Goal: Transaction & Acquisition: Purchase product/service

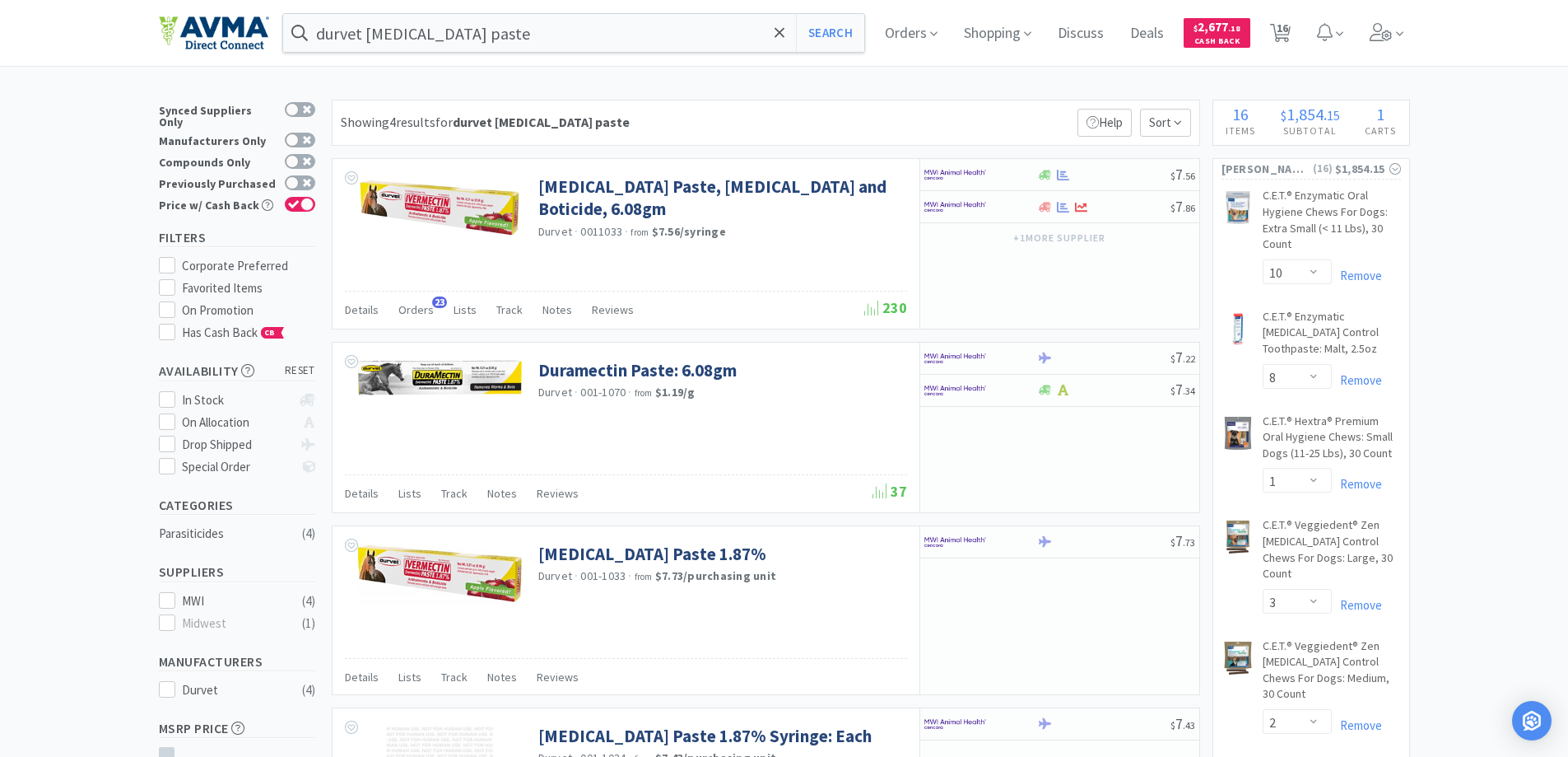
select select "10"
select select "8"
select select "1"
select select "3"
select select "2"
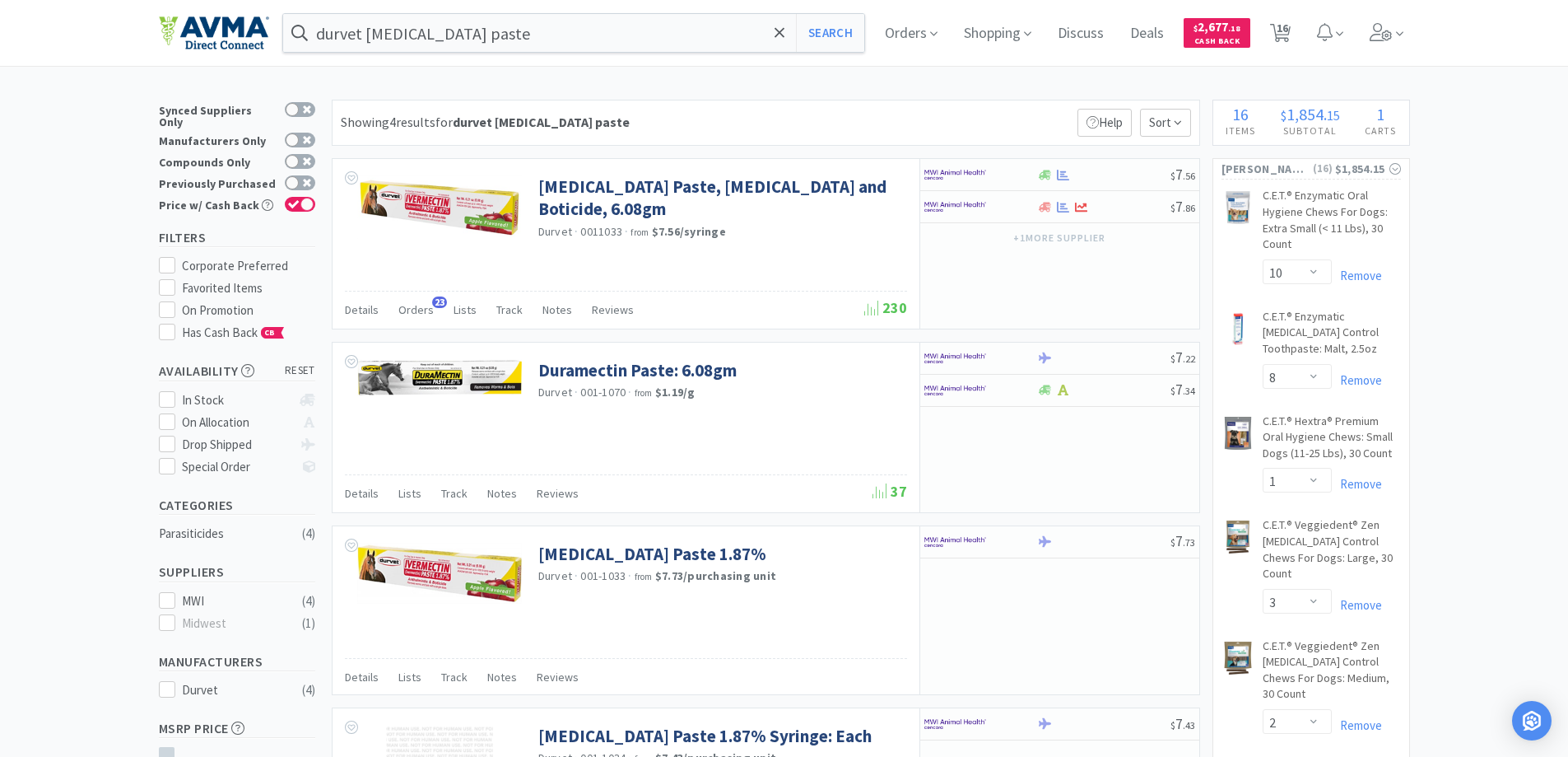
select select "1"
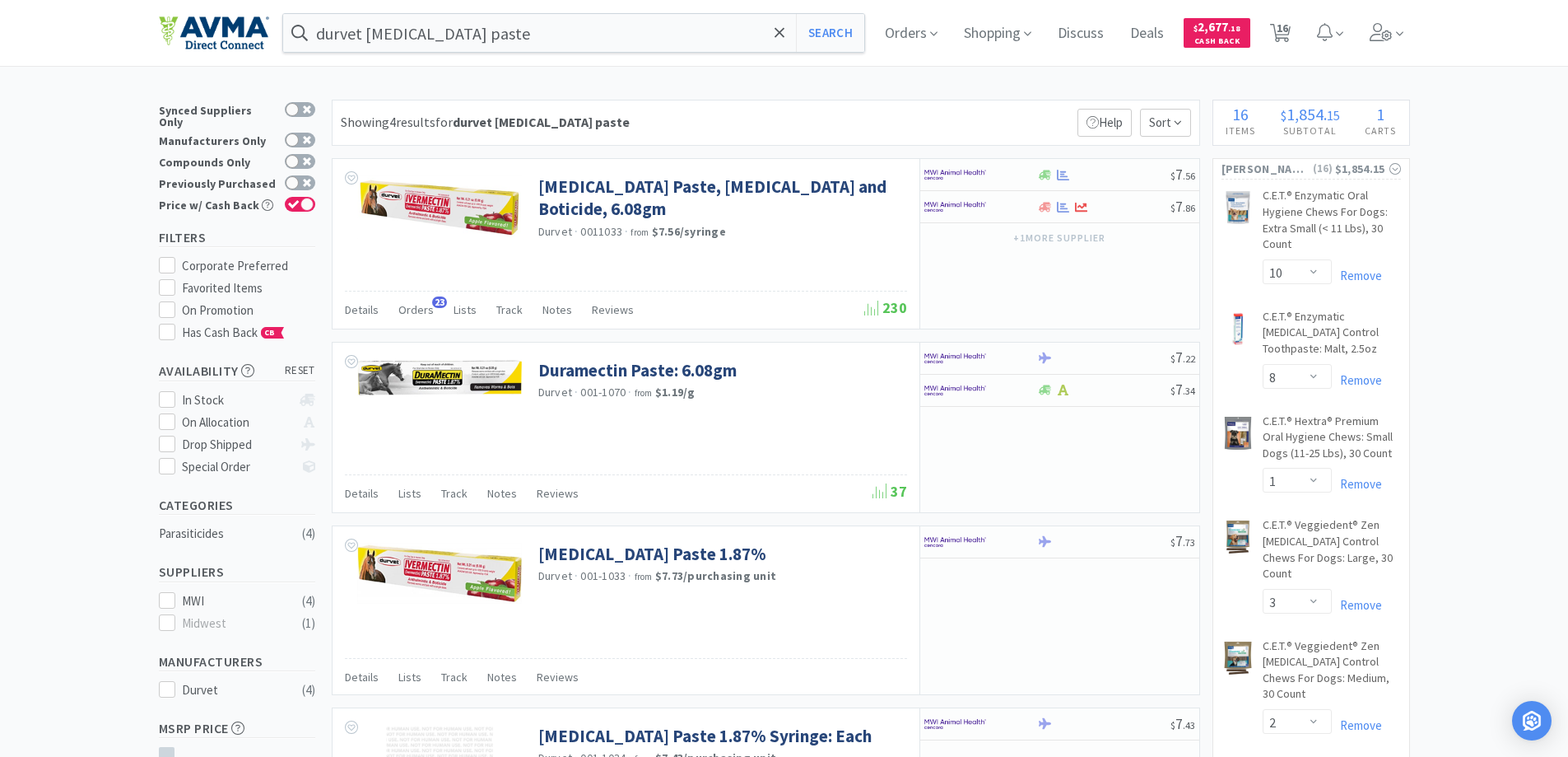
select select "2"
select select "1"
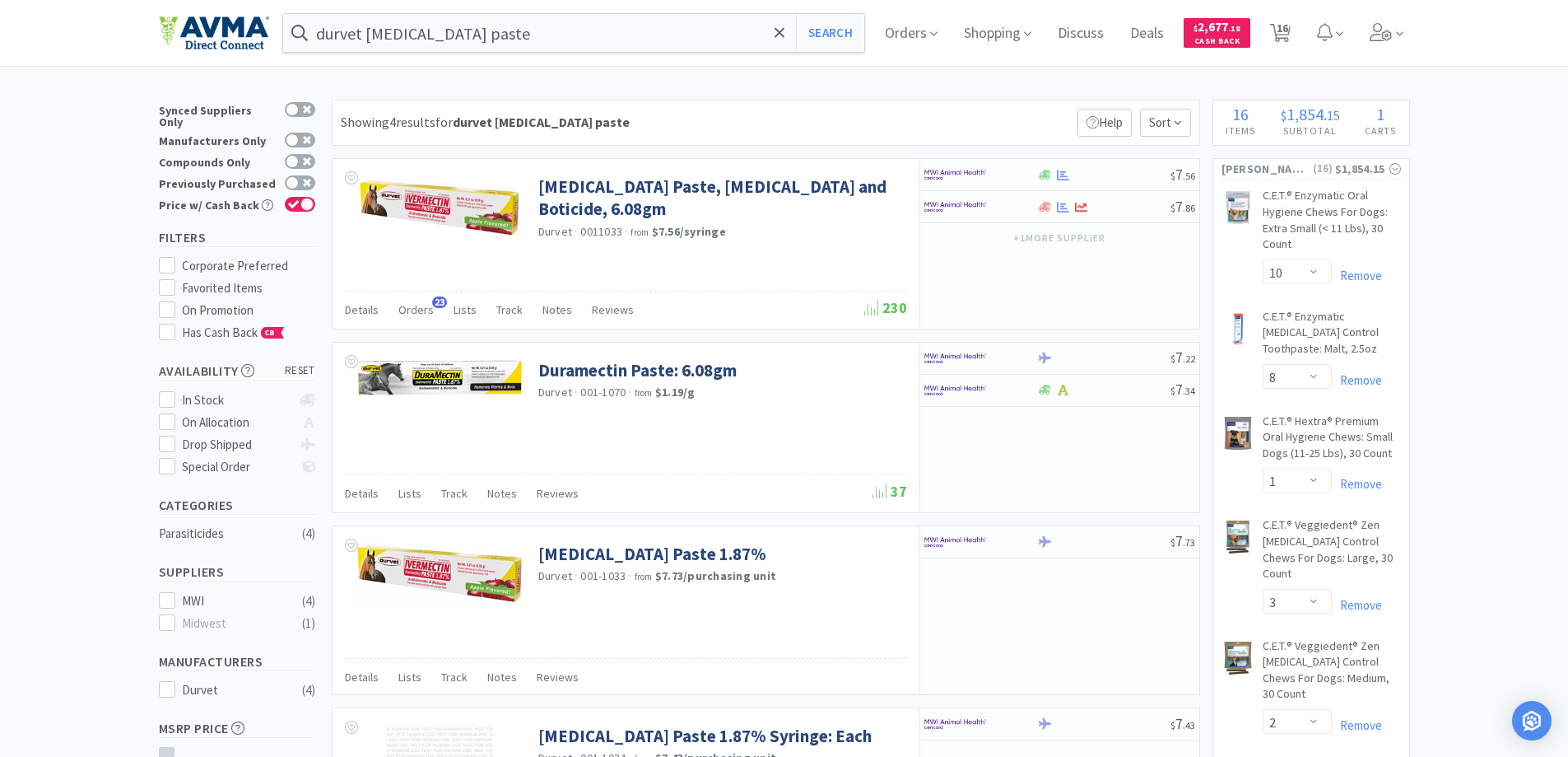
select select "1"
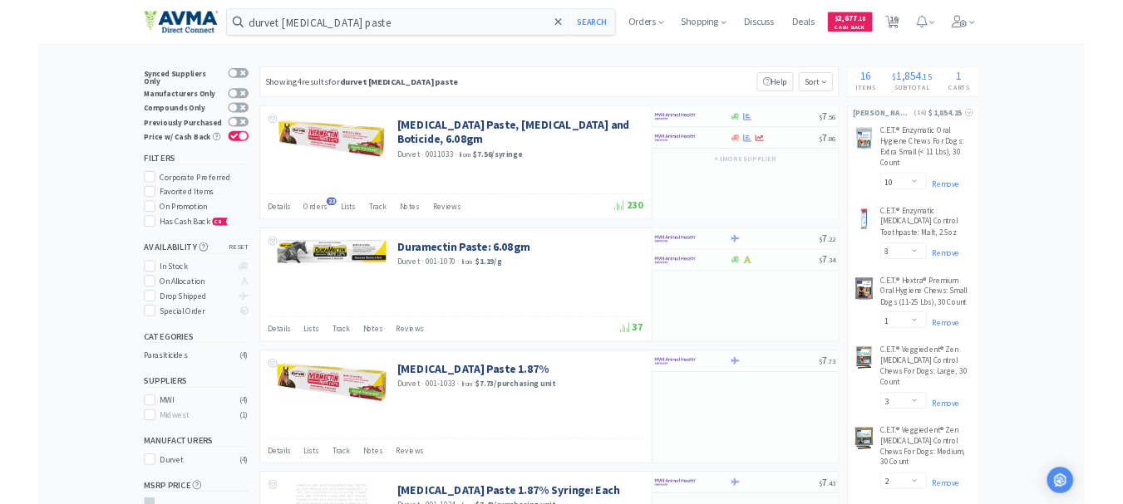
scroll to position [166, 0]
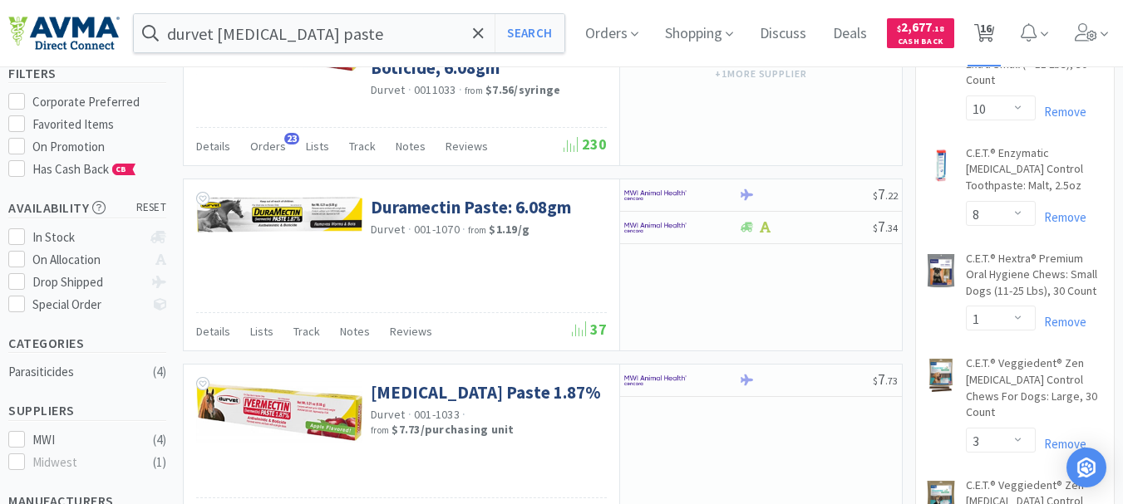
click at [991, 32] on span "16" at bounding box center [986, 28] width 12 height 66
select select "10"
select select "8"
select select "1"
select select "3"
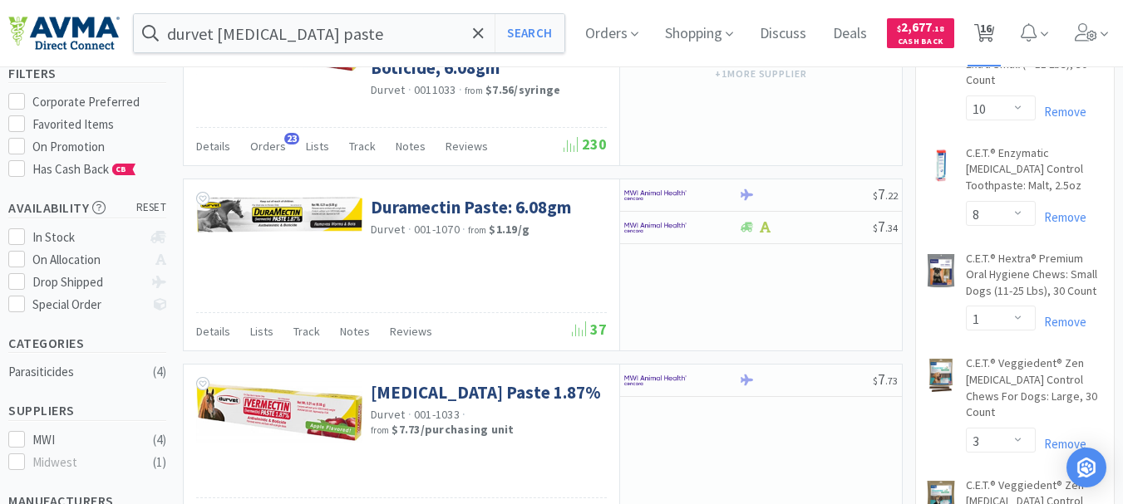
select select "2"
select select "1"
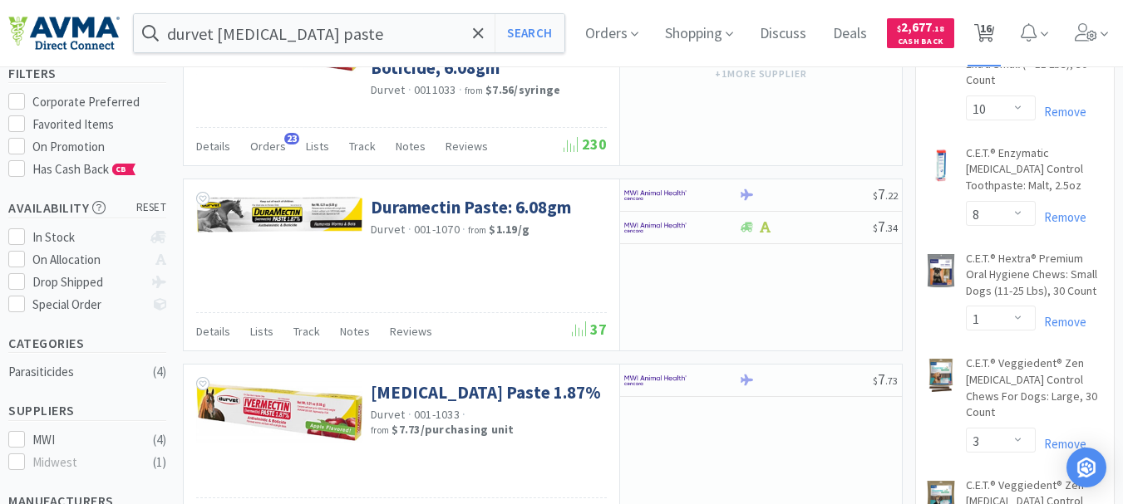
select select "1"
select select "2"
select select "1"
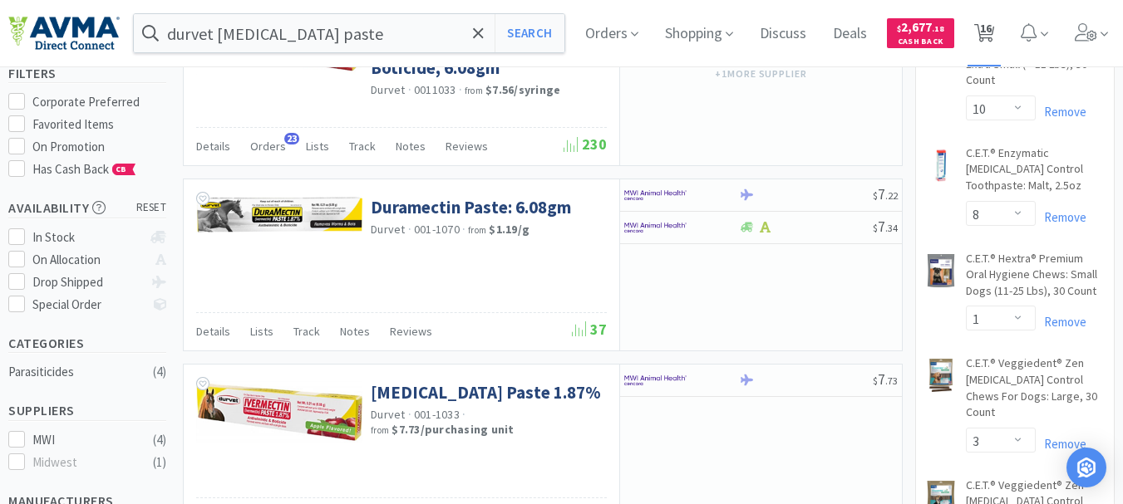
select select "1"
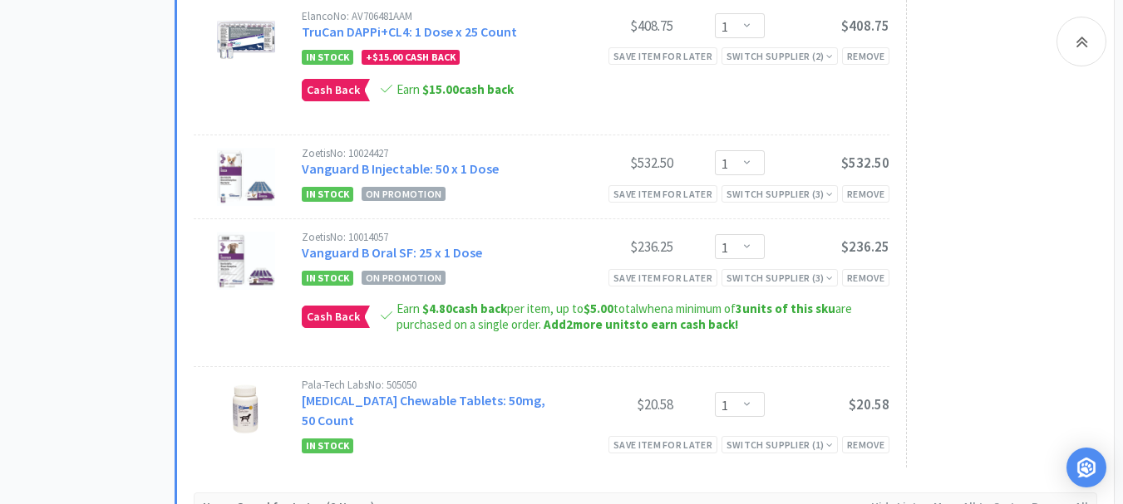
scroll to position [2576, 0]
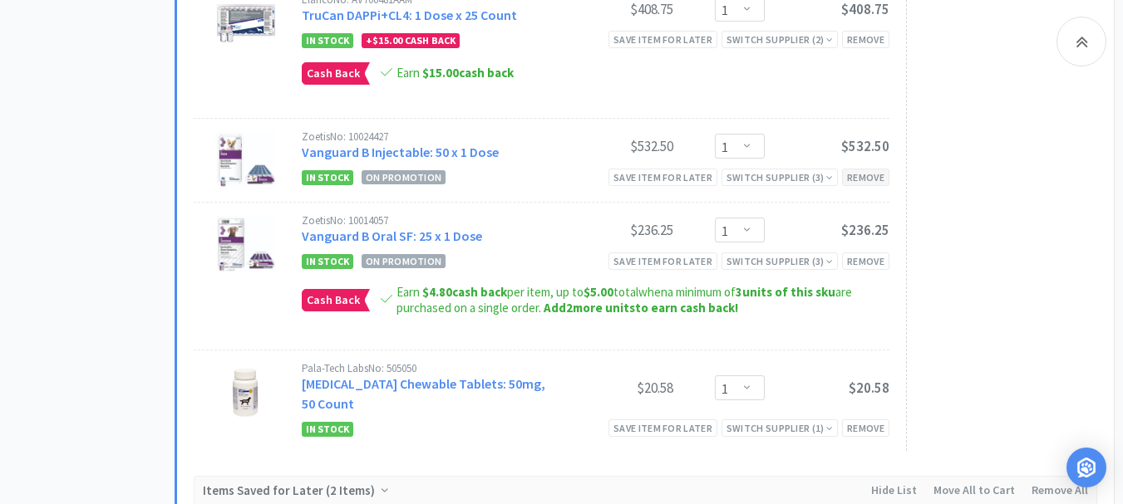
click at [868, 186] on div "Remove" at bounding box center [865, 177] width 47 height 17
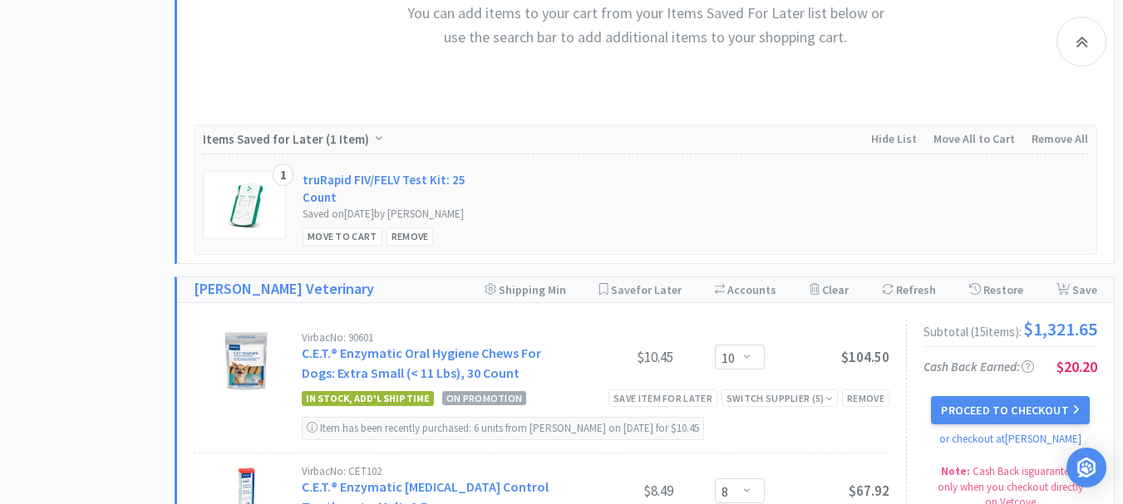
scroll to position [914, 0]
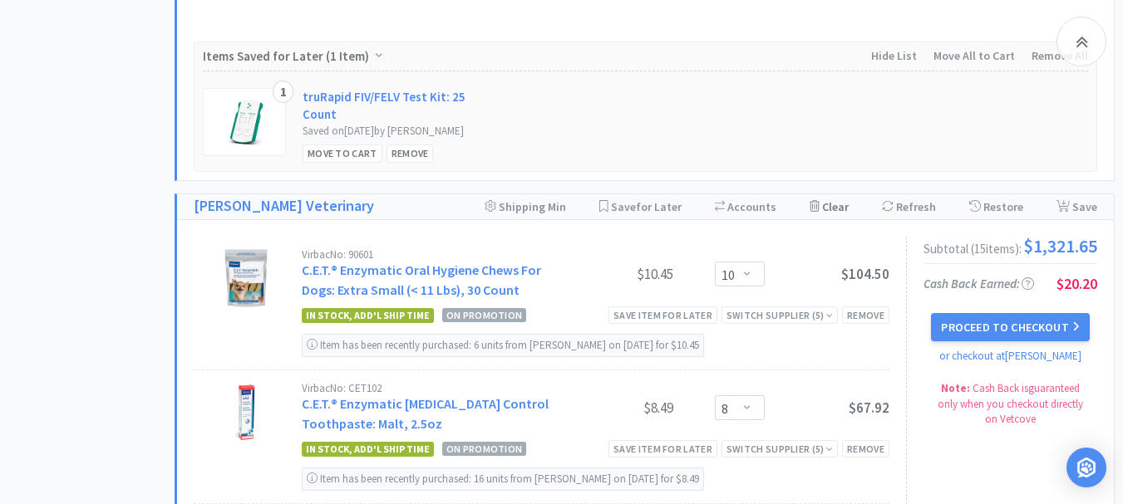
click at [835, 219] on div "Clear Cart" at bounding box center [828, 206] width 39 height 25
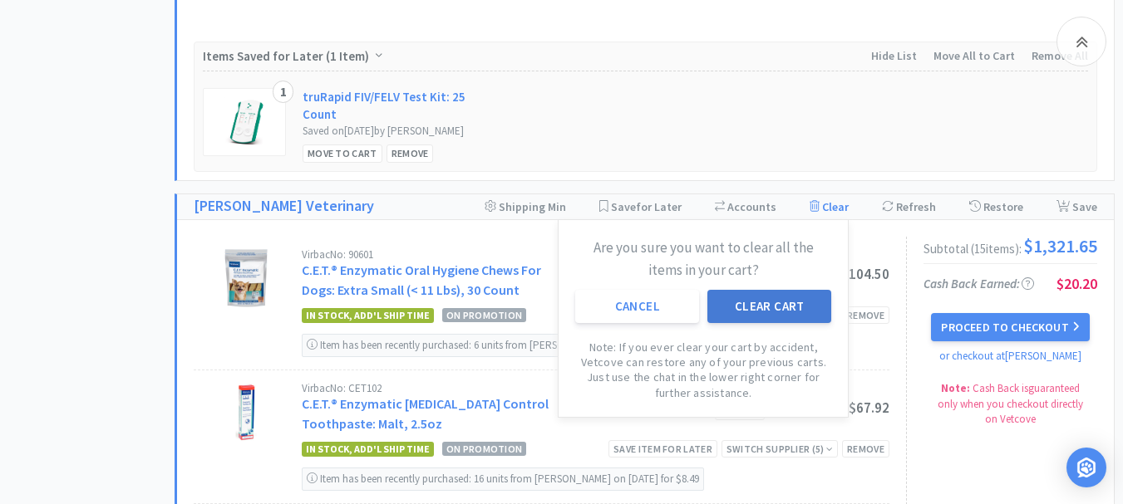
click at [782, 323] on button "Clear Cart" at bounding box center [769, 306] width 124 height 33
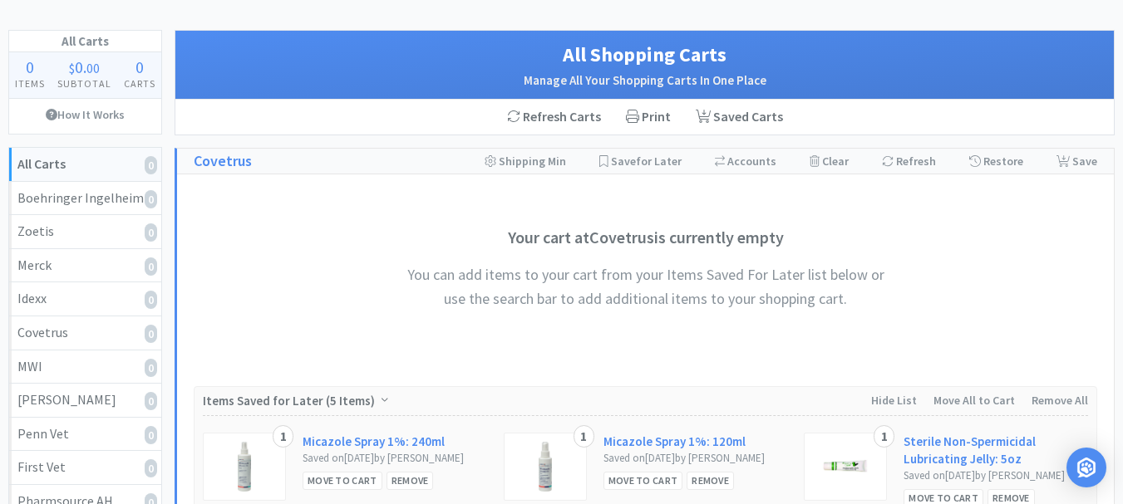
scroll to position [0, 0]
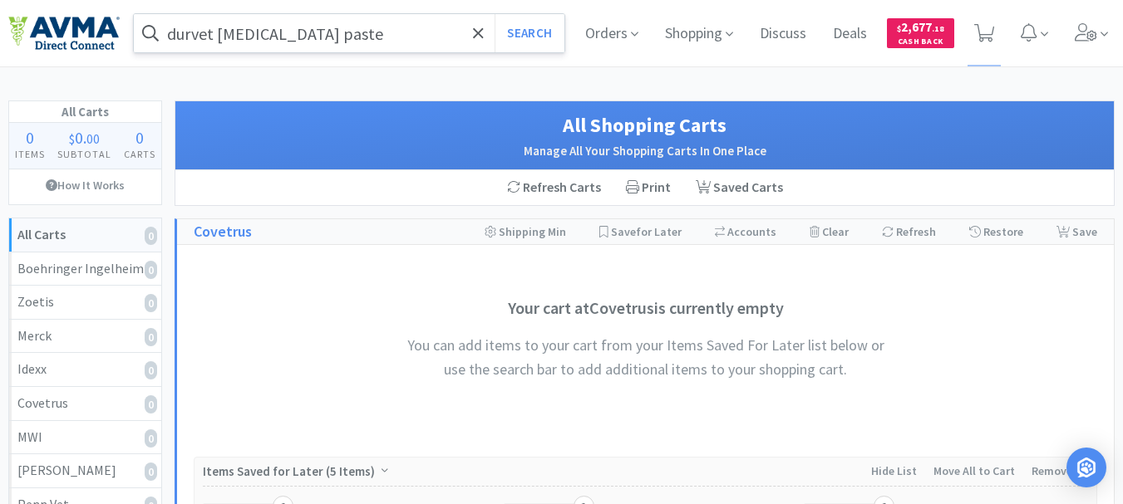
click at [390, 37] on input "durvet [MEDICAL_DATA] paste" at bounding box center [349, 33] width 430 height 38
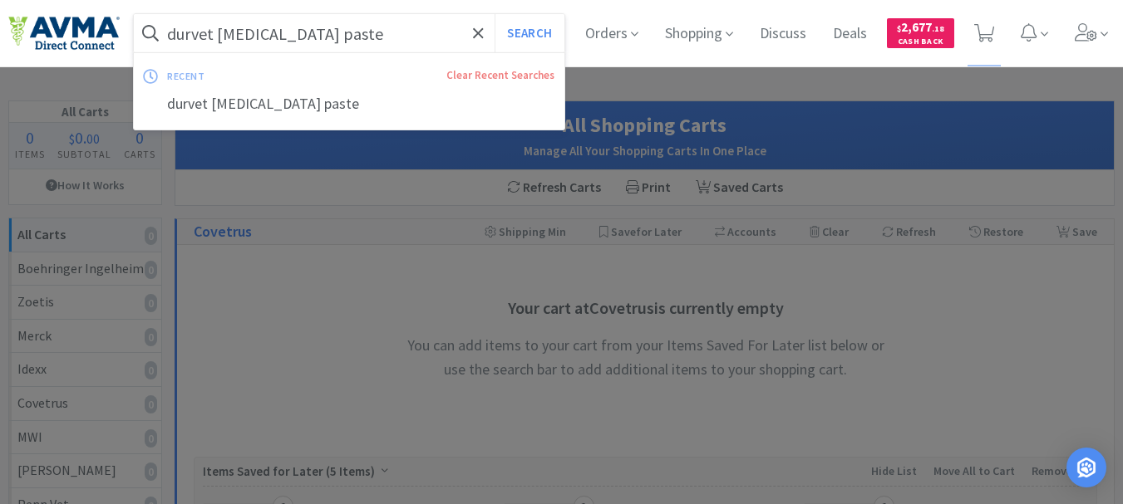
paste input "078946970"
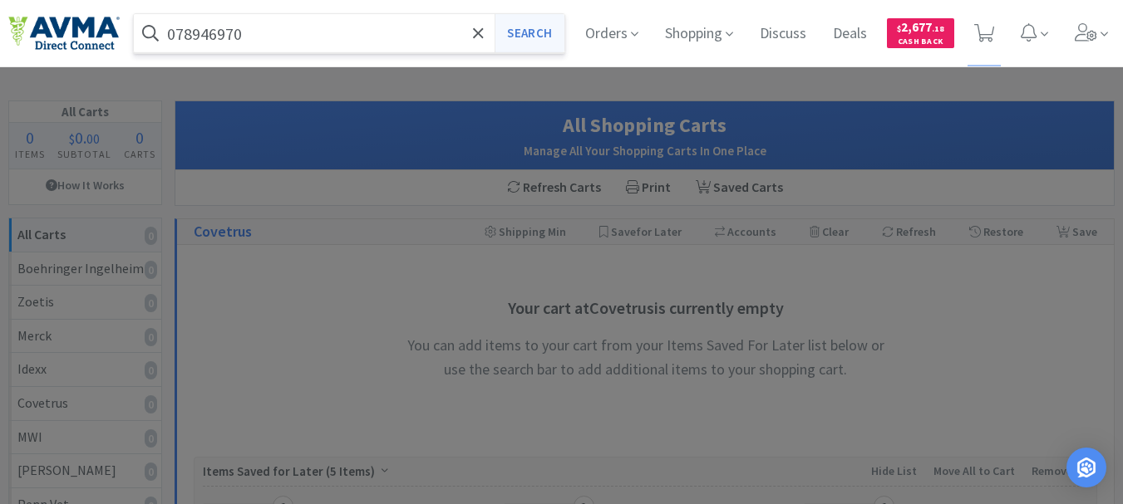
type input "078946970"
click at [522, 28] on button "Search" at bounding box center [528, 33] width 69 height 38
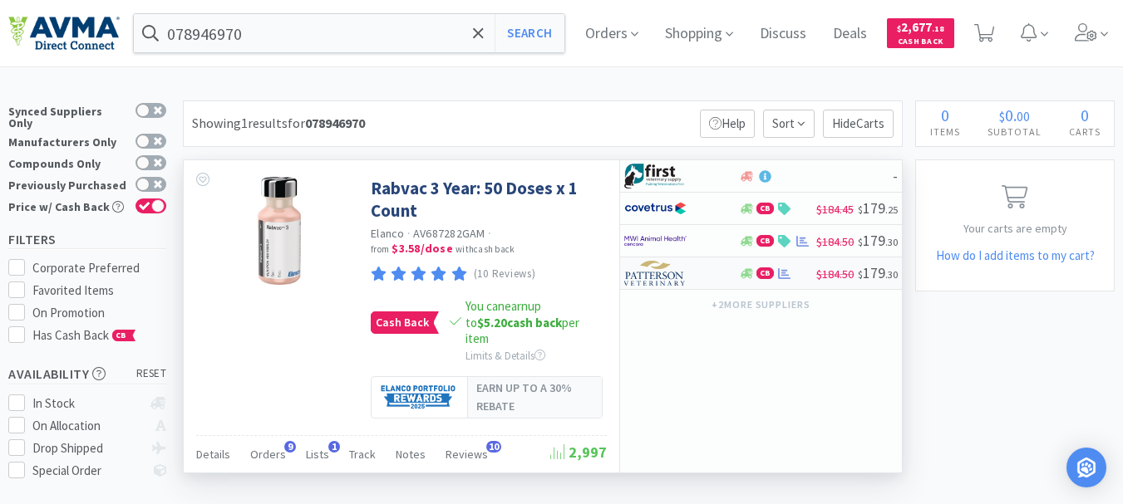
click at [658, 275] on img at bounding box center [655, 273] width 62 height 25
select select "1"
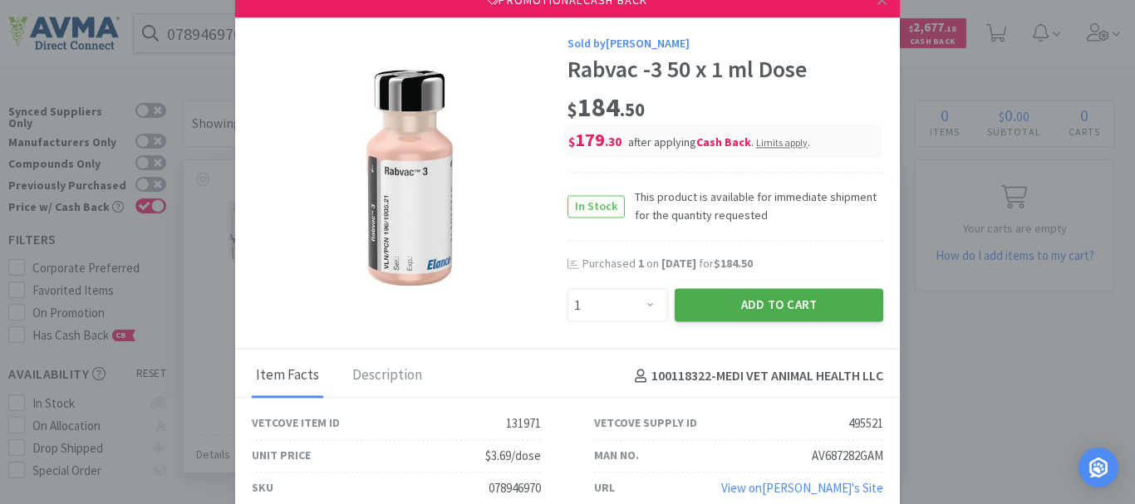
click at [745, 301] on button "Add to Cart" at bounding box center [779, 305] width 209 height 33
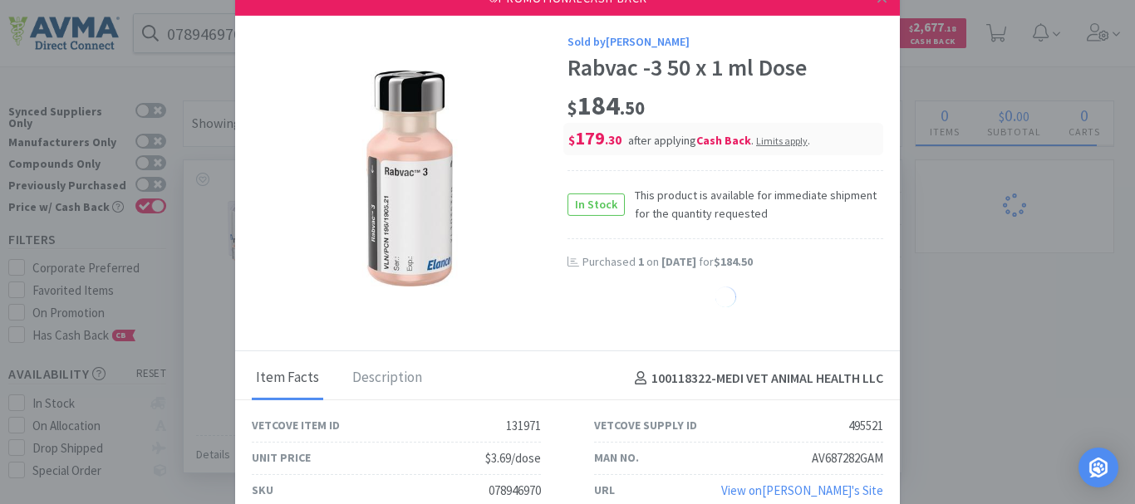
select select "1"
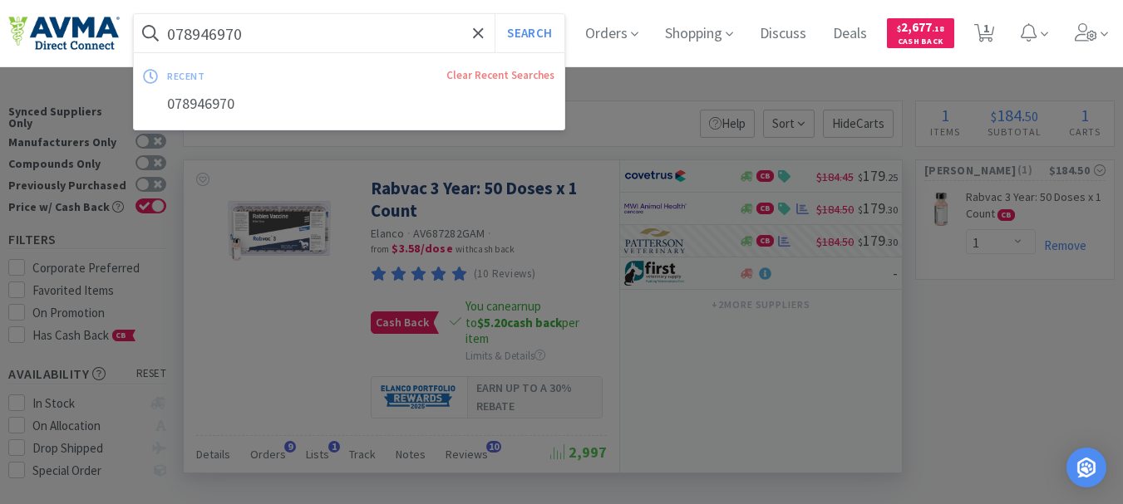
click at [273, 28] on input "078946970" at bounding box center [349, 33] width 430 height 38
paste input "5867"
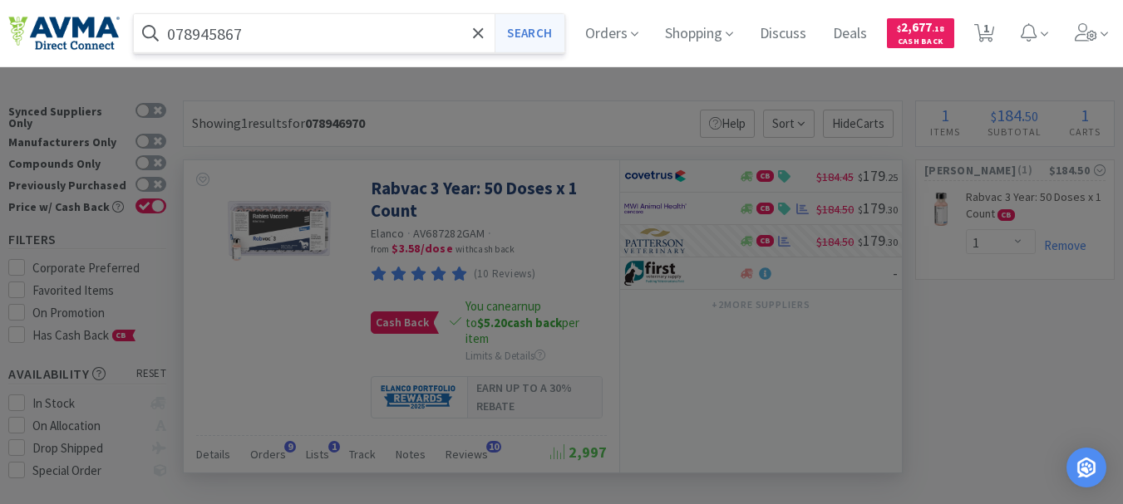
type input "078945867"
click at [504, 30] on button "Search" at bounding box center [528, 33] width 69 height 38
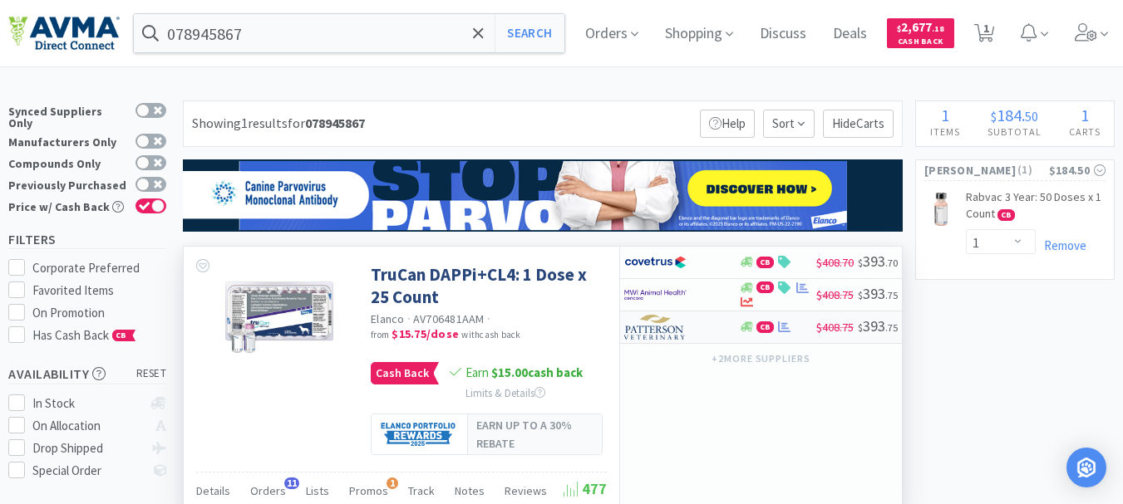
click at [644, 331] on img at bounding box center [655, 327] width 62 height 25
select select "1"
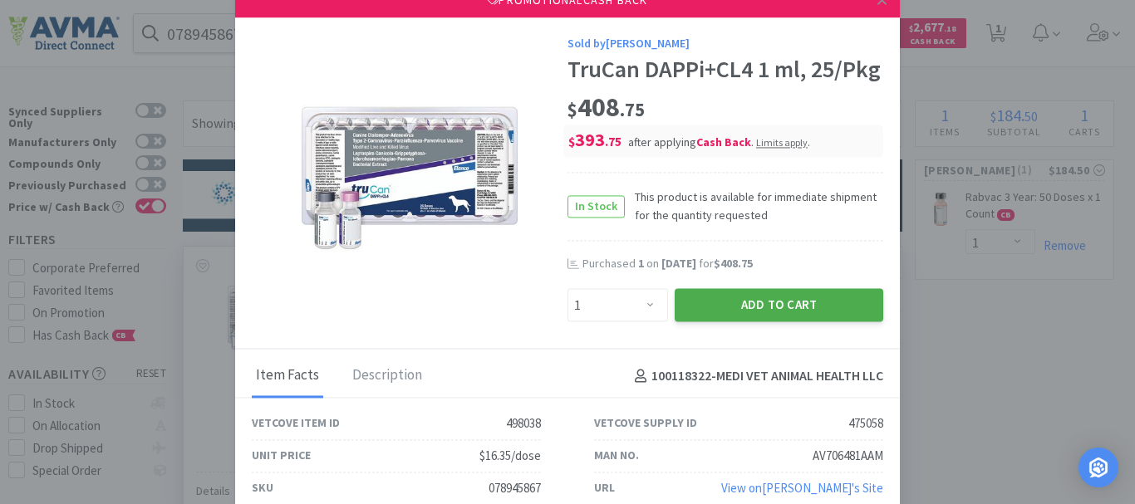
click at [745, 297] on button "Add to Cart" at bounding box center [779, 305] width 209 height 33
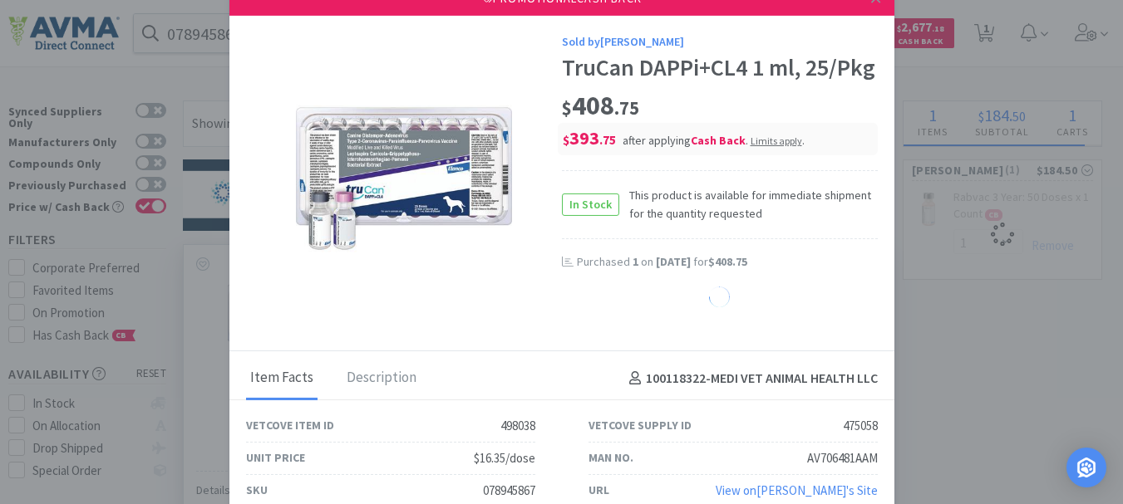
select select "1"
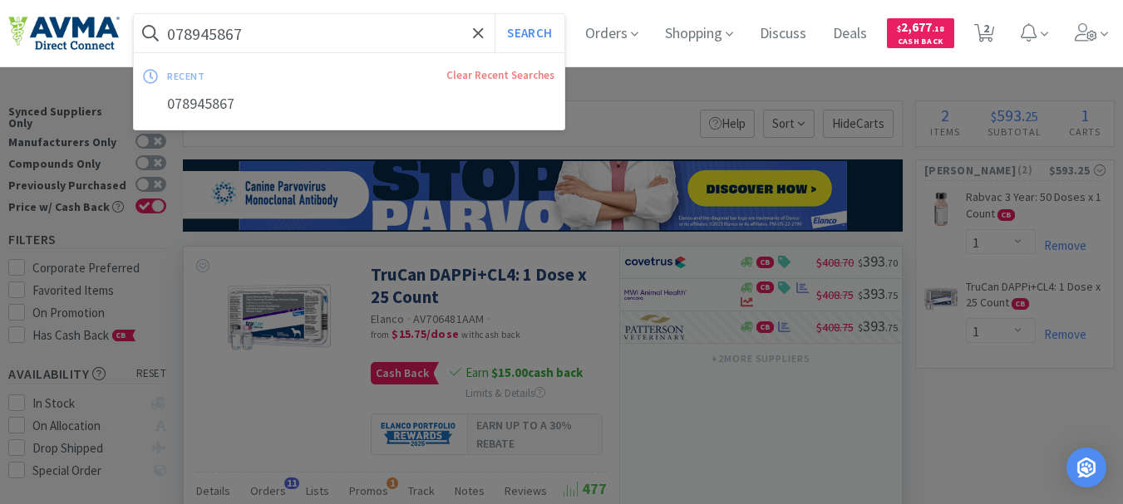
click at [226, 37] on input "078945867" at bounding box center [349, 33] width 430 height 38
paste input "26162"
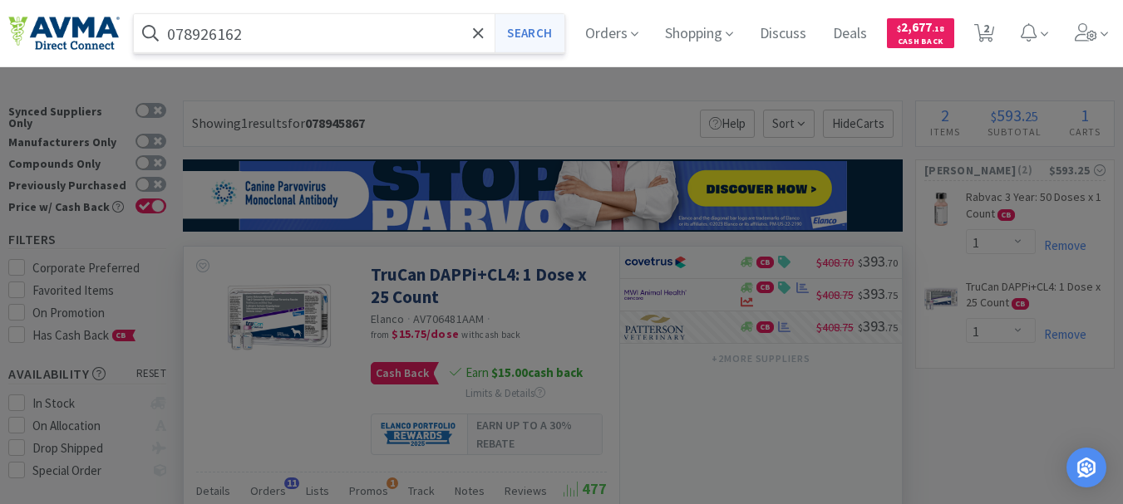
type input "078926162"
click at [561, 32] on button "Search" at bounding box center [528, 33] width 69 height 38
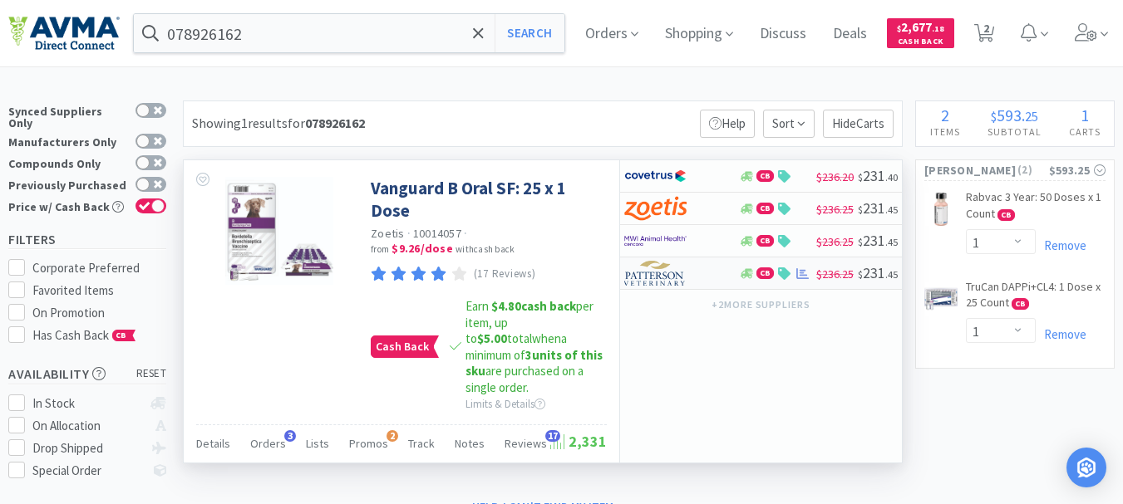
click at [653, 277] on img at bounding box center [655, 273] width 62 height 25
select select "1"
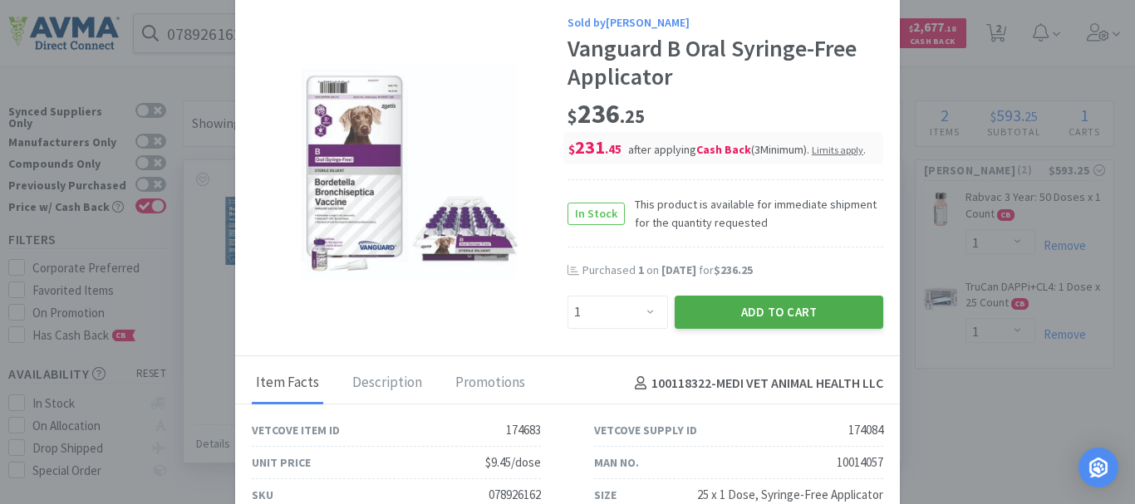
click at [762, 307] on button "Add to Cart" at bounding box center [779, 312] width 209 height 33
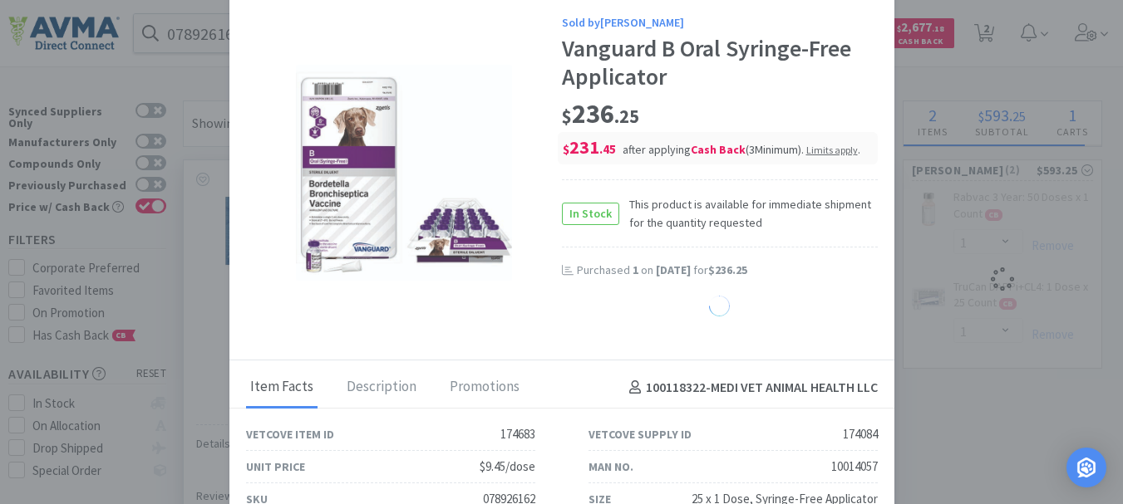
select select "1"
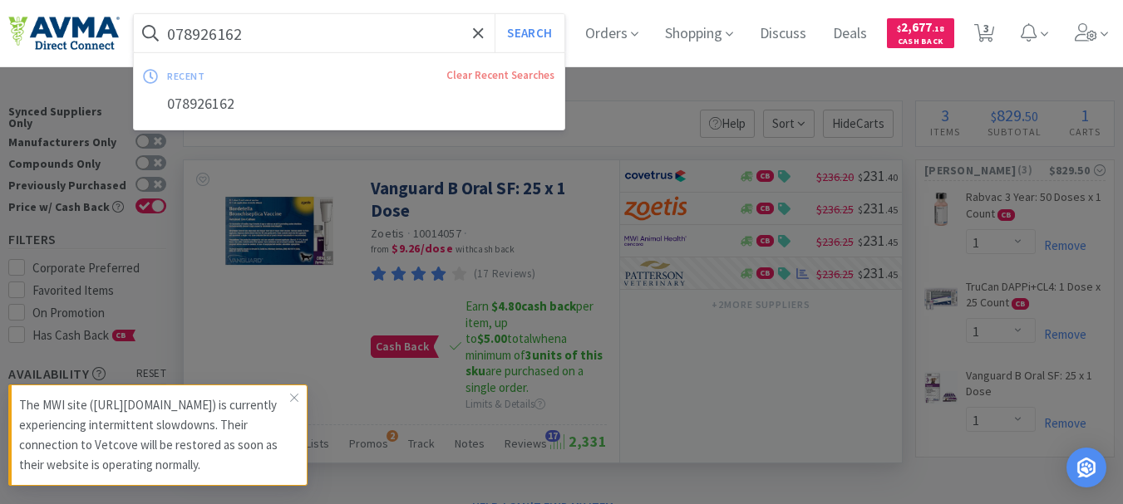
click at [338, 44] on input "078926162" at bounding box center [349, 33] width 430 height 38
paste input "34205"
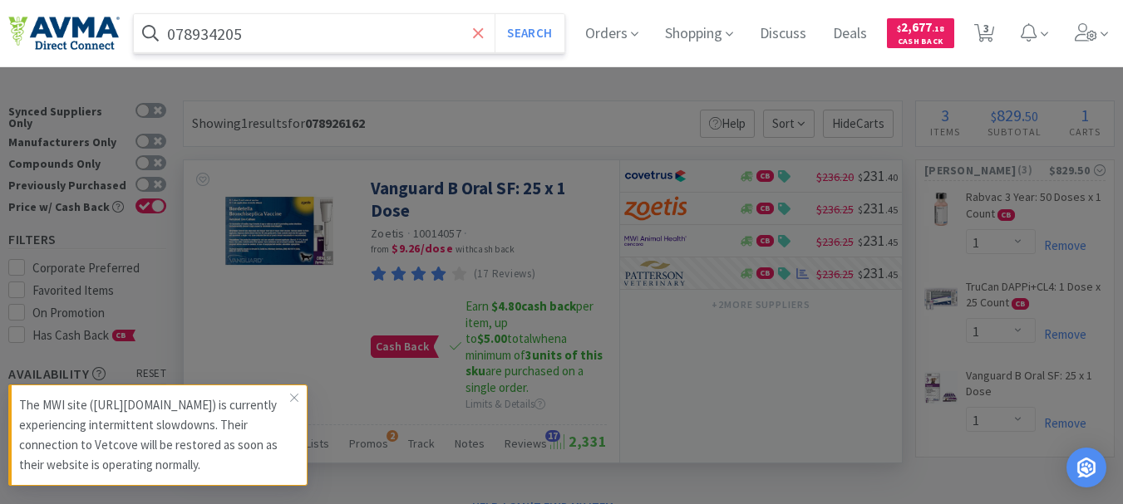
drag, startPoint x: 338, startPoint y: 44, endPoint x: 482, endPoint y: 42, distance: 143.8
click at [459, 43] on input "078934205" at bounding box center [349, 33] width 430 height 38
type input "078934205"
click at [522, 32] on button "Search" at bounding box center [528, 33] width 69 height 38
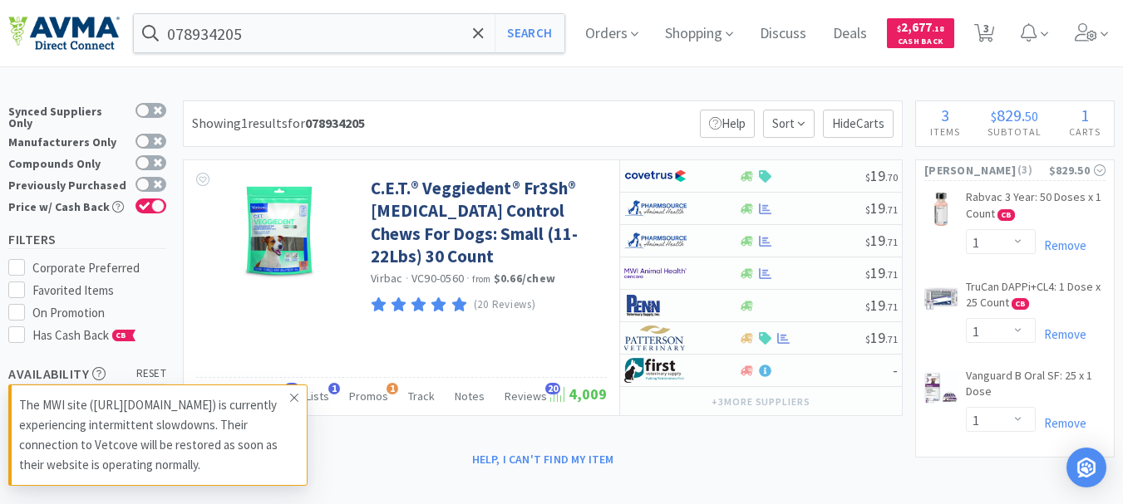
click at [297, 394] on icon at bounding box center [294, 397] width 10 height 13
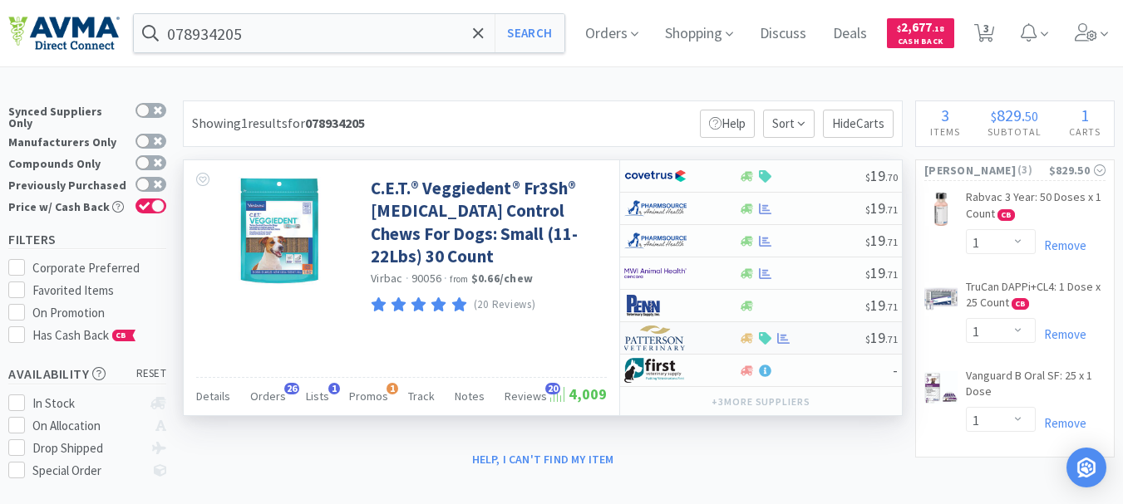
click at [635, 342] on img at bounding box center [655, 338] width 62 height 25
select select "1"
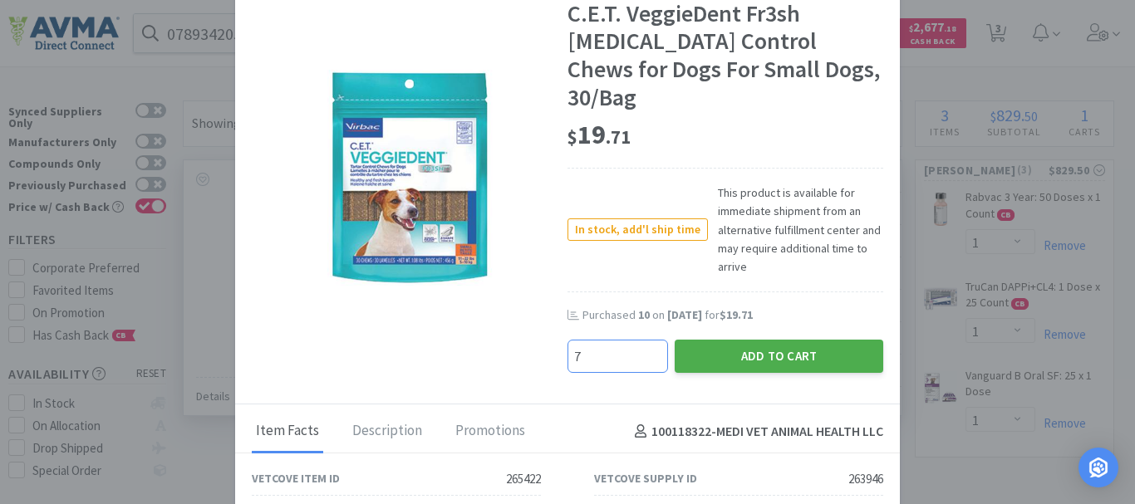
type input "7"
click at [714, 340] on button "Add to Cart" at bounding box center [779, 356] width 209 height 33
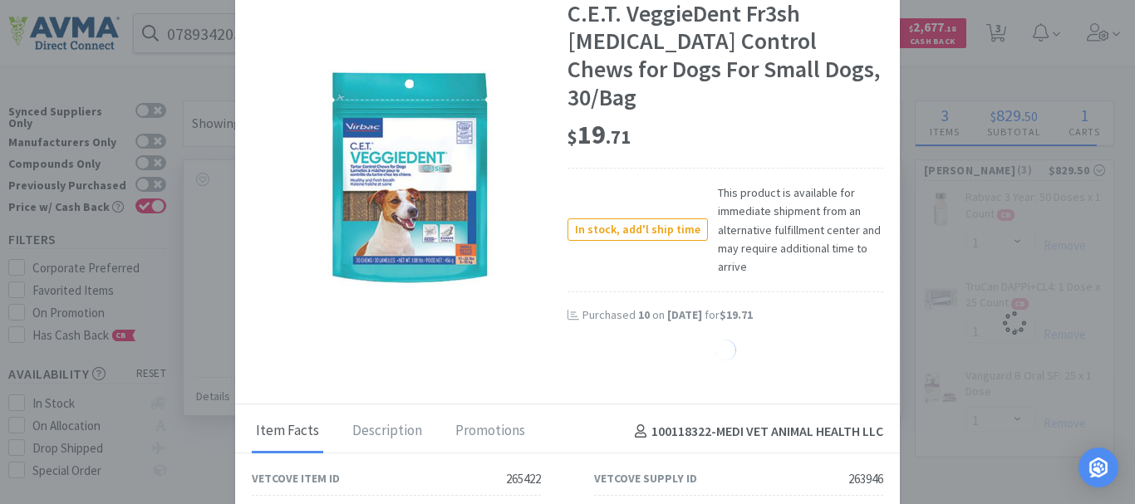
select select "7"
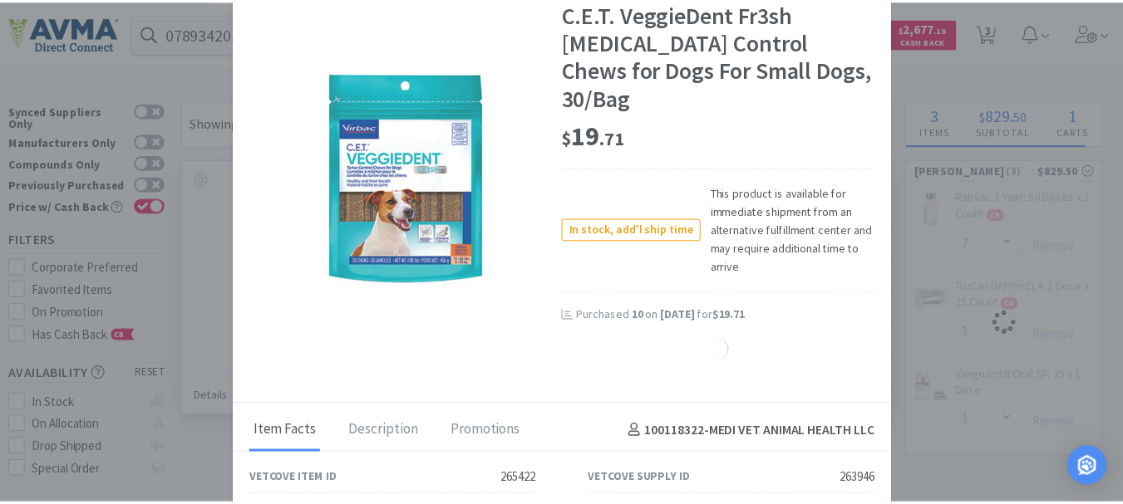
select select "1"
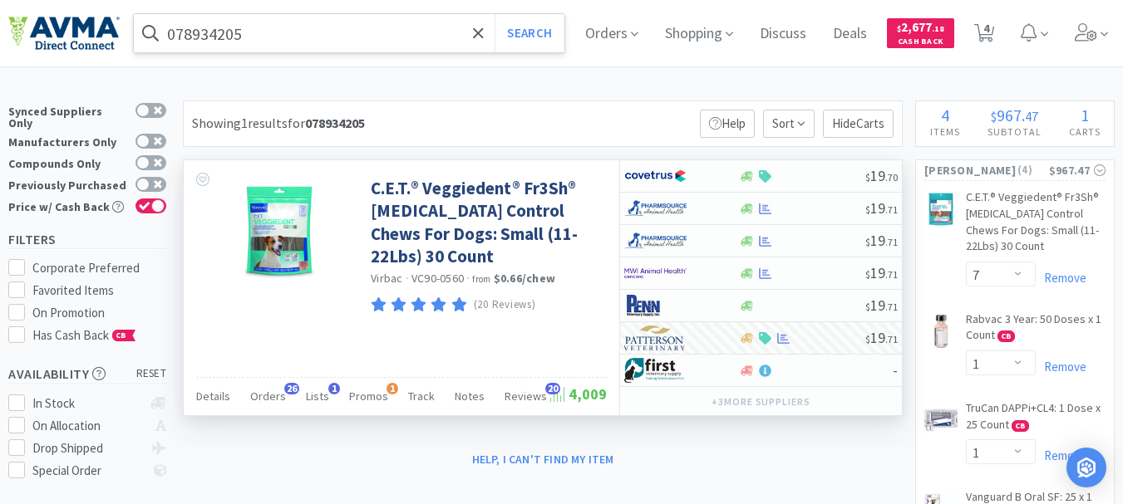
click at [293, 38] on input "078934205" at bounding box center [349, 33] width 430 height 38
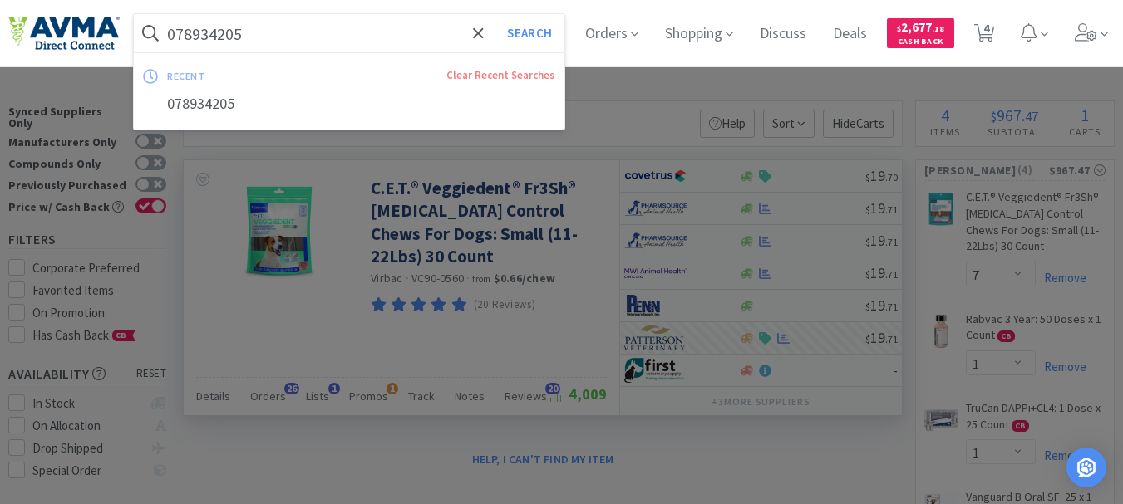
paste input "347157"
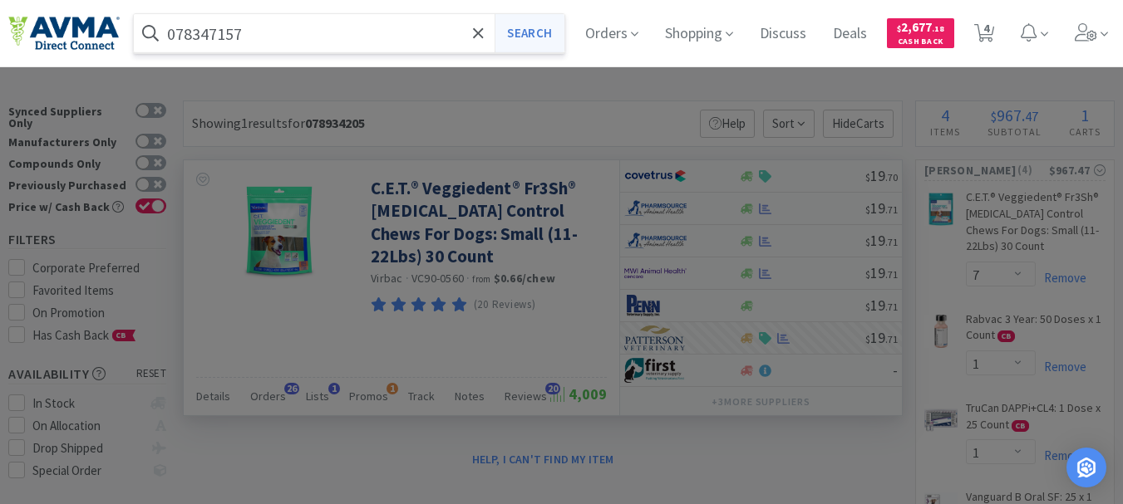
drag, startPoint x: 293, startPoint y: 38, endPoint x: 523, endPoint y: 28, distance: 229.6
click at [472, 28] on input "078347157" at bounding box center [349, 33] width 430 height 38
type input "078347157"
click at [540, 28] on button "Search" at bounding box center [528, 33] width 69 height 38
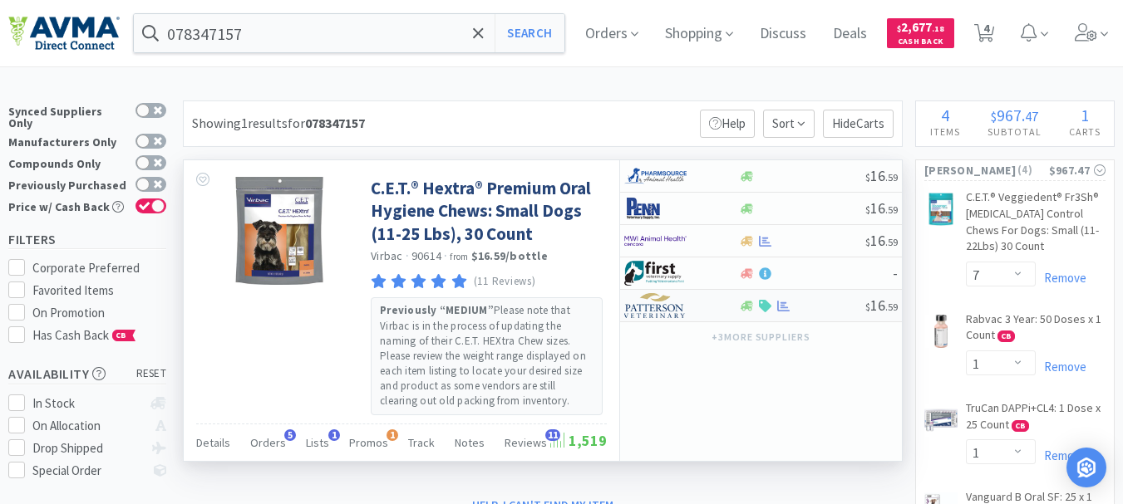
click at [661, 305] on img at bounding box center [655, 305] width 62 height 25
select select "1"
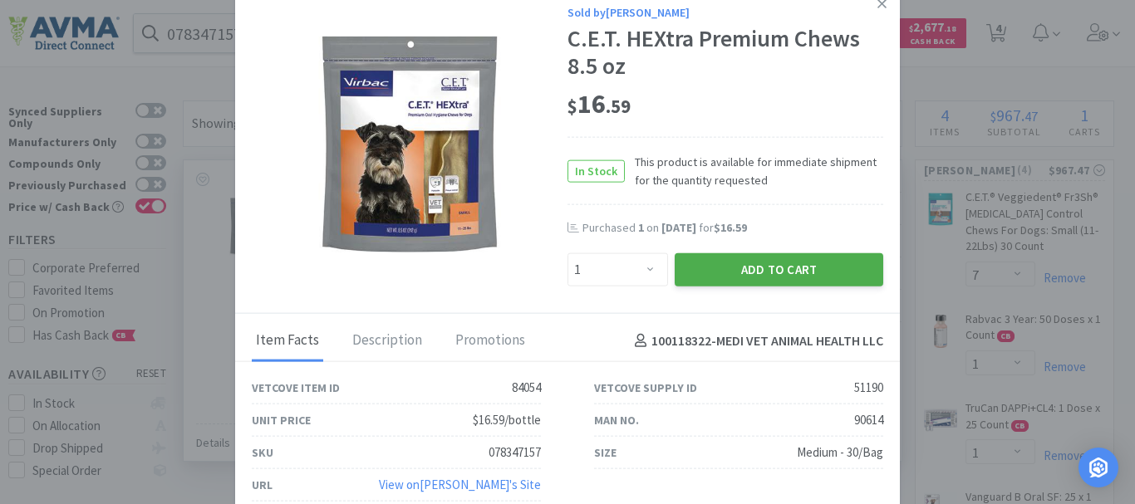
click at [728, 272] on button "Add to Cart" at bounding box center [779, 269] width 209 height 33
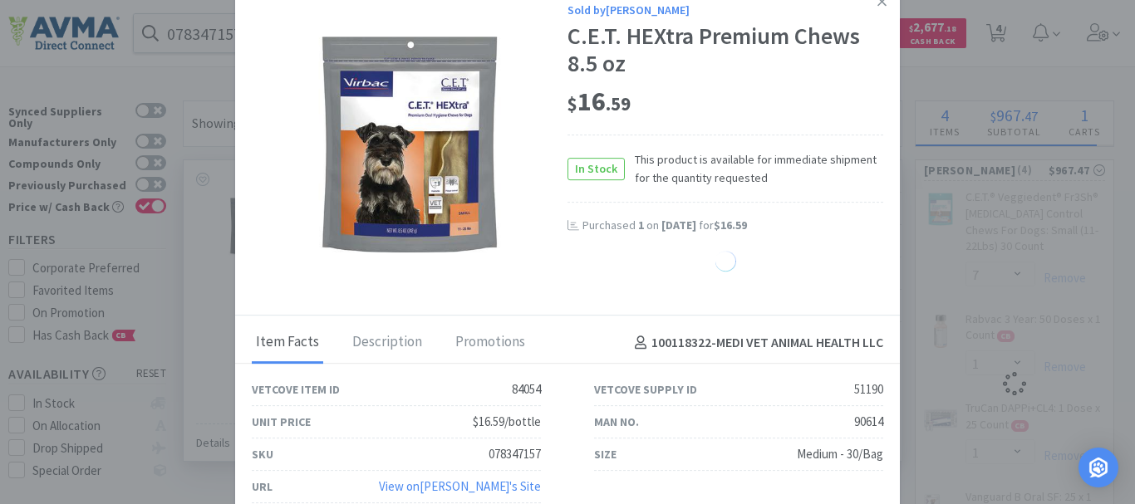
select select "1"
select select "7"
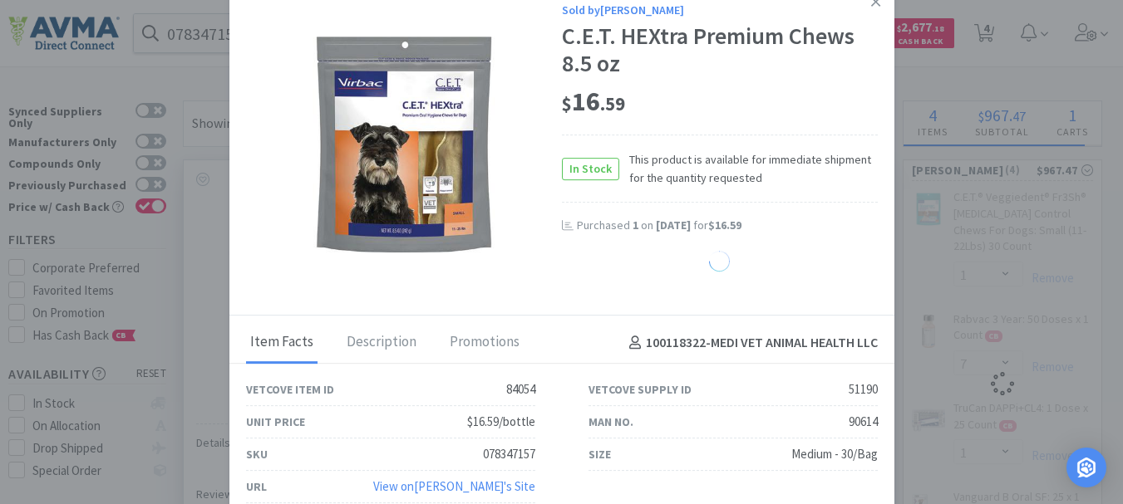
select select "1"
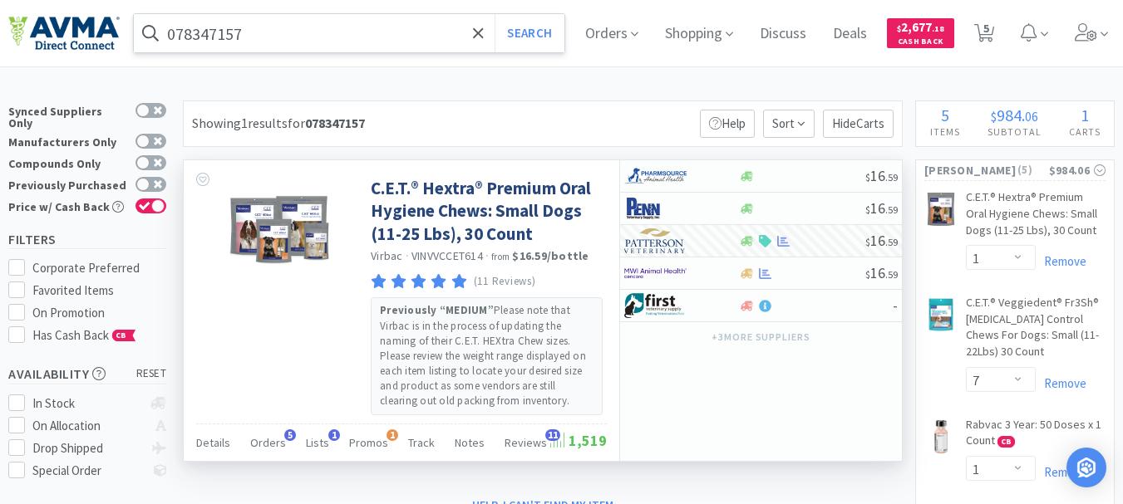
click at [219, 42] on input "078347157" at bounding box center [349, 33] width 430 height 38
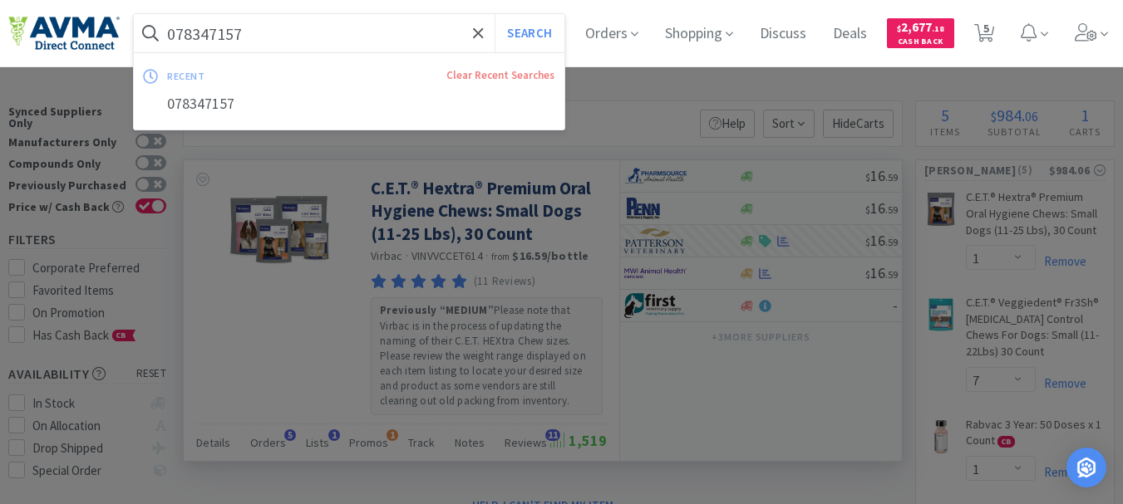
paste input "013050"
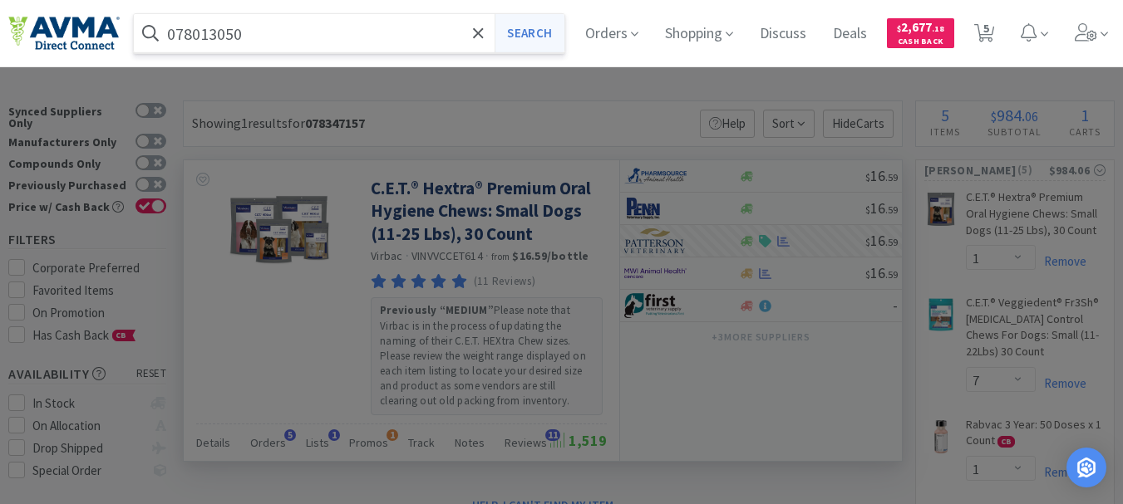
type input "078013050"
click at [551, 32] on button "Search" at bounding box center [528, 33] width 69 height 38
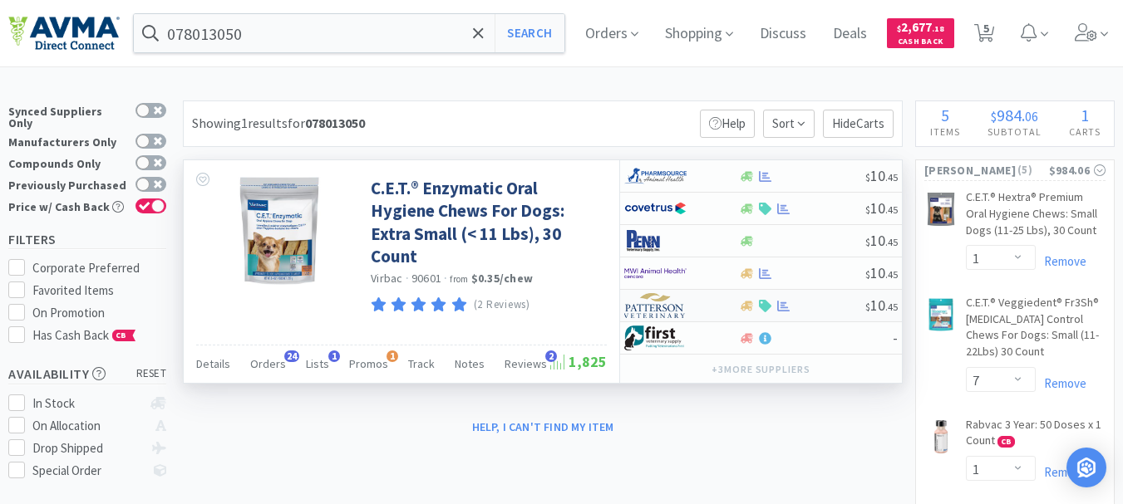
click at [642, 312] on img at bounding box center [655, 305] width 62 height 25
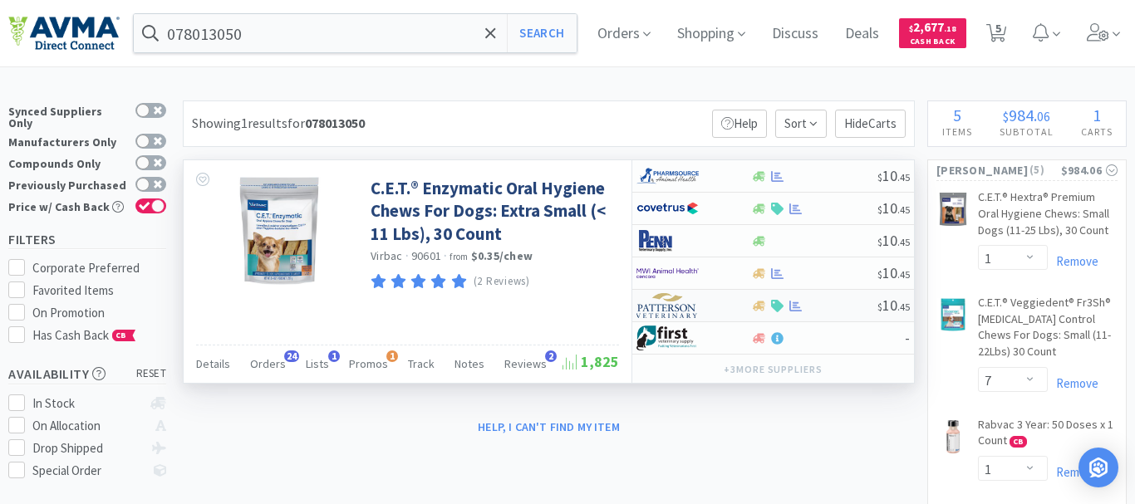
select select "1"
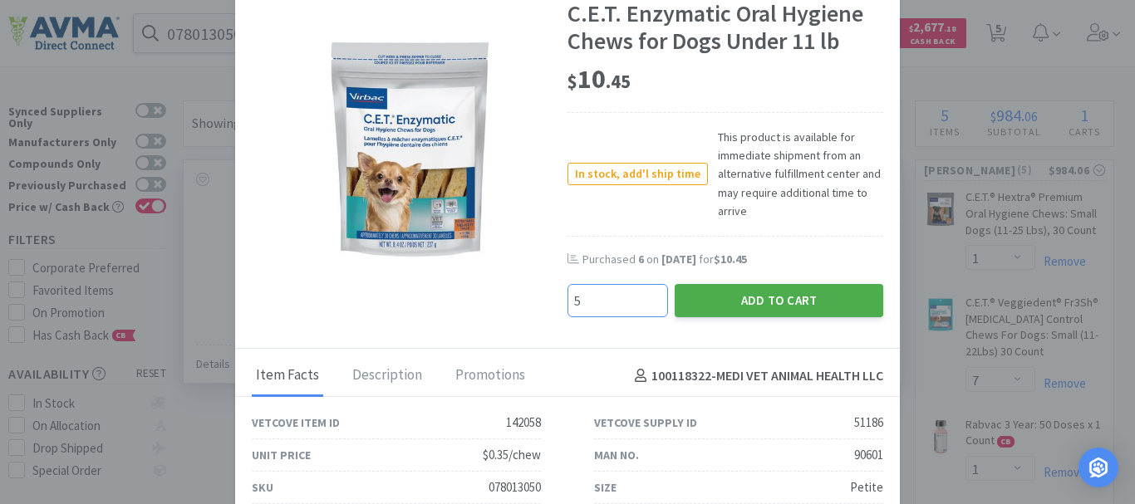
type input "5"
click at [724, 292] on button "Add to Cart" at bounding box center [779, 300] width 209 height 33
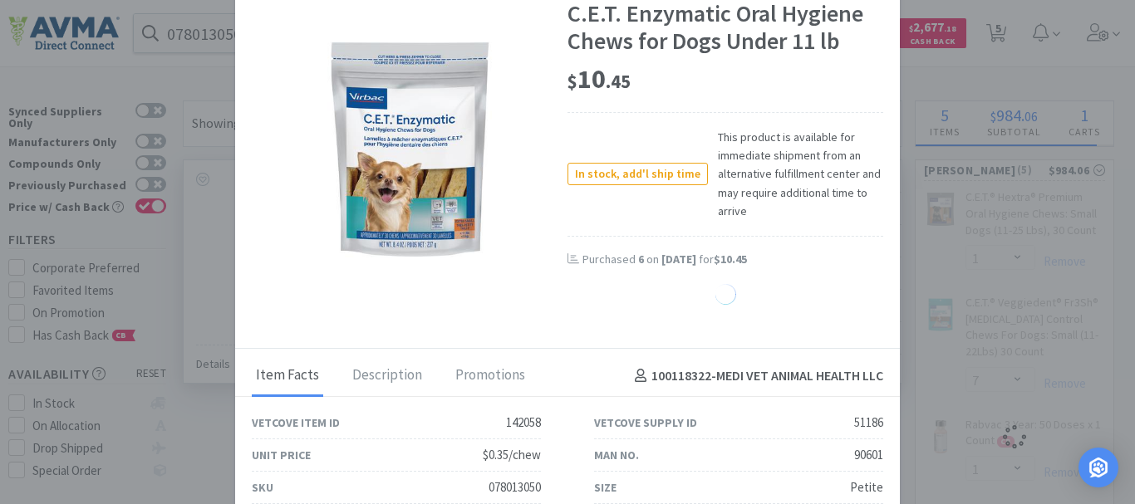
select select "5"
select select "1"
select select "7"
select select "1"
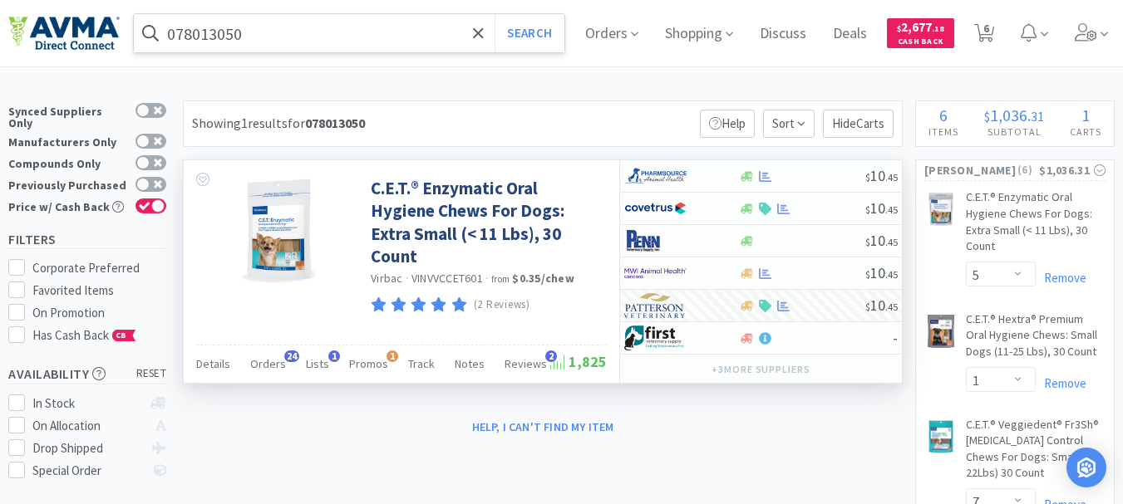
click at [268, 30] on input "078013050" at bounding box center [349, 33] width 430 height 38
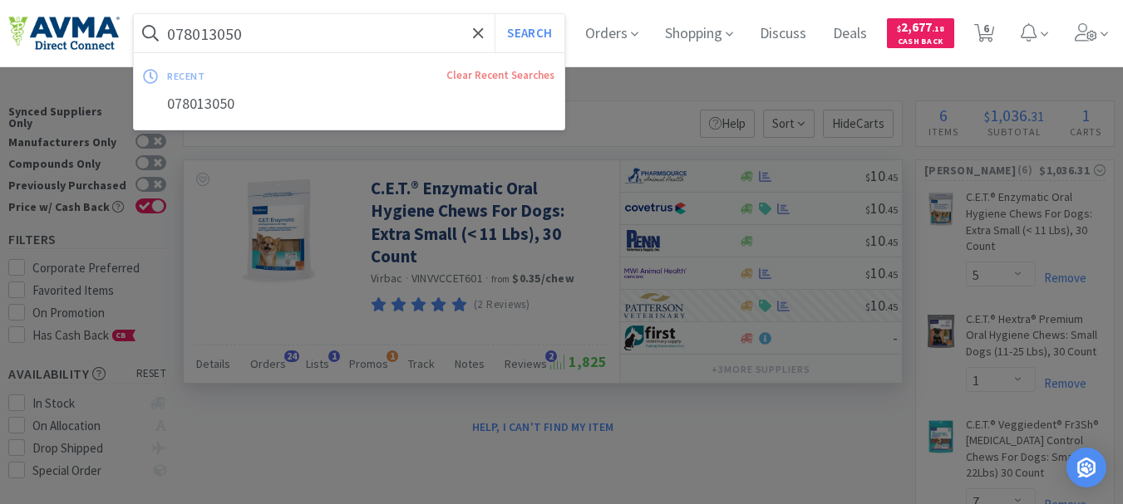
paste input "316"
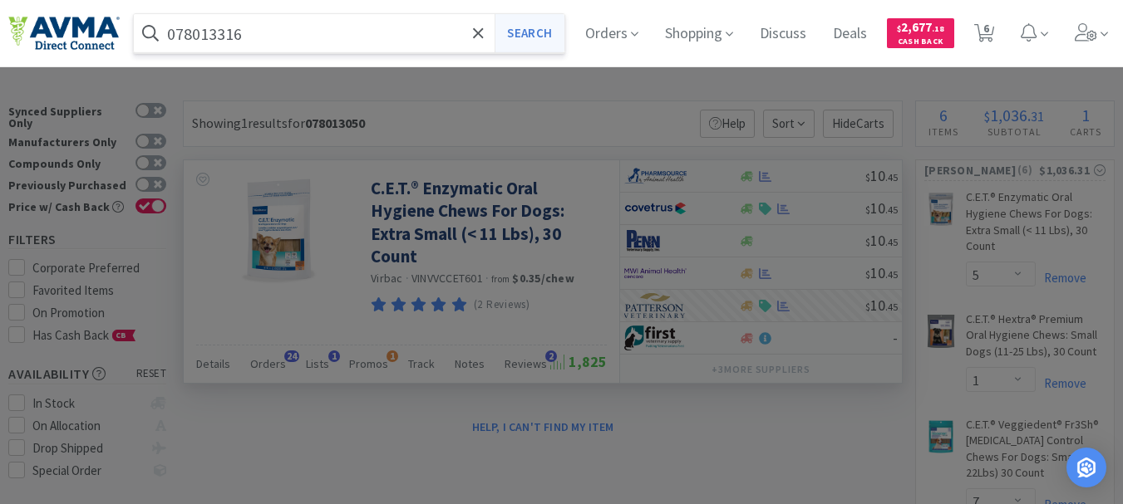
click at [544, 37] on button "Search" at bounding box center [528, 33] width 69 height 38
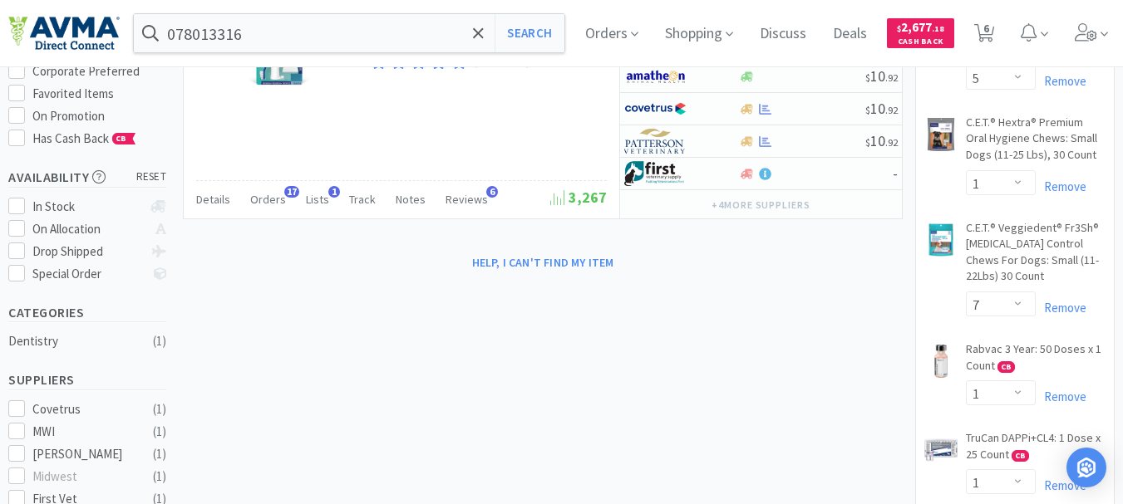
scroll to position [166, 0]
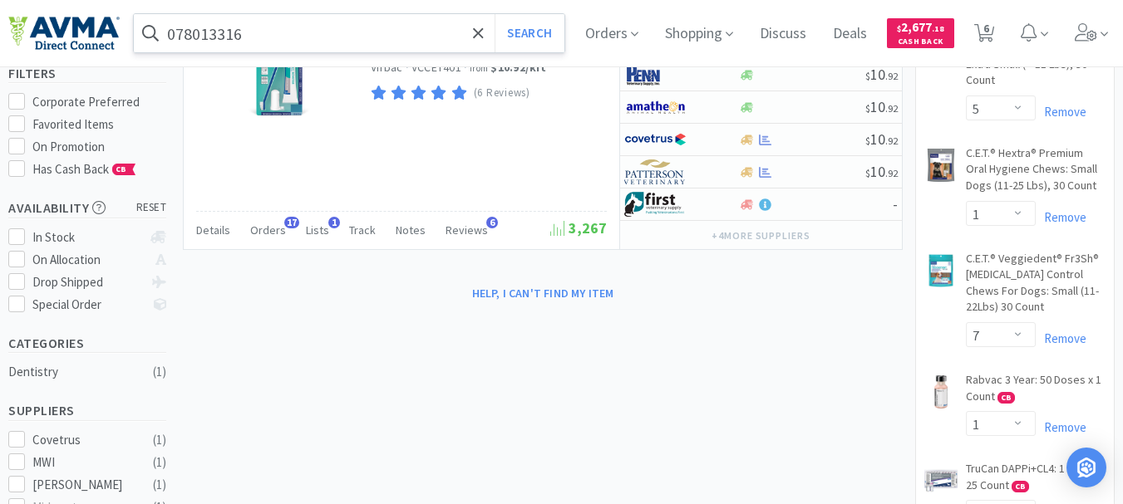
click at [273, 27] on input "078013316" at bounding box center [349, 33] width 430 height 38
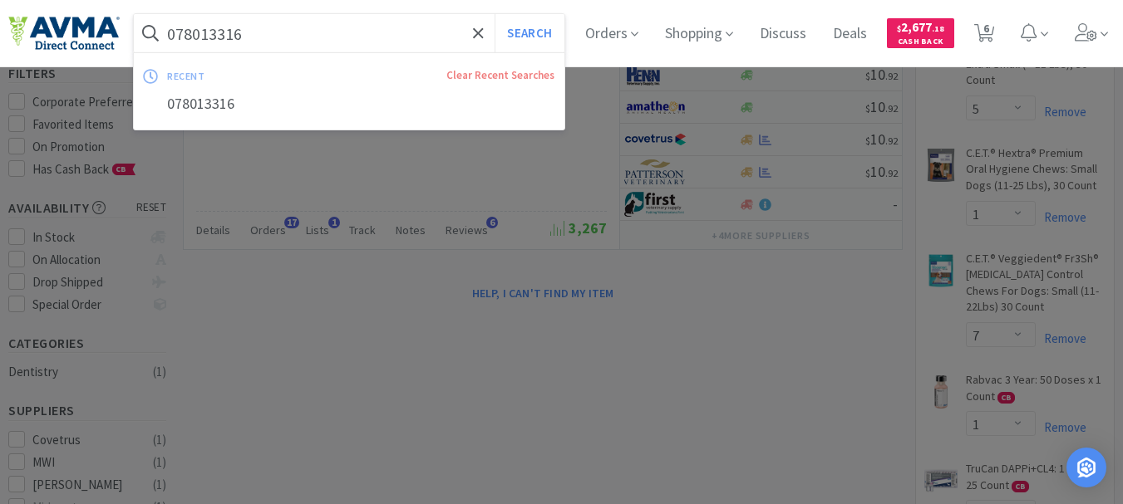
paste input "347157"
type input "078347157"
click at [524, 27] on button "Search" at bounding box center [528, 33] width 69 height 38
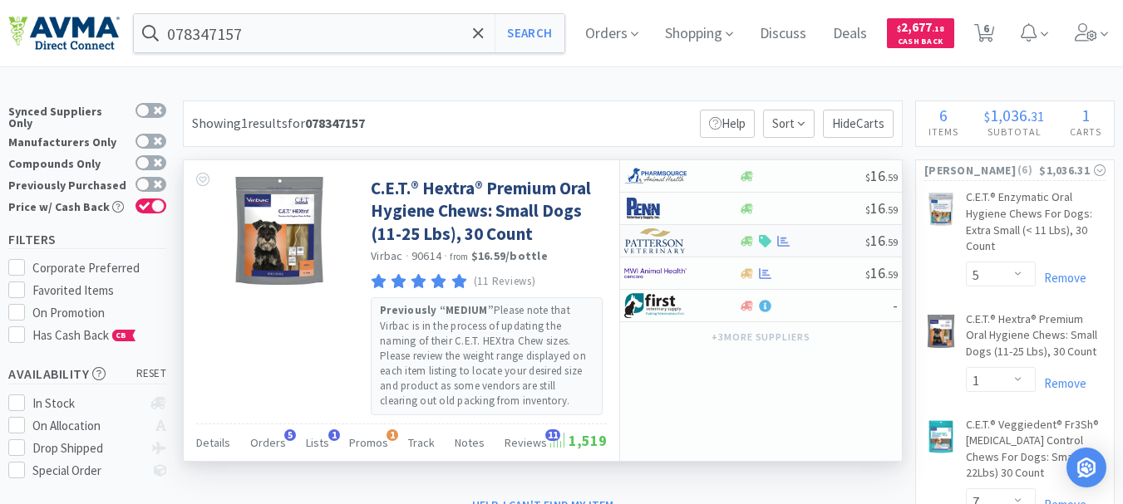
click at [652, 243] on img at bounding box center [655, 241] width 62 height 25
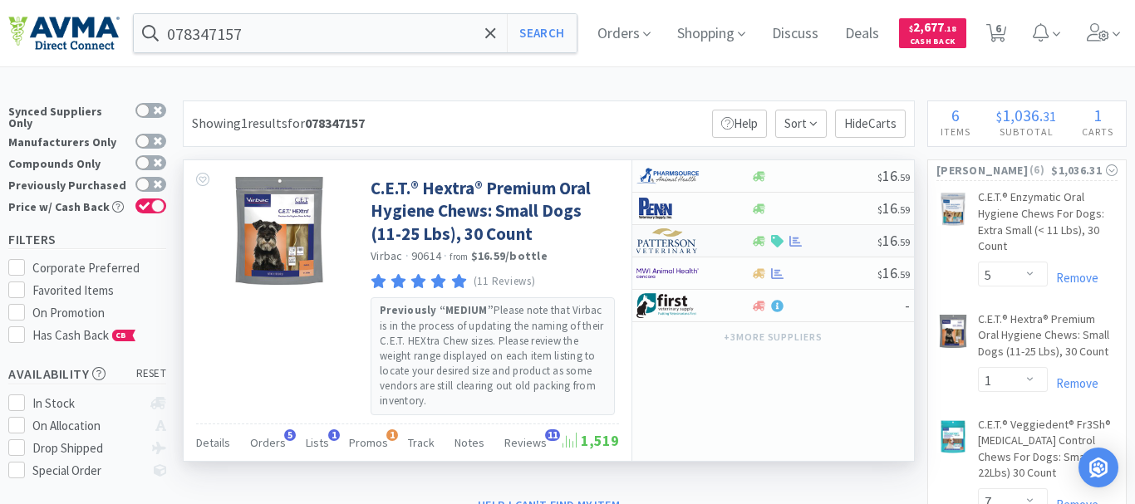
select select "1"
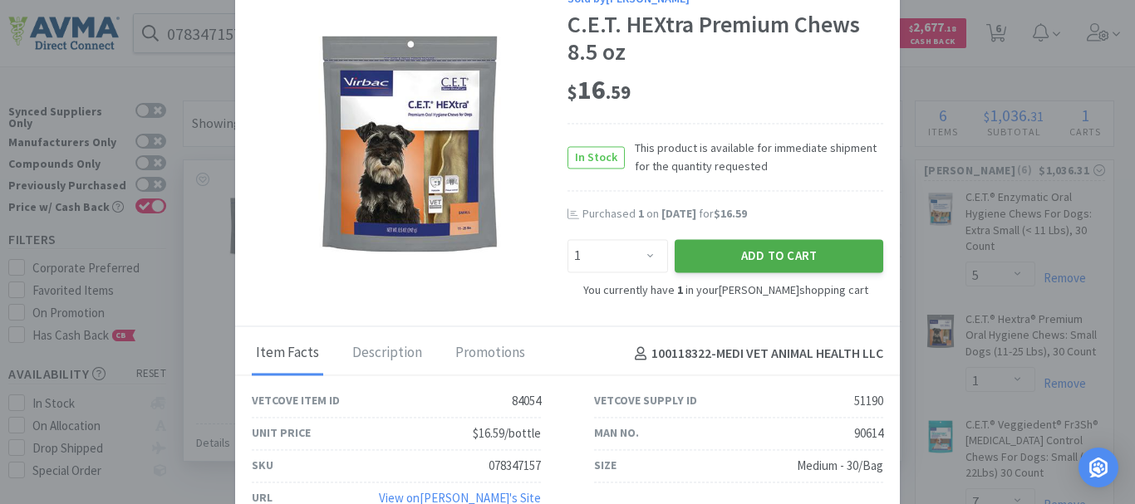
click at [758, 244] on button "Add to Cart" at bounding box center [779, 255] width 209 height 33
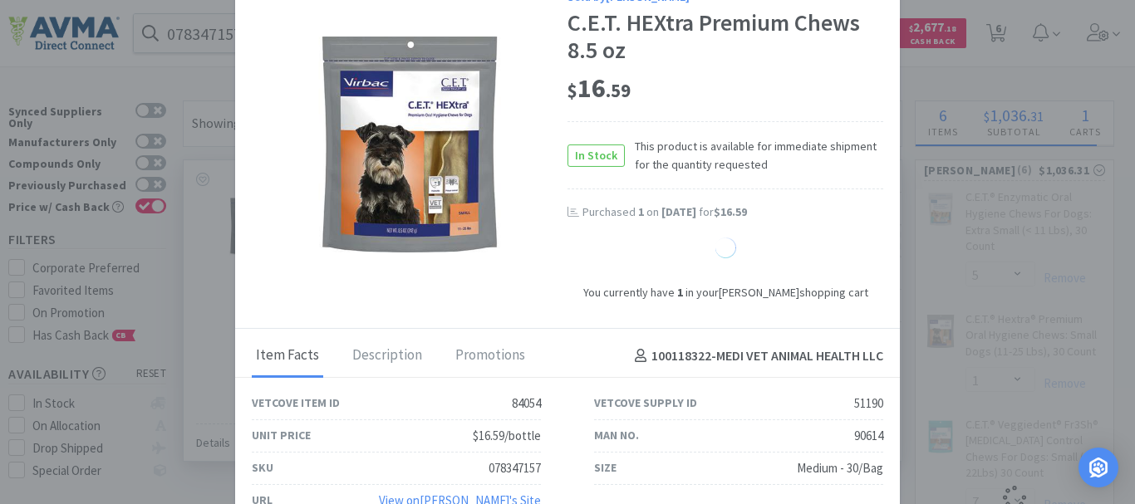
select select "2"
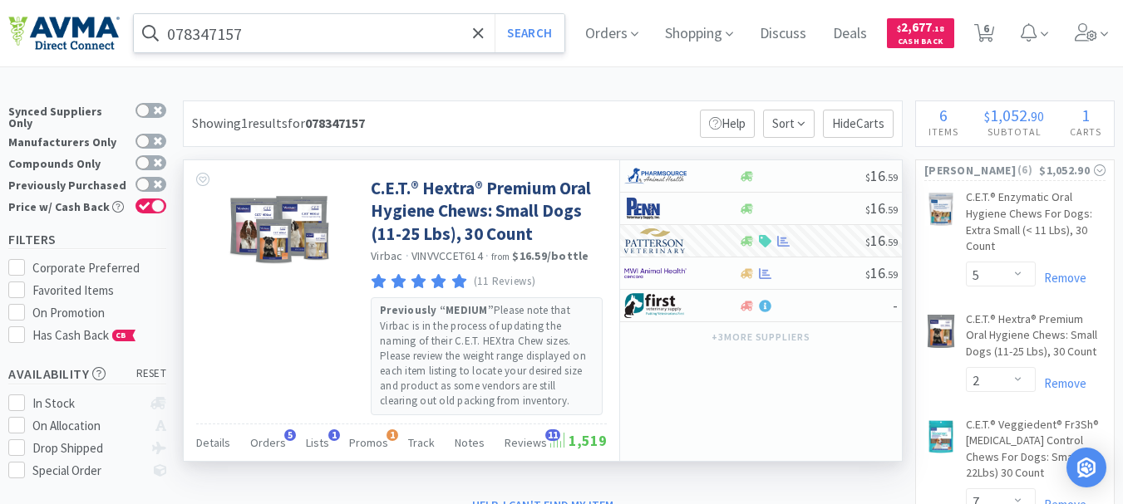
click at [352, 38] on input "078347157" at bounding box center [349, 33] width 430 height 38
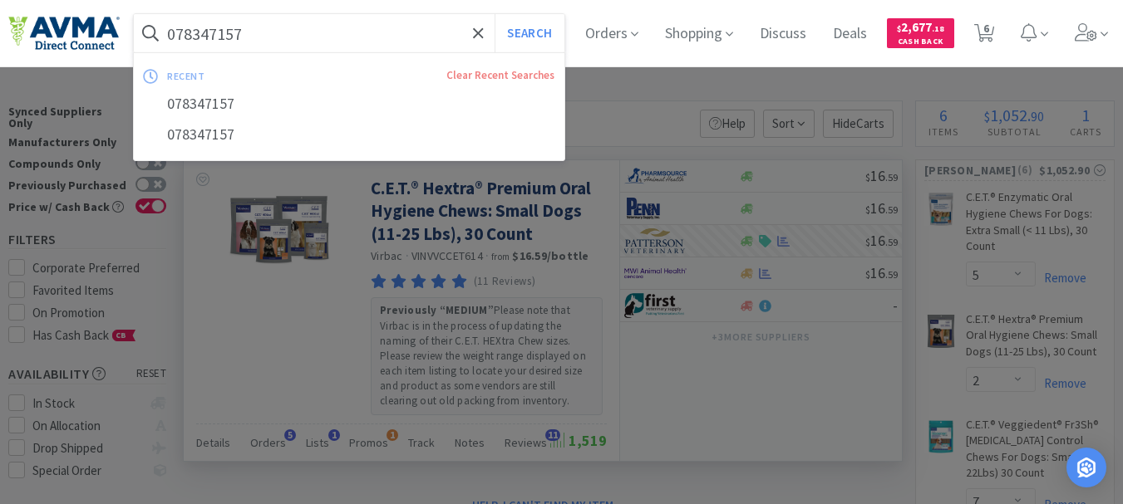
paste input "013050"
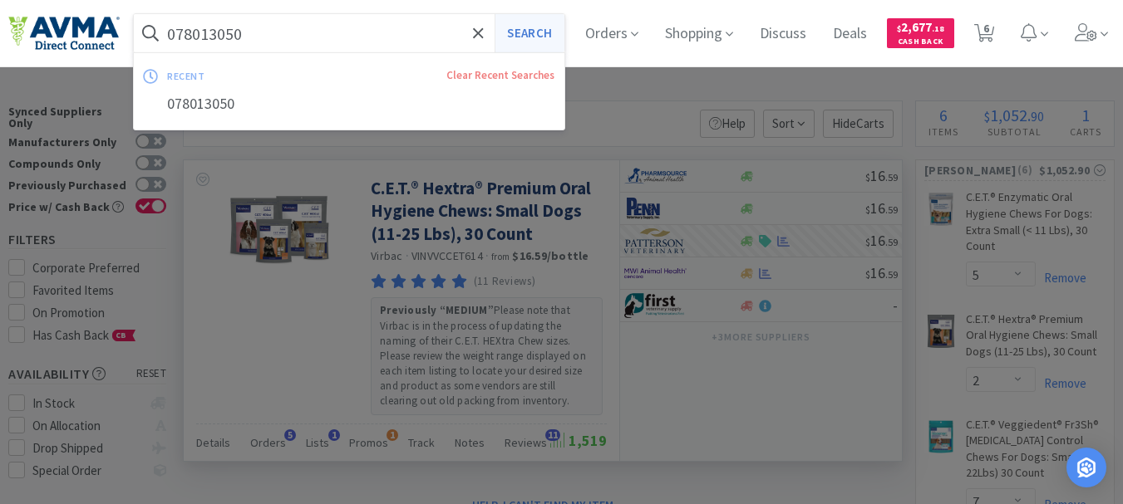
type input "078013050"
click at [540, 31] on button "Search" at bounding box center [528, 33] width 69 height 38
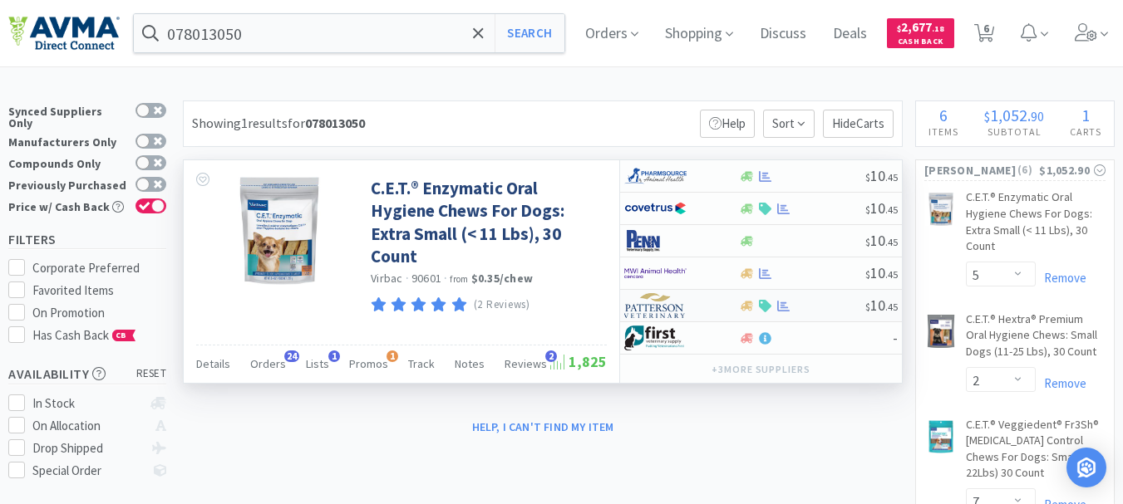
click at [647, 307] on img at bounding box center [655, 305] width 62 height 25
select select "1"
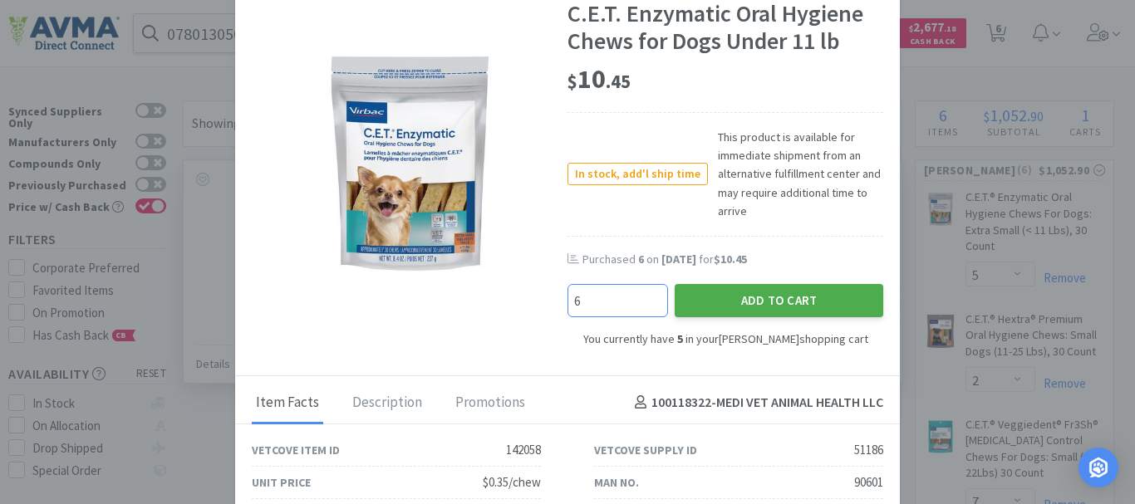
type input "6"
click at [722, 300] on button "Add to Cart" at bounding box center [779, 300] width 209 height 33
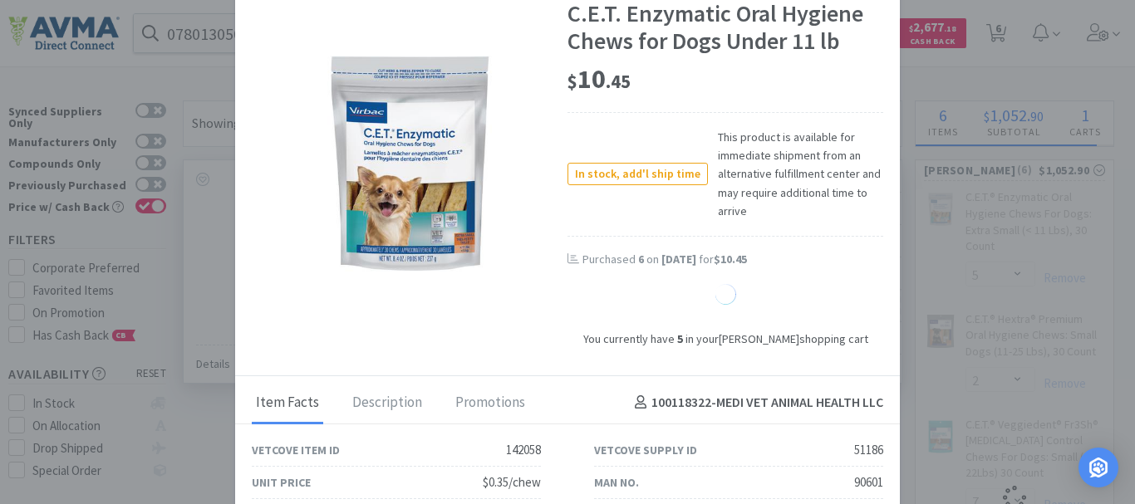
select select "11"
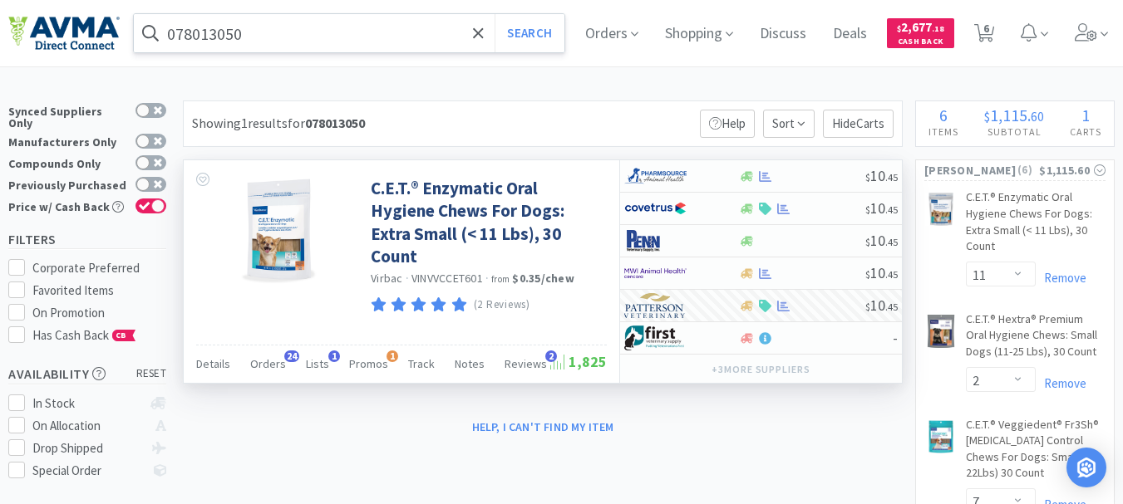
click at [302, 32] on input "078013050" at bounding box center [349, 33] width 430 height 38
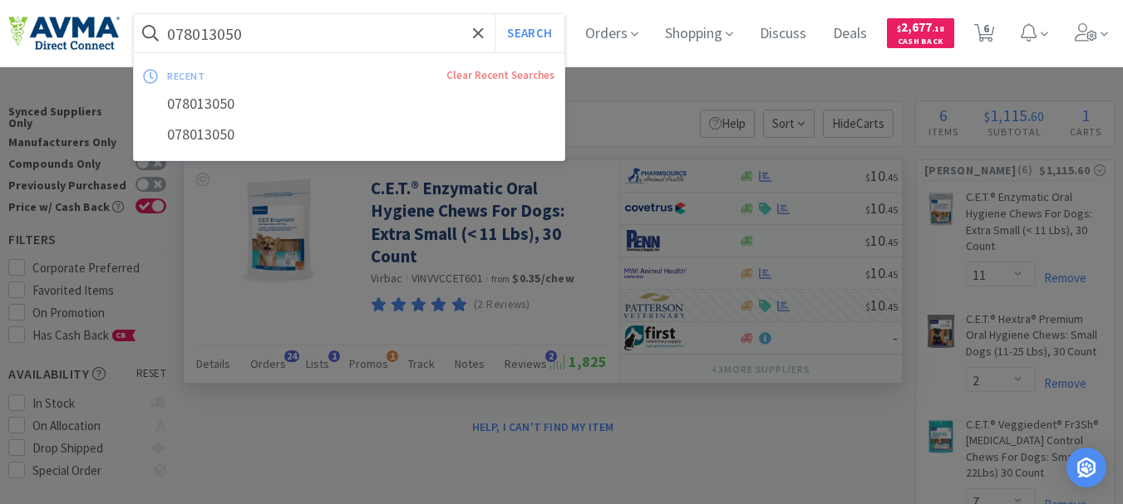
paste input "0788013241"
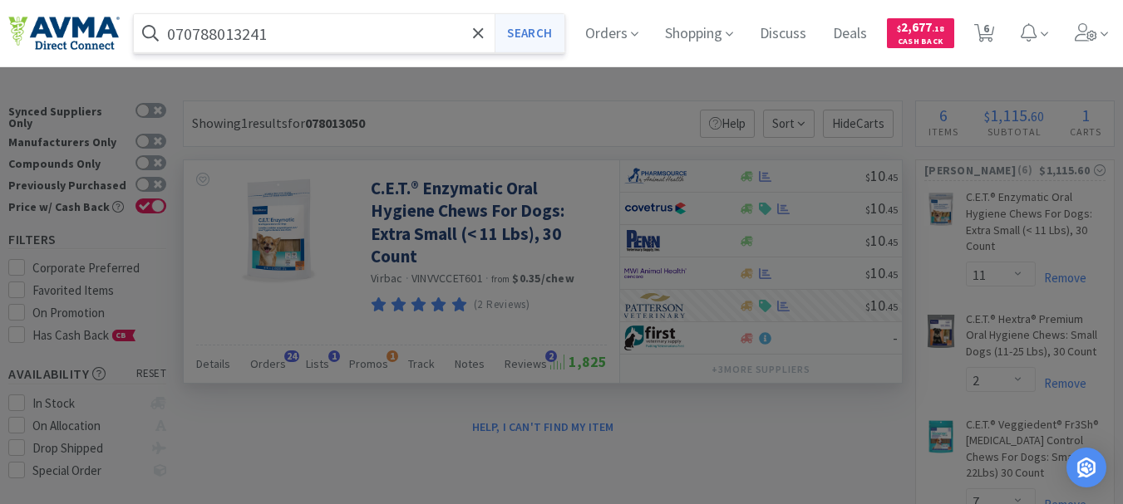
click at [530, 41] on button "Search" at bounding box center [528, 33] width 69 height 38
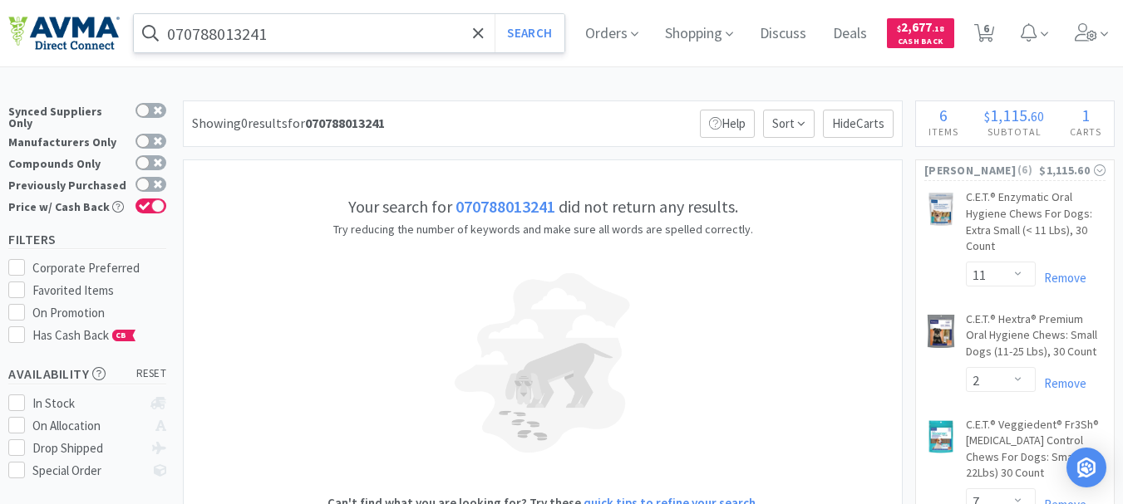
click at [353, 47] on input "070788013241" at bounding box center [349, 33] width 430 height 38
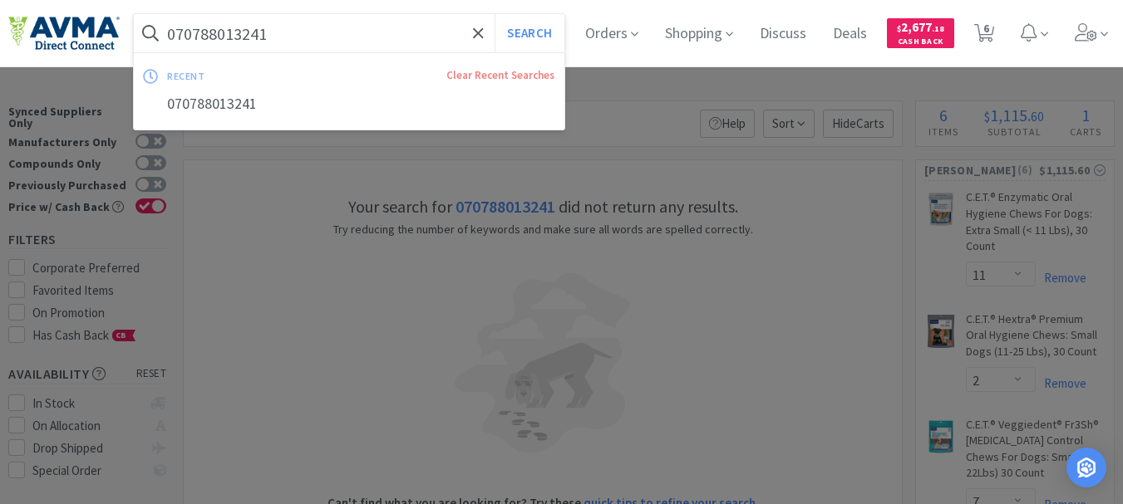
type input "e"
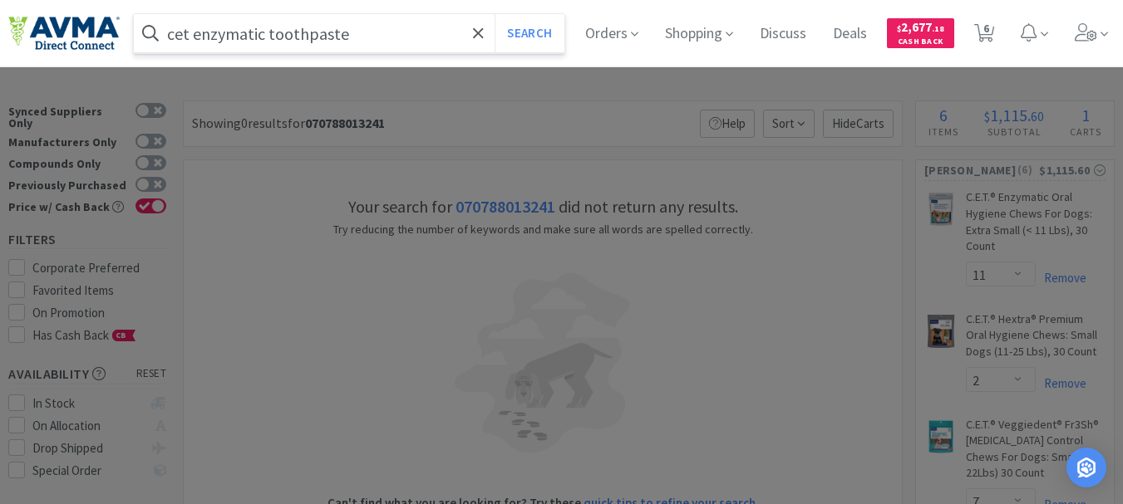
type input "cet enzymatic toothpaste"
click at [494, 14] on button "Search" at bounding box center [528, 33] width 69 height 38
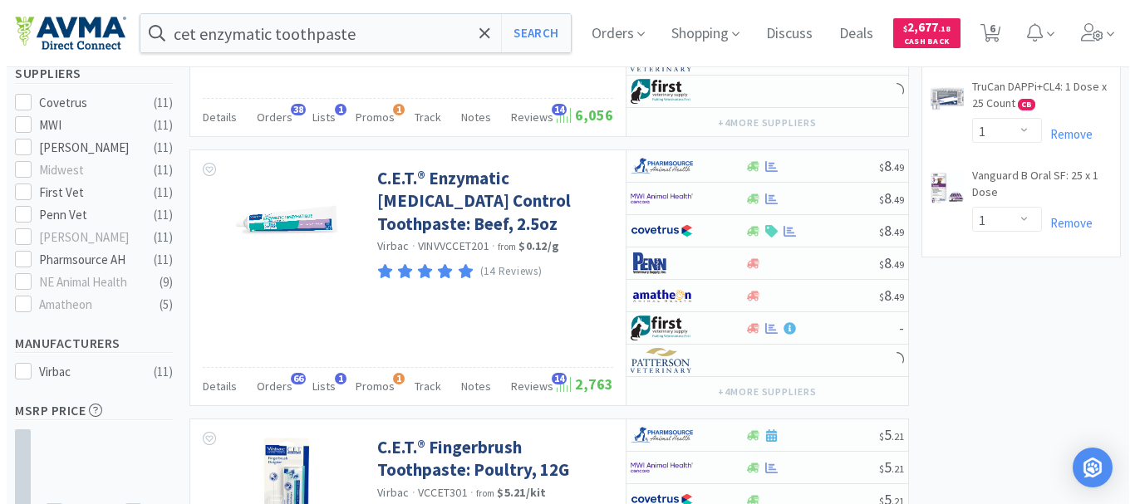
scroll to position [582, 0]
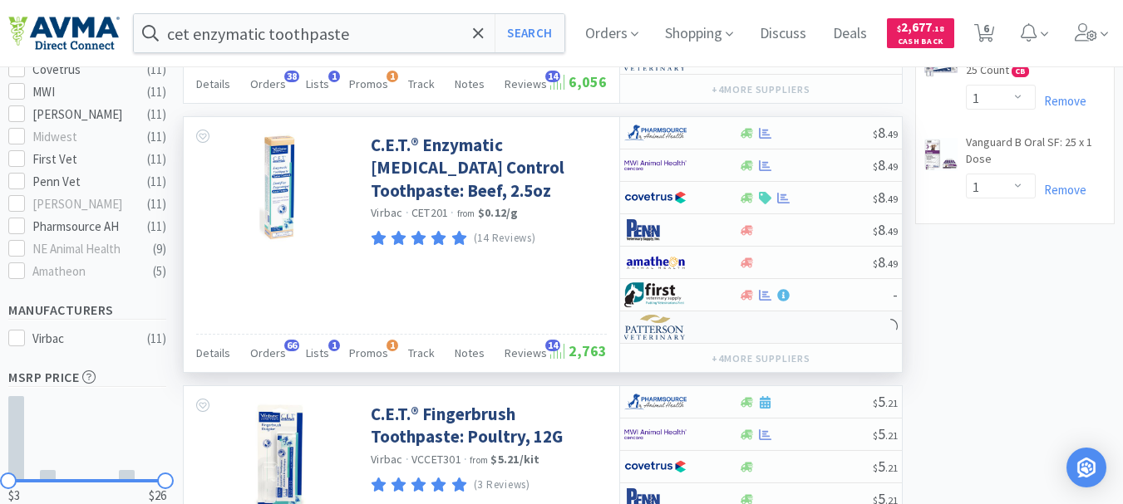
click at [658, 334] on img at bounding box center [655, 327] width 62 height 25
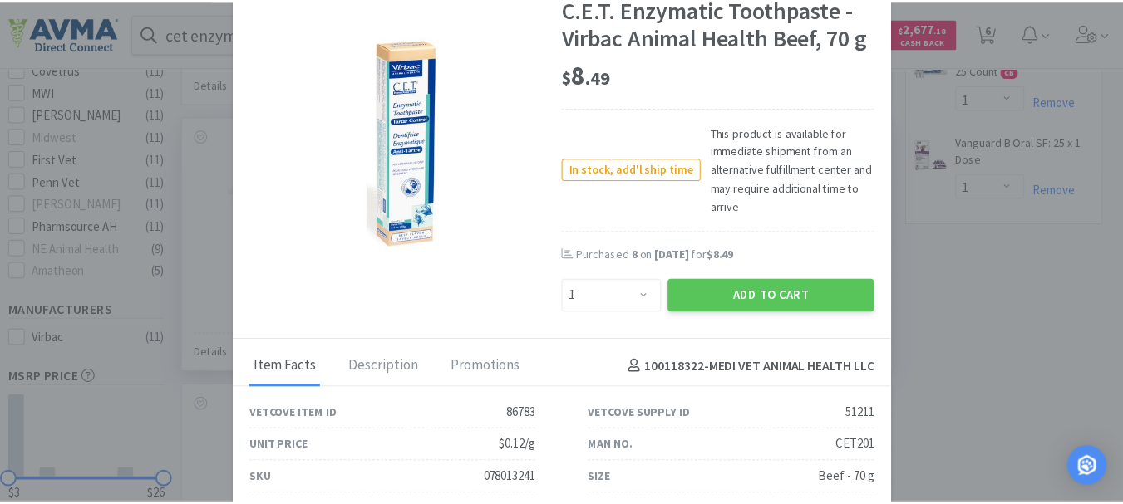
scroll to position [6, 0]
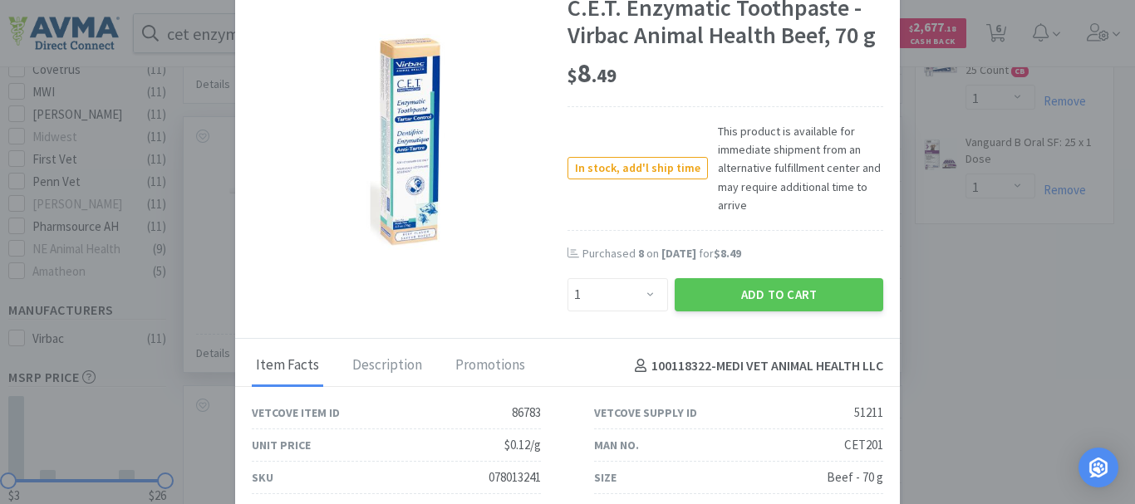
click at [514, 476] on div "078013241" at bounding box center [515, 478] width 52 height 20
copy div "078013241"
click at [647, 292] on select "Enter Quantity 1 2 3 4 5 6 7 8 9 10 11 12 13 14 15 16 17 18 19 20 Enter Quantity" at bounding box center [618, 294] width 101 height 33
click at [644, 294] on select "Enter Quantity 1 2 3 4 5 6 7 8 9 10 11 12 13 14 15 16 17 18 19 20 Enter Quantity" at bounding box center [618, 294] width 101 height 33
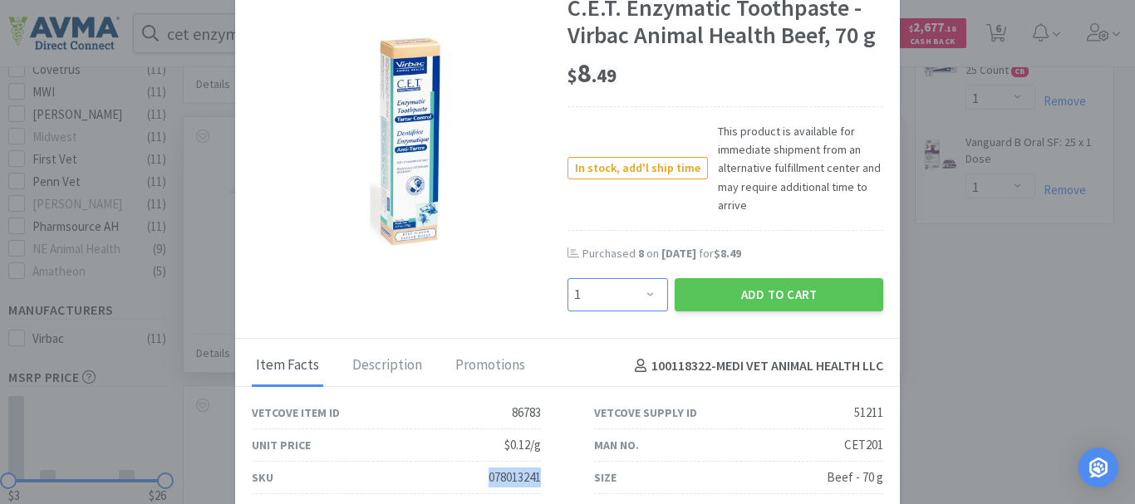
click at [596, 294] on select "Enter Quantity 1 2 3 4 5 6 7 8 9 10 11 12 13 14 15 16 17 18 19 20 Enter Quantity" at bounding box center [618, 294] width 101 height 33
select select "8"
click at [568, 278] on select "Enter Quantity 1 2 3 4 5 6 7 8 9 10 11 12 13 14 15 16 17 18 19 20 Enter Quantity" at bounding box center [618, 294] width 101 height 33
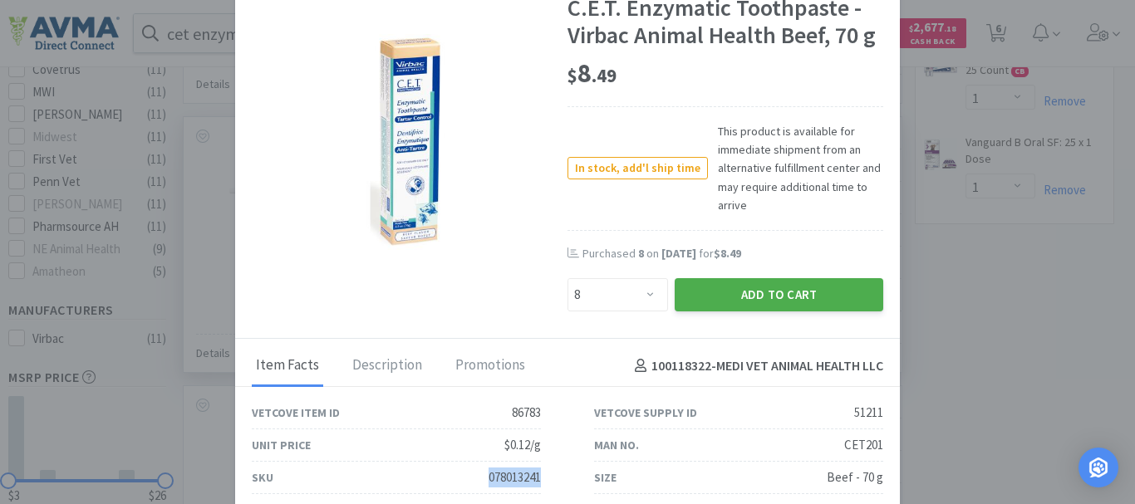
click at [789, 298] on button "Add to Cart" at bounding box center [779, 294] width 209 height 33
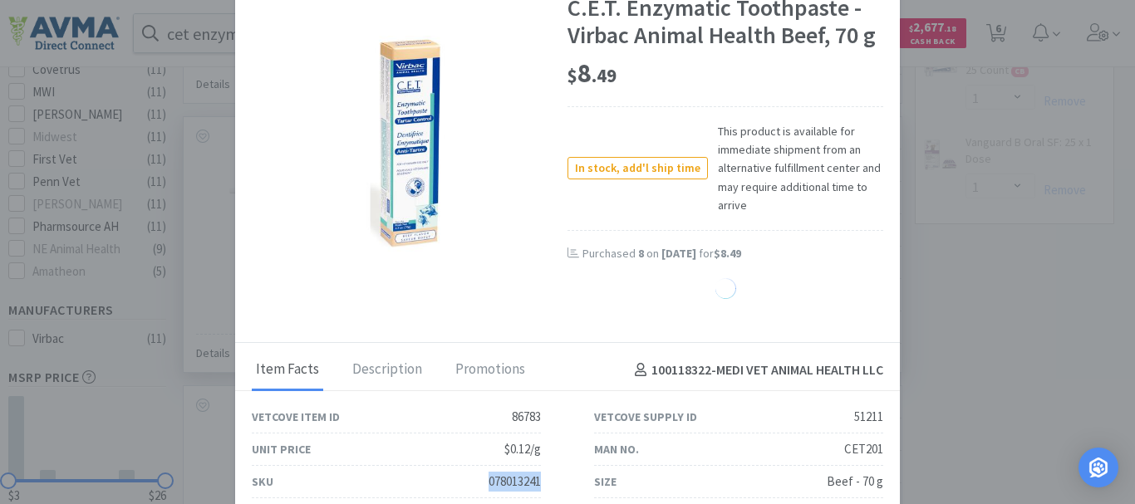
select select "8"
select select "2"
select select "7"
select select "1"
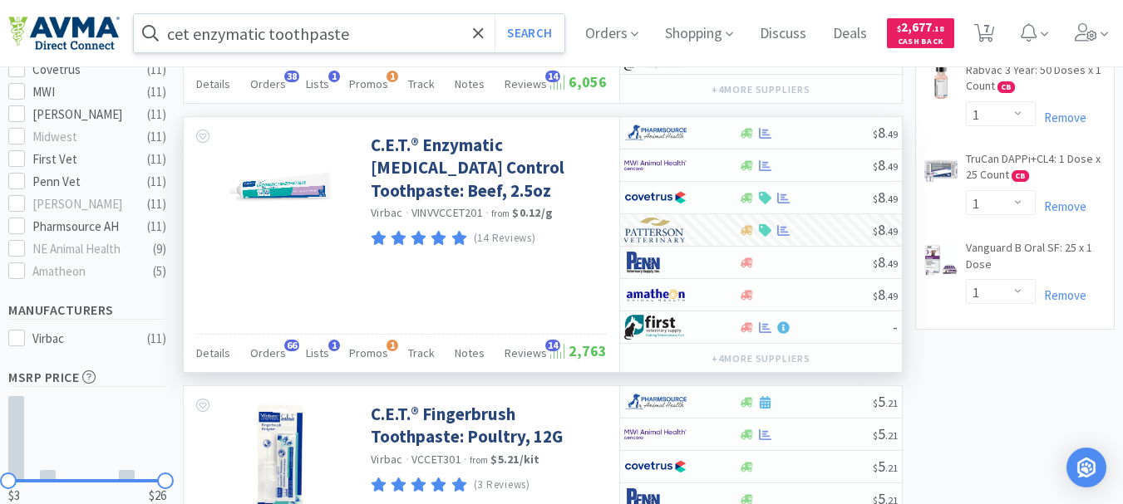
click at [373, 33] on input "cet enzymatic toothpaste" at bounding box center [349, 33] width 430 height 38
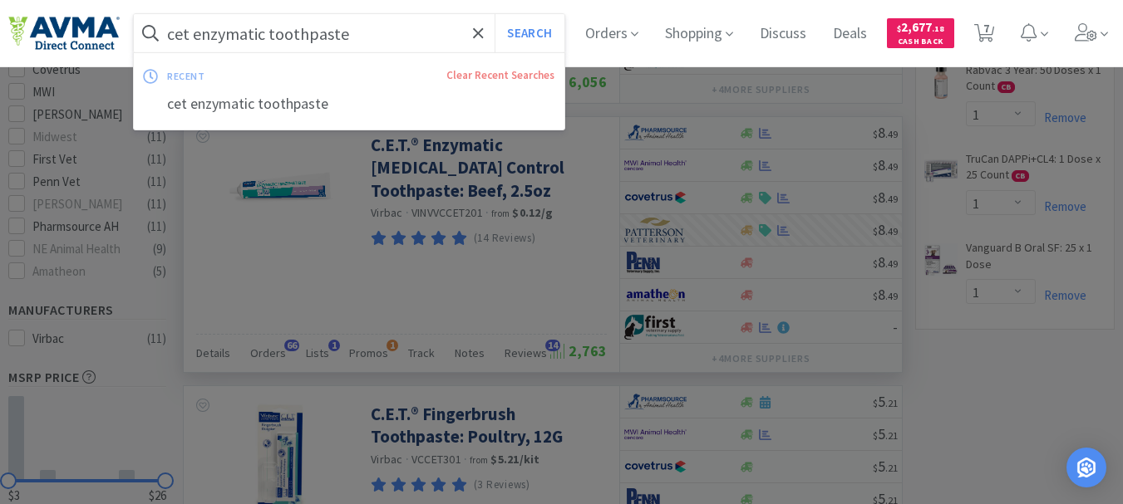
paste input "078013316"
type input "078013316"
click at [547, 33] on button "Search" at bounding box center [528, 33] width 69 height 38
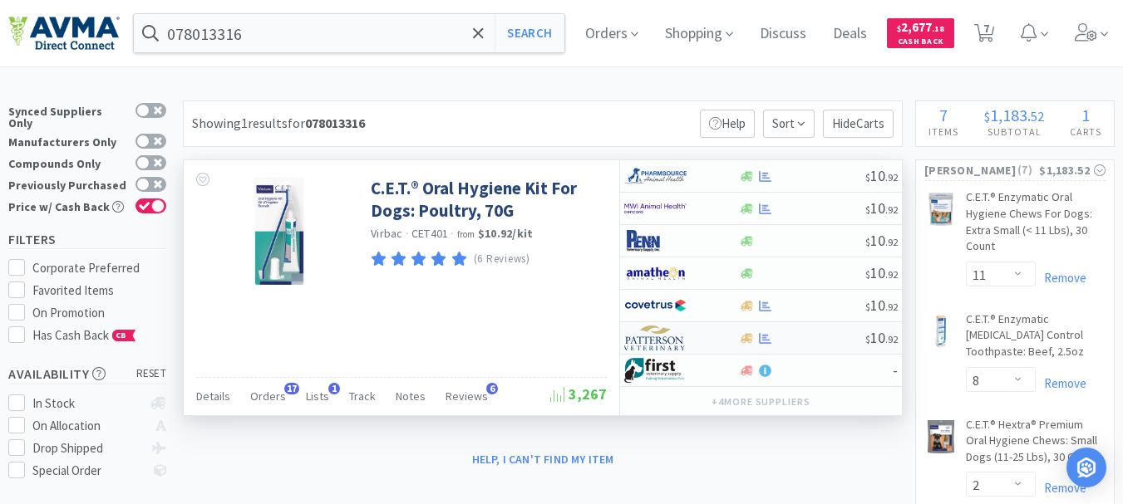
click at [647, 342] on img at bounding box center [655, 338] width 62 height 25
select select "1"
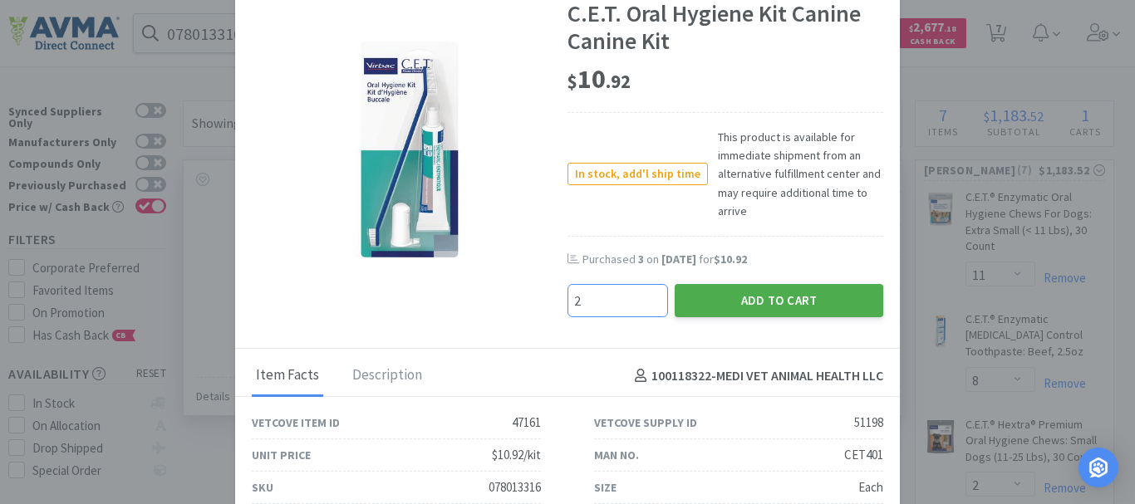
type input "2"
click at [749, 304] on button "Add to Cart" at bounding box center [779, 300] width 209 height 33
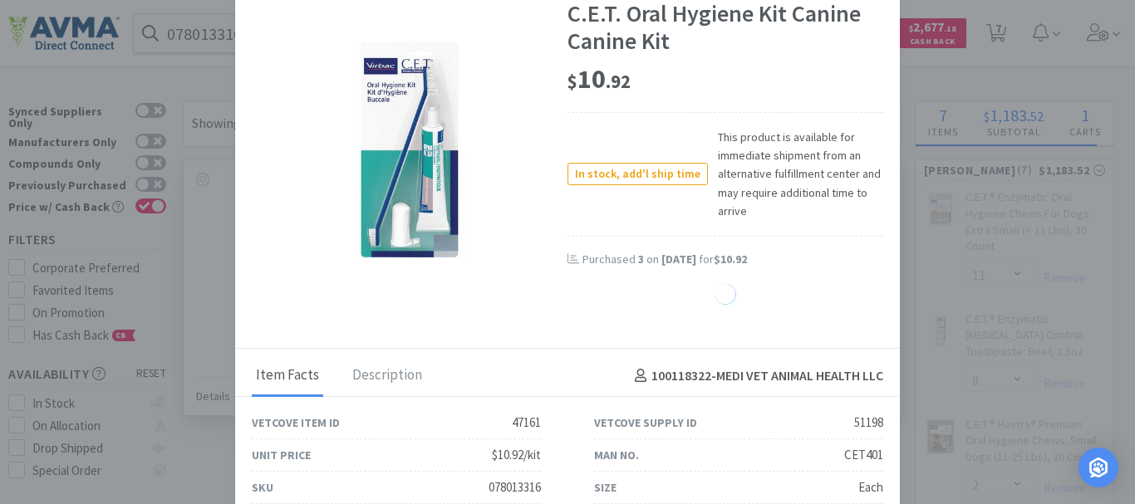
select select "2"
select select "7"
select select "1"
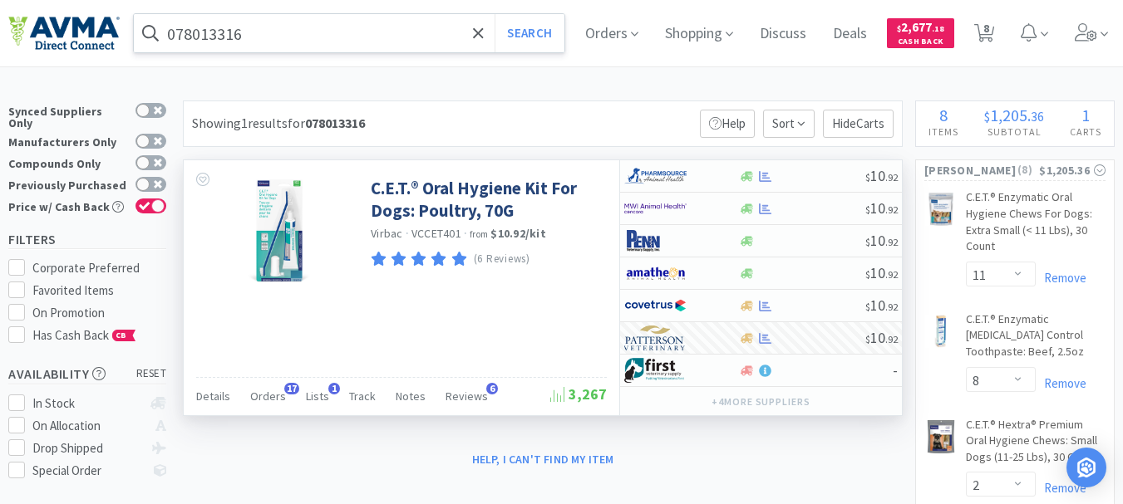
click at [243, 33] on input "078013316" at bounding box center [349, 33] width 430 height 38
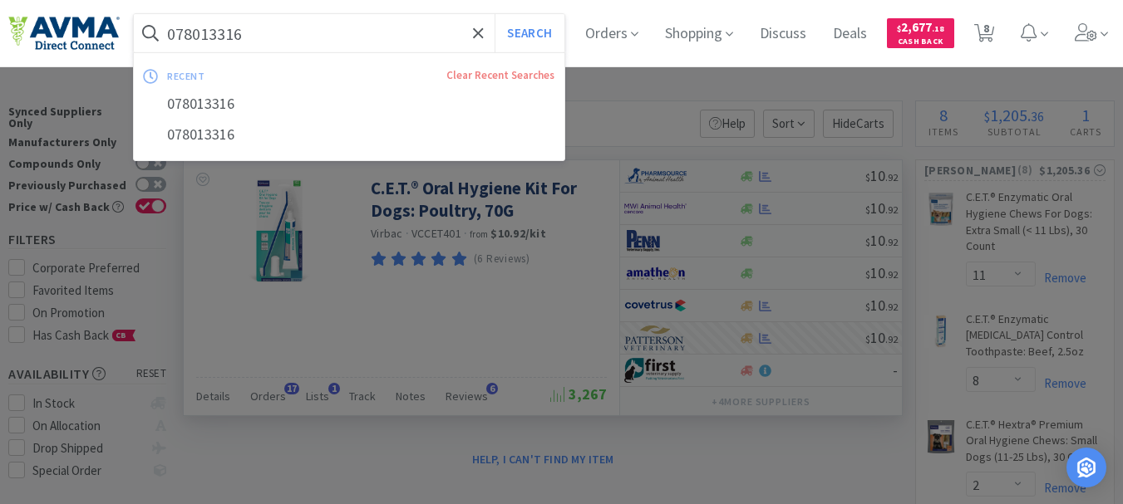
paste input "233"
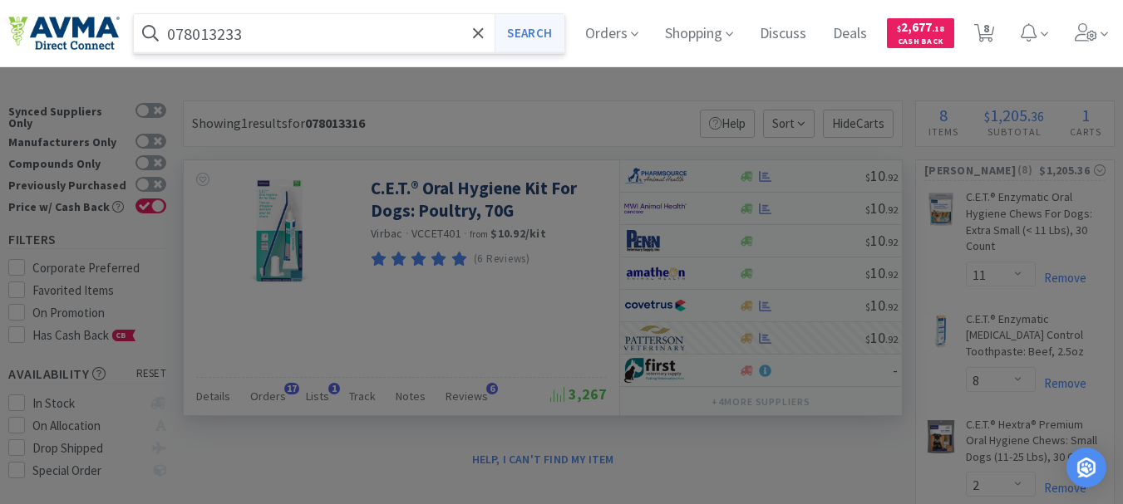
type input "078013233"
click at [519, 22] on button "Search" at bounding box center [528, 33] width 69 height 38
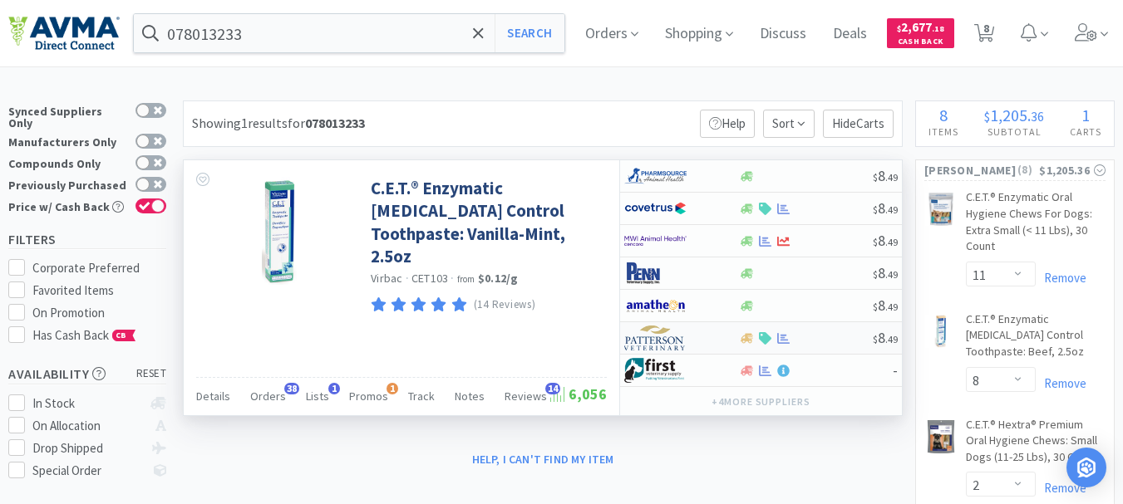
click at [660, 340] on img at bounding box center [655, 338] width 62 height 25
select select "1"
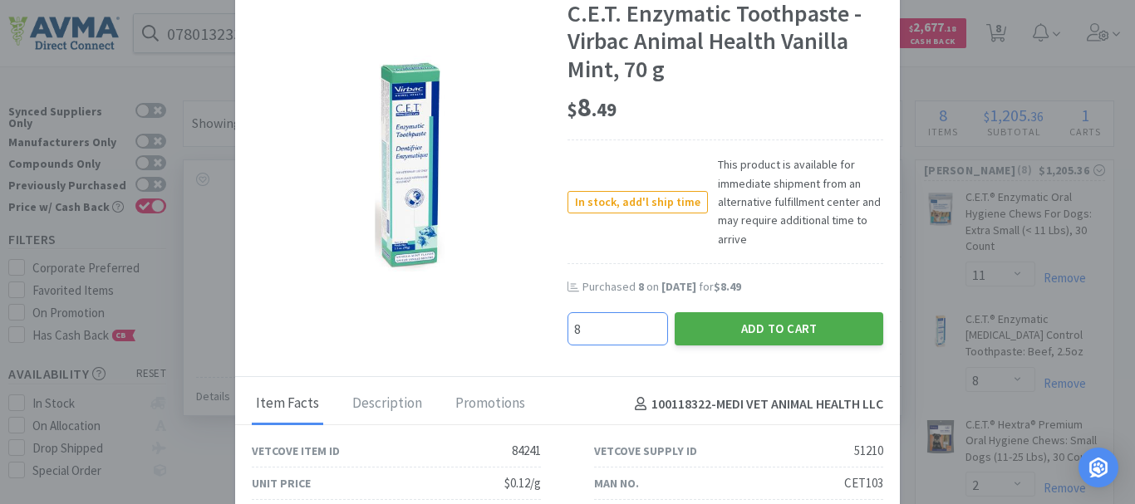
type input "8"
click at [723, 326] on button "Add to Cart" at bounding box center [779, 328] width 209 height 33
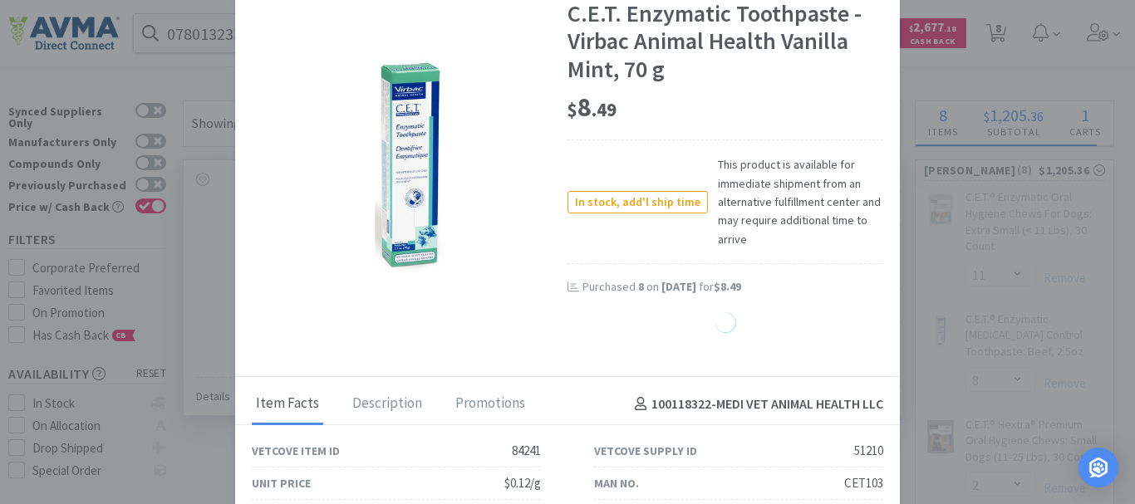
select select "8"
select select "2"
select select "7"
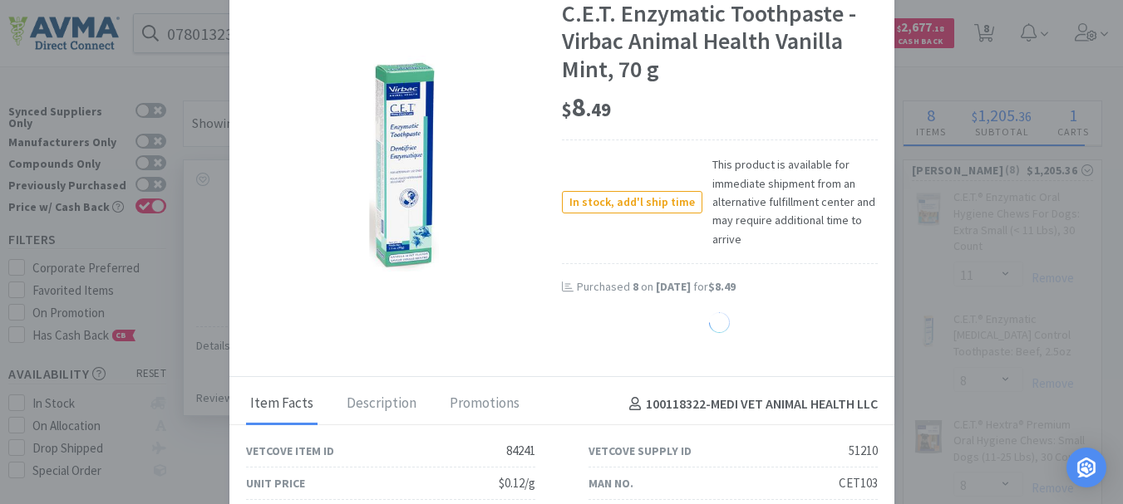
select select "1"
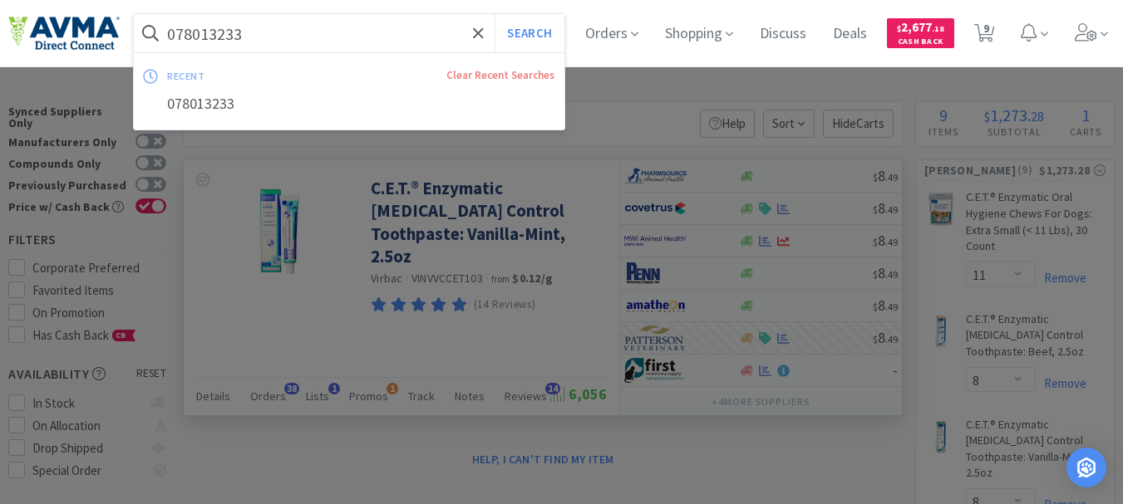
click at [202, 34] on input "078013233" at bounding box center [349, 33] width 430 height 38
paste input "56437"
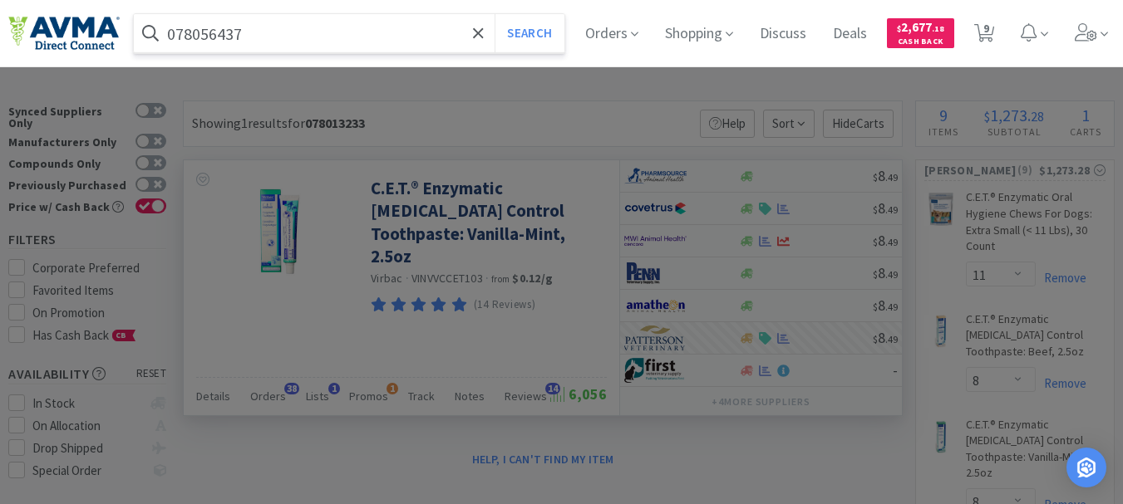
drag, startPoint x: 202, startPoint y: 32, endPoint x: 461, endPoint y: 3, distance: 260.8
click at [448, 4] on div "078056437 Search Orders Shopping Discuss Discuss Deals Deals $ 2,677 . 18 Cash …" at bounding box center [561, 33] width 1106 height 66
type input "078056437"
click at [539, 30] on button "Search" at bounding box center [528, 33] width 69 height 38
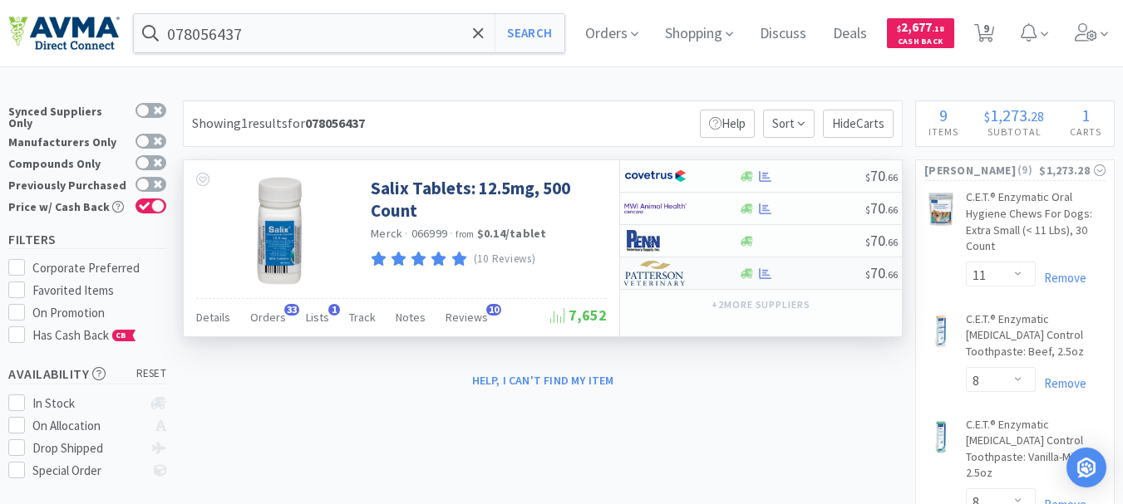
click at [657, 275] on img at bounding box center [655, 273] width 62 height 25
select select "1"
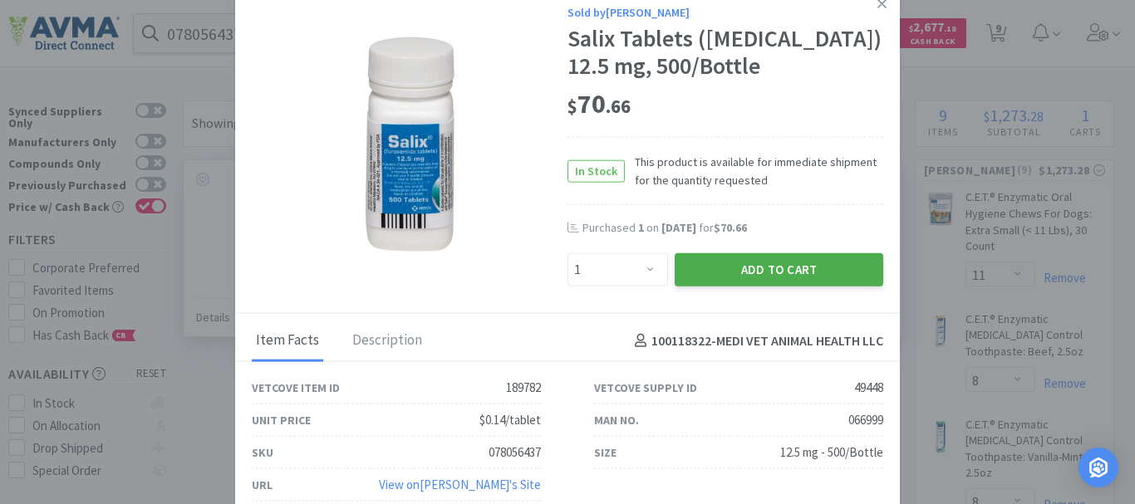
click at [761, 273] on button "Add to Cart" at bounding box center [779, 269] width 209 height 33
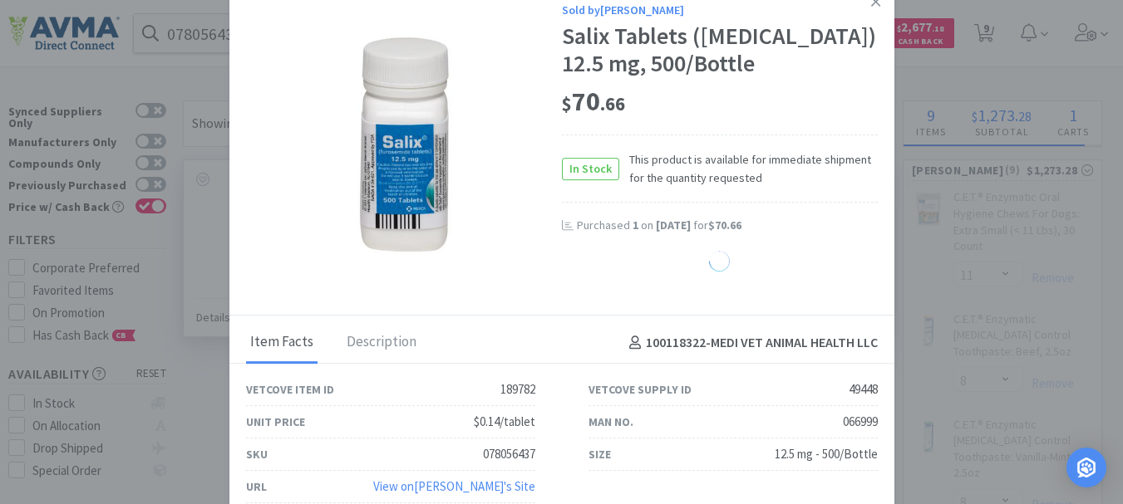
select select "1"
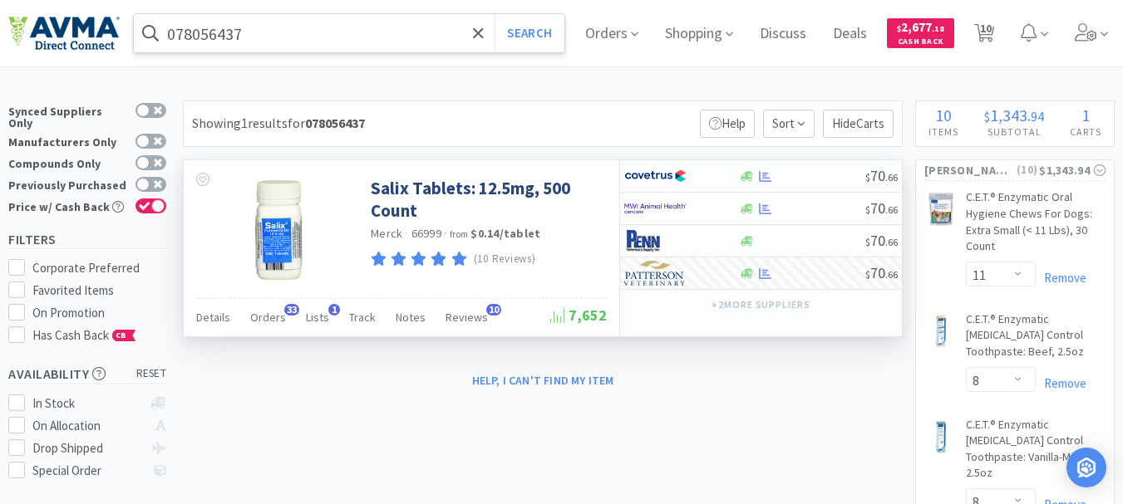
click at [204, 31] on input "078056437" at bounding box center [349, 33] width 430 height 38
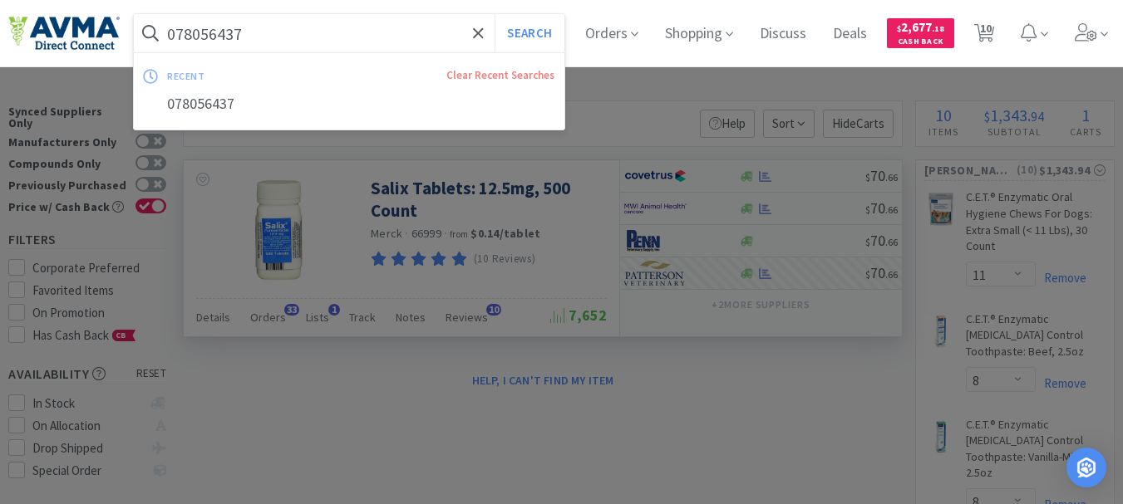
paste input "929495"
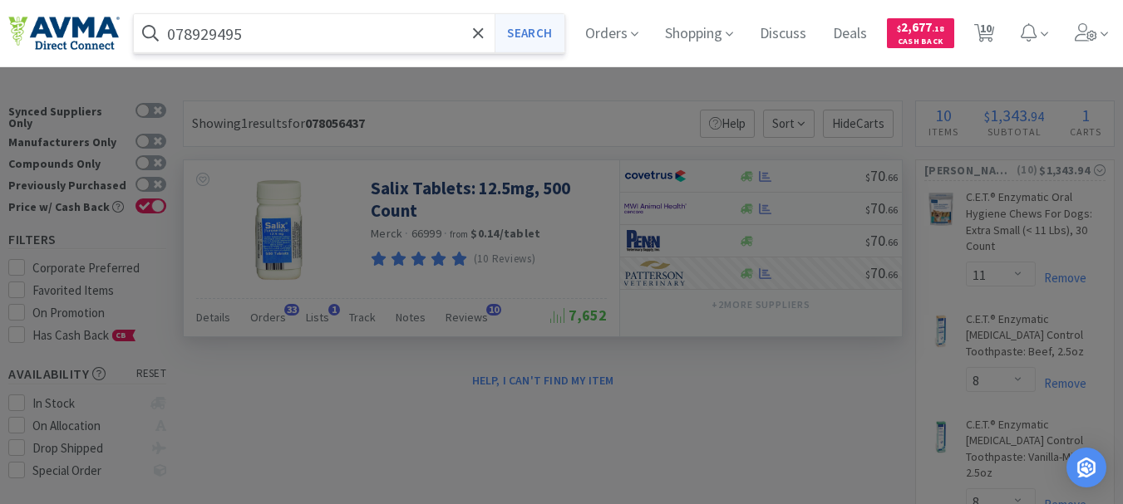
type input "078929495"
click at [552, 28] on button "Search" at bounding box center [528, 33] width 69 height 38
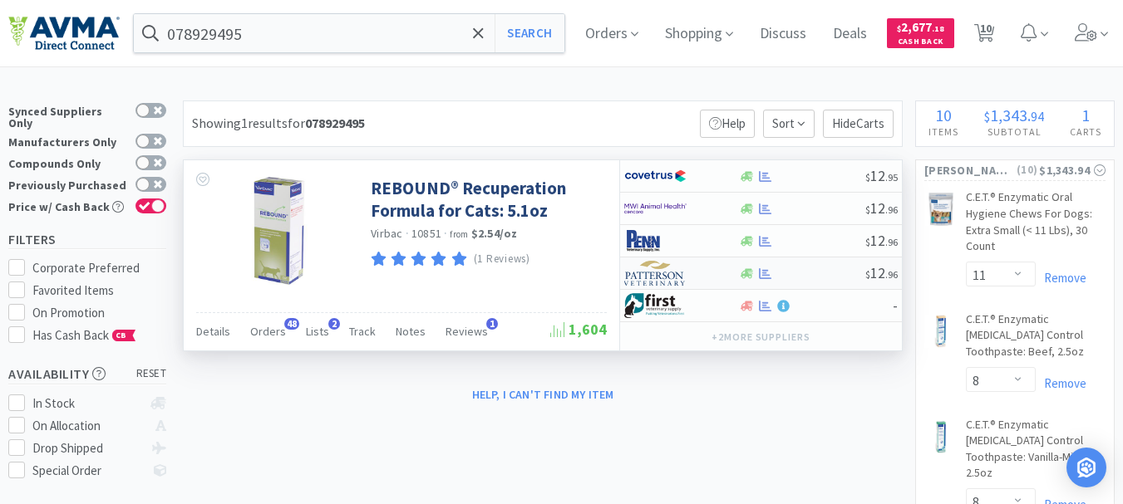
click at [657, 279] on img at bounding box center [655, 273] width 62 height 25
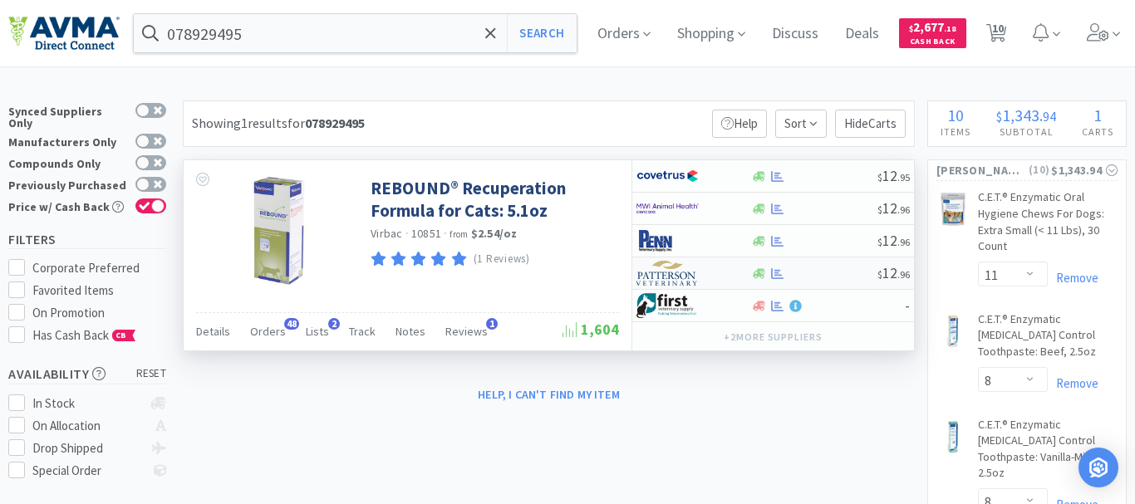
select select "1"
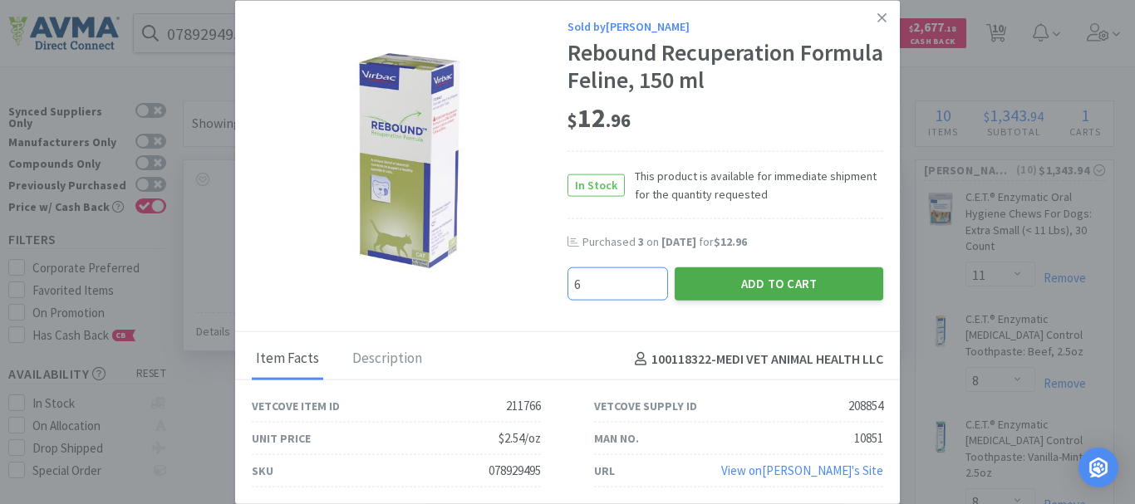
type input "6"
click at [767, 281] on button "Add to Cart" at bounding box center [779, 284] width 209 height 33
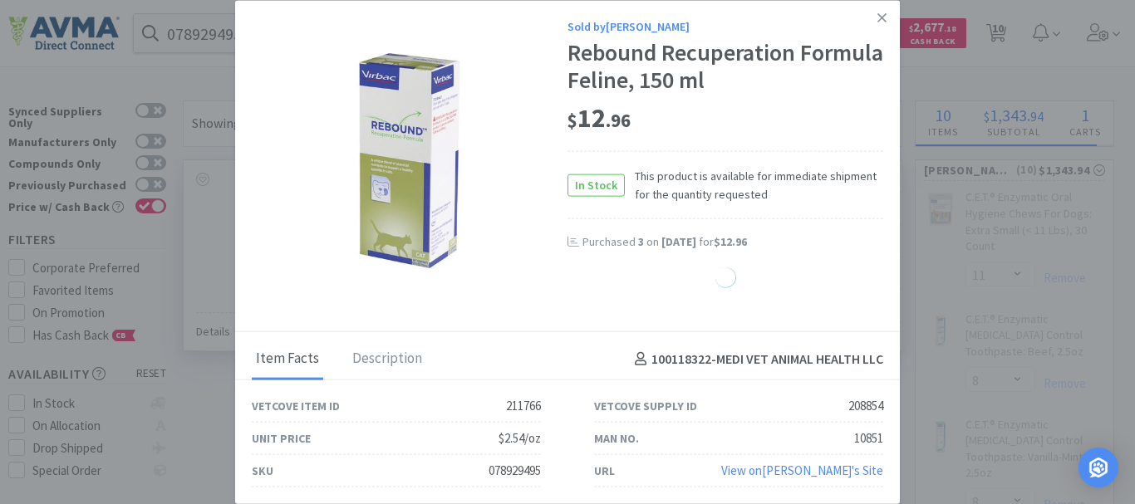
select select "6"
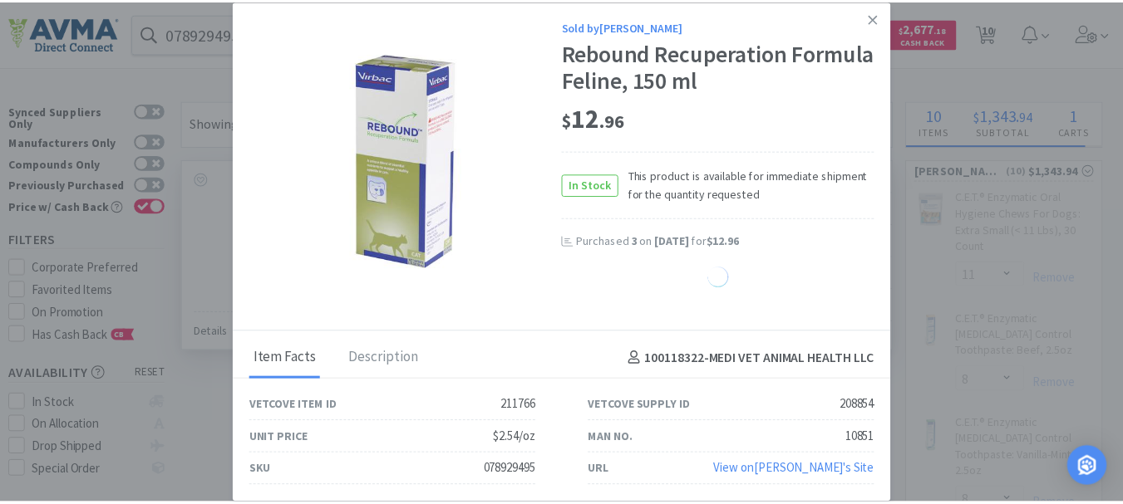
select select "1"
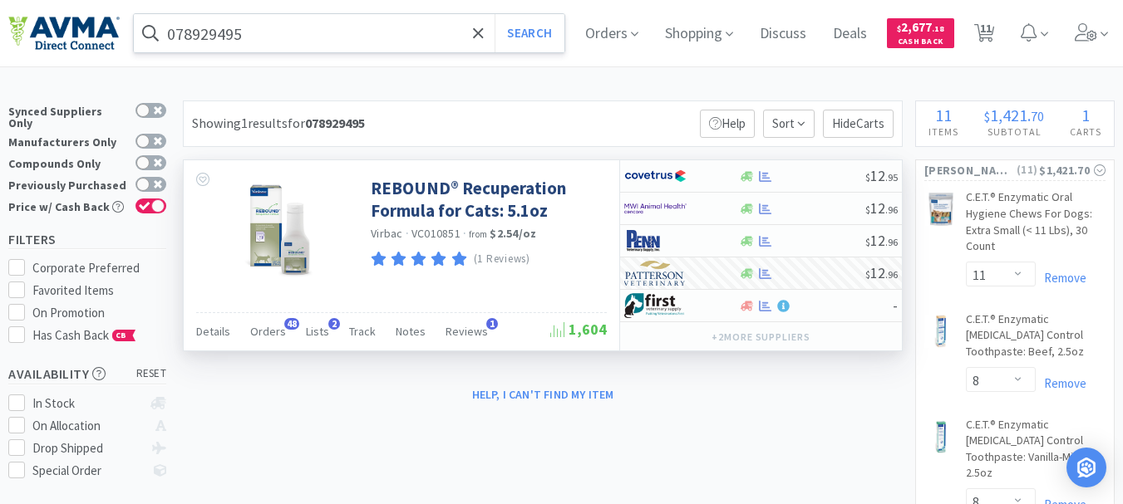
click at [275, 36] on input "078929495" at bounding box center [349, 33] width 430 height 38
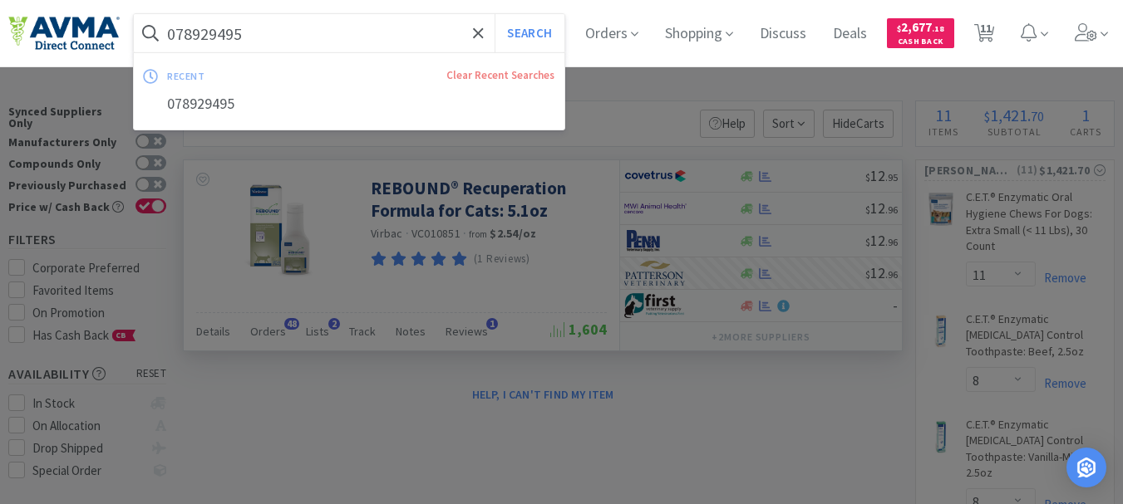
paste input "347157"
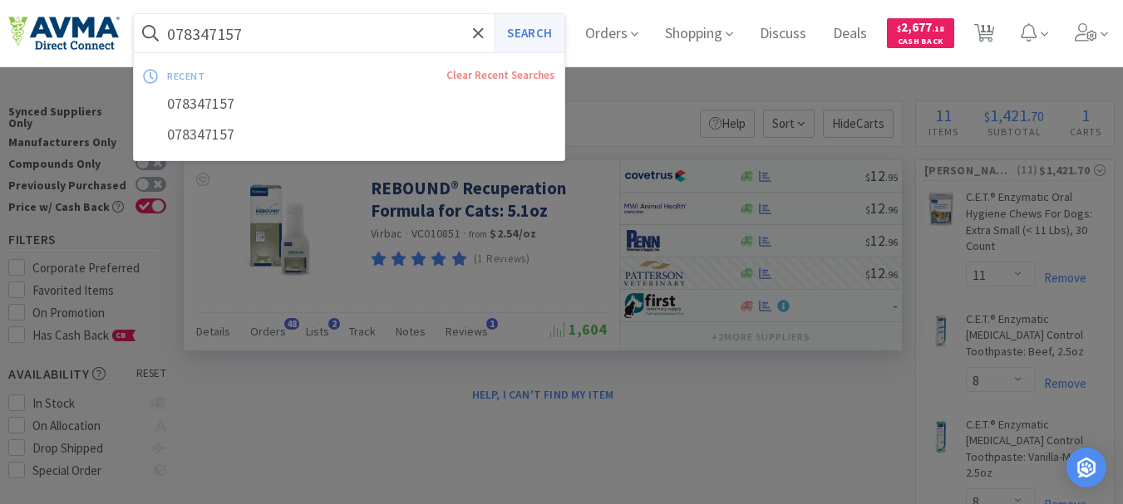
type input "078347157"
click at [539, 33] on button "Search" at bounding box center [528, 33] width 69 height 38
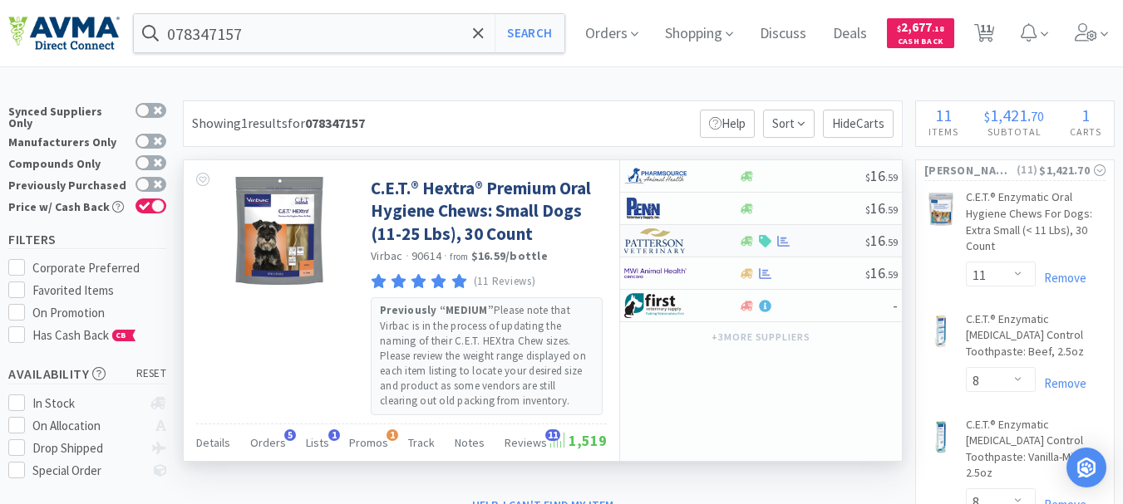
click at [657, 240] on img at bounding box center [655, 241] width 62 height 25
select select "1"
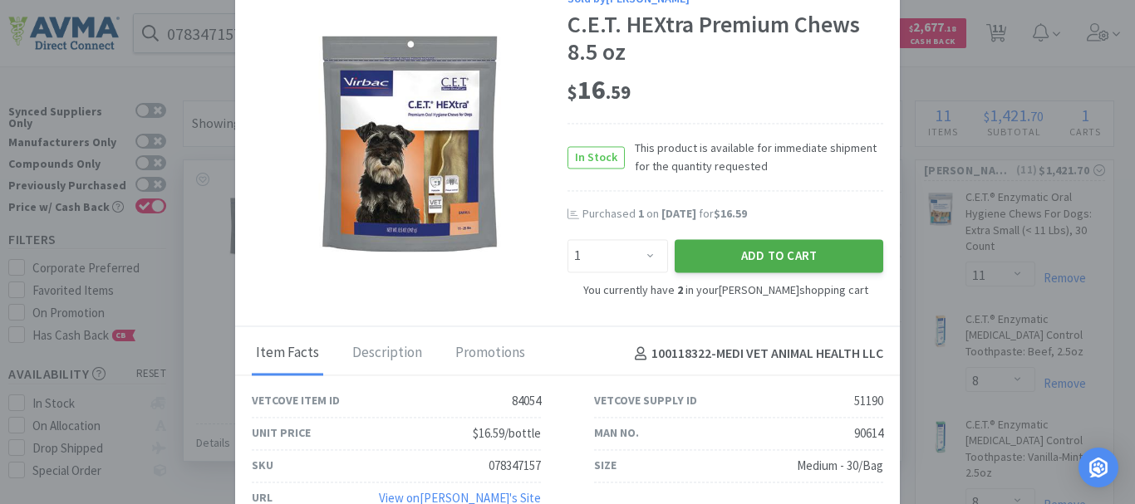
click at [789, 262] on button "Add to Cart" at bounding box center [779, 255] width 209 height 33
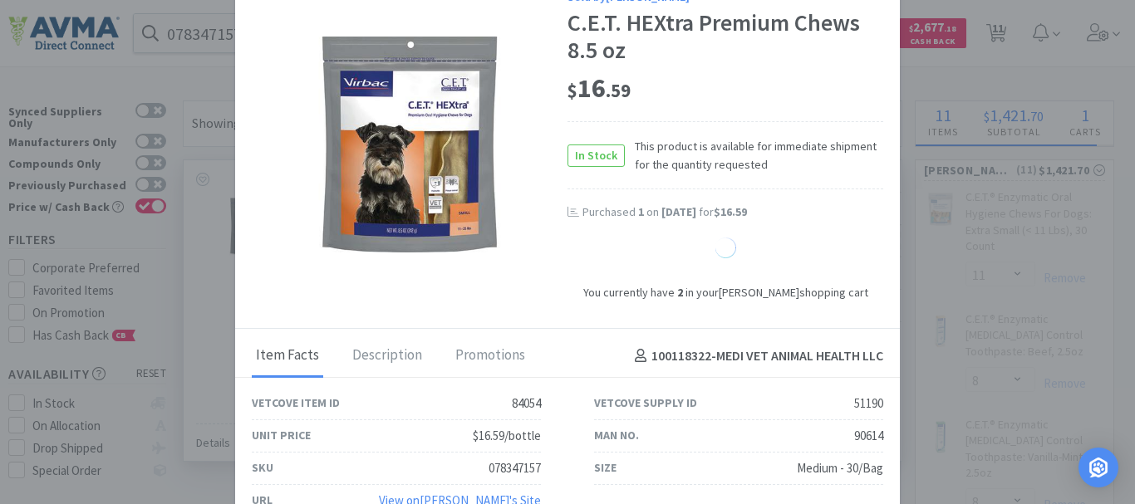
select select "3"
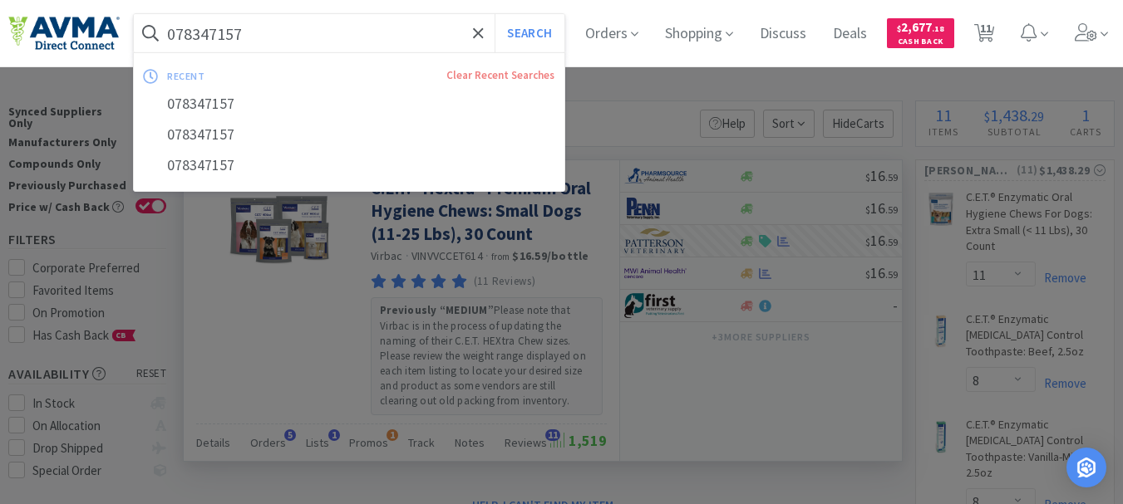
click at [191, 31] on input "078347157" at bounding box center [349, 33] width 430 height 38
paste input "40"
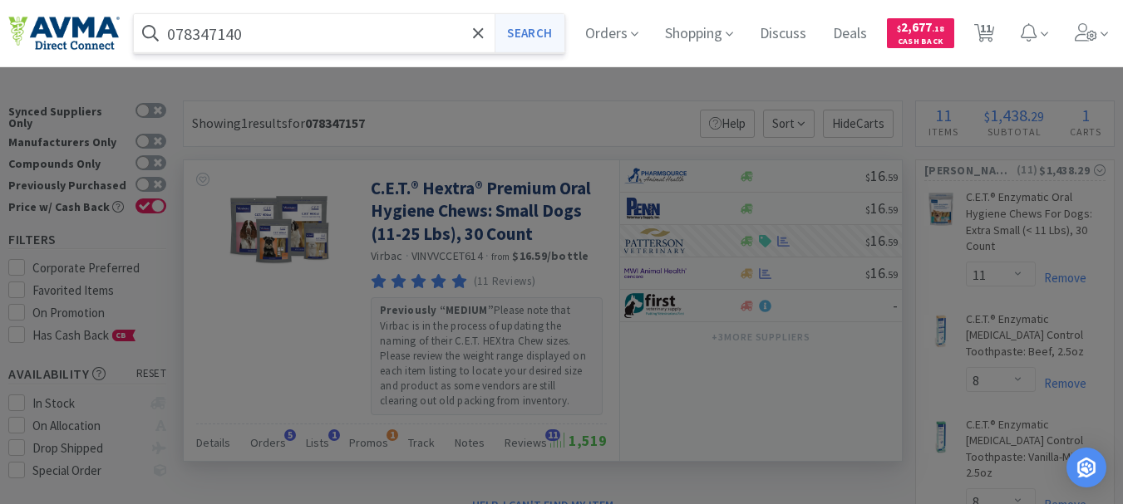
type input "078347140"
click at [529, 36] on button "Search" at bounding box center [528, 33] width 69 height 38
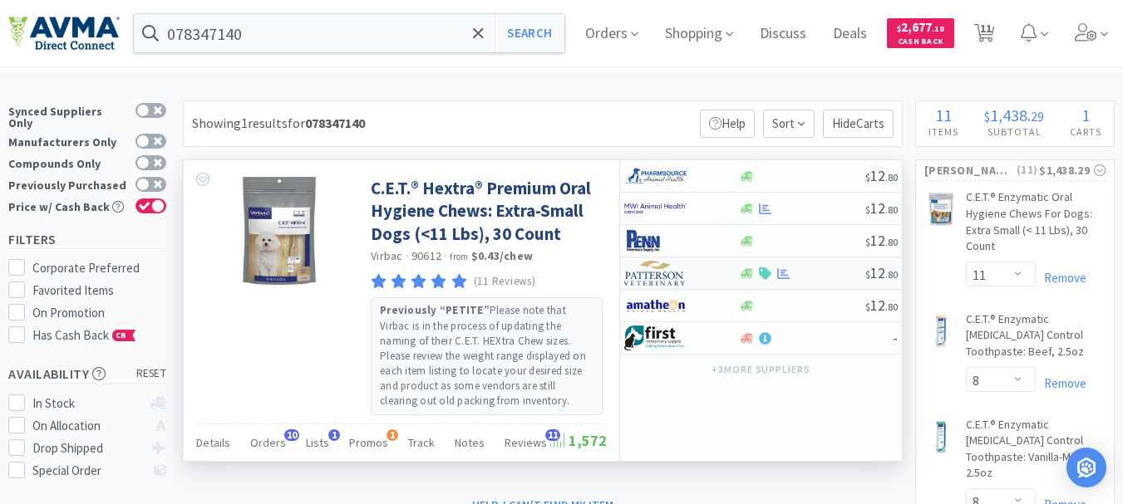
click at [657, 277] on img at bounding box center [655, 273] width 62 height 25
select select "1"
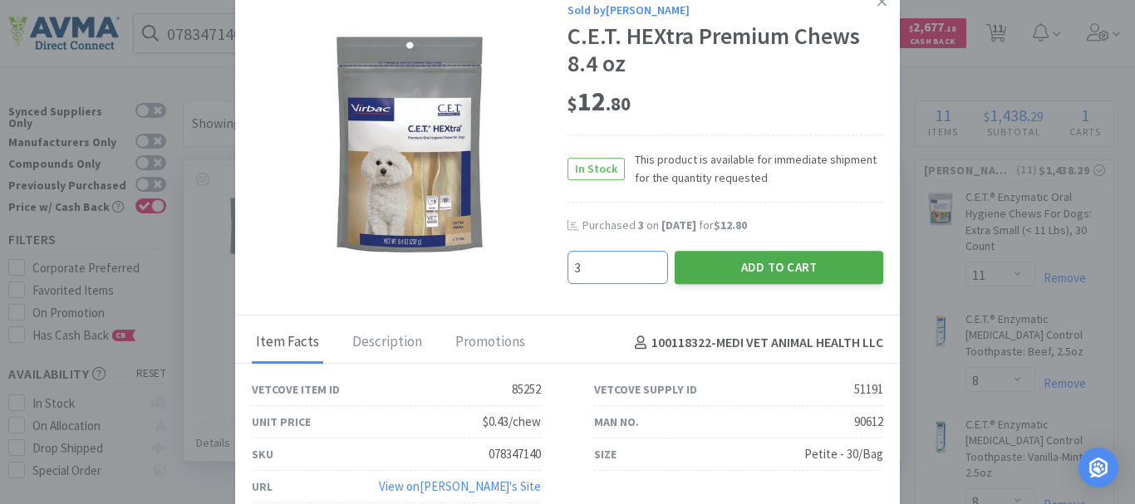
type input "3"
click at [780, 268] on button "Add to Cart" at bounding box center [779, 267] width 209 height 33
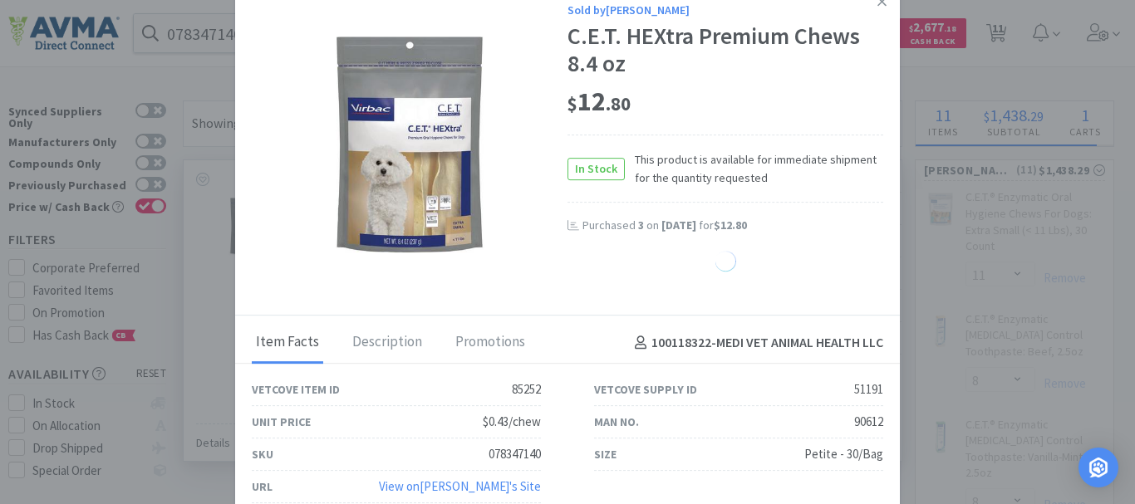
select select "3"
select select "2"
select select "7"
select select "6"
select select "1"
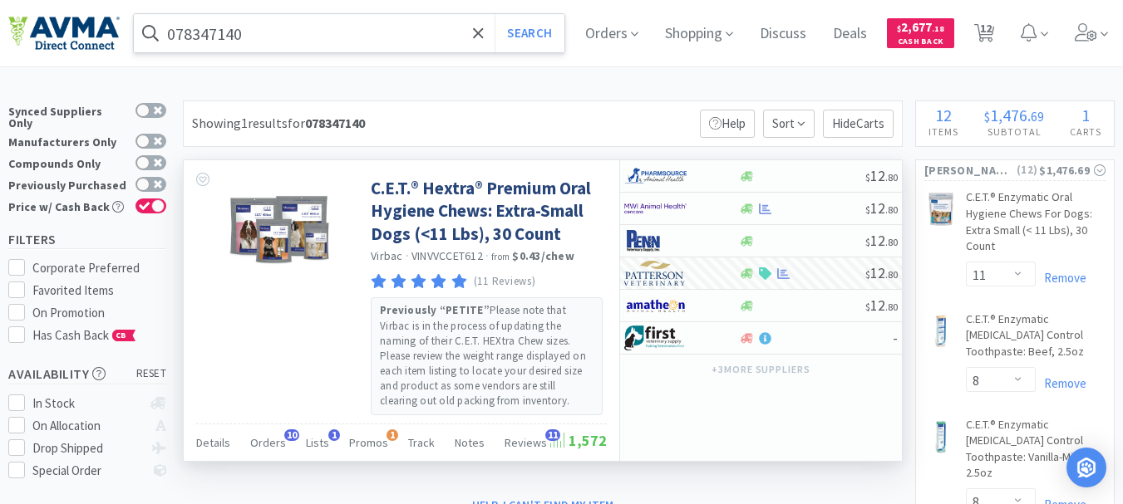
click at [221, 40] on input "078347140" at bounding box center [349, 33] width 430 height 38
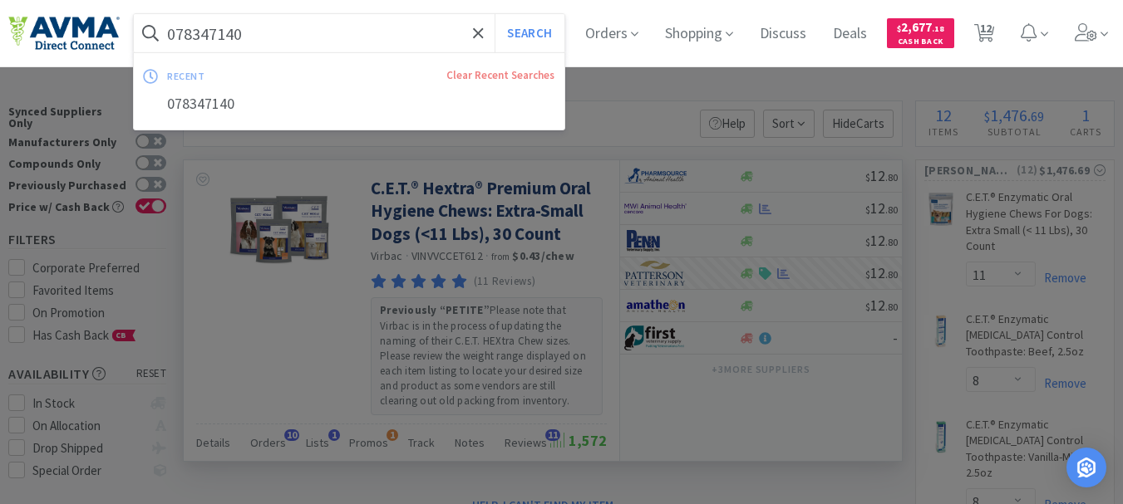
paste input "681435"
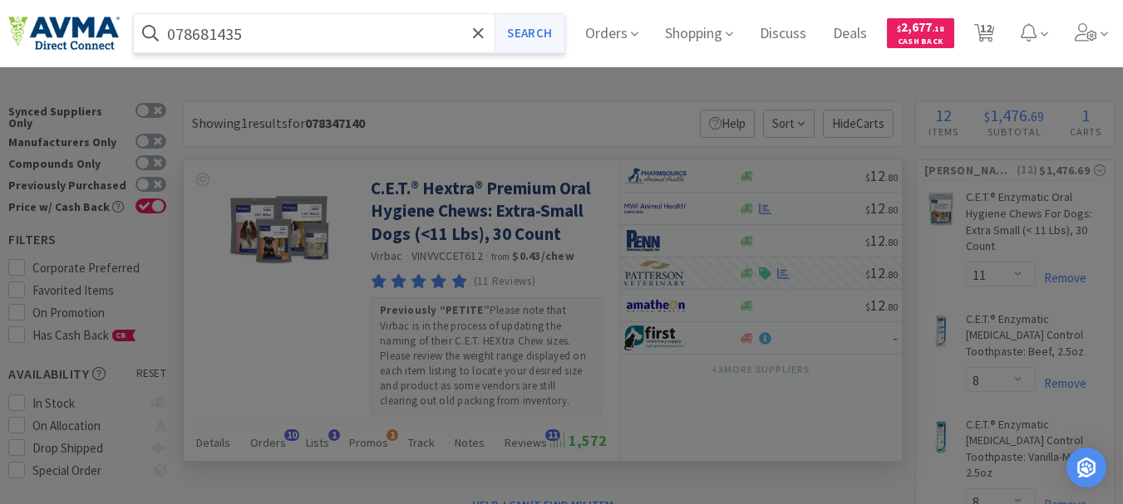
type input "078681435"
click at [528, 42] on button "Search" at bounding box center [528, 33] width 69 height 38
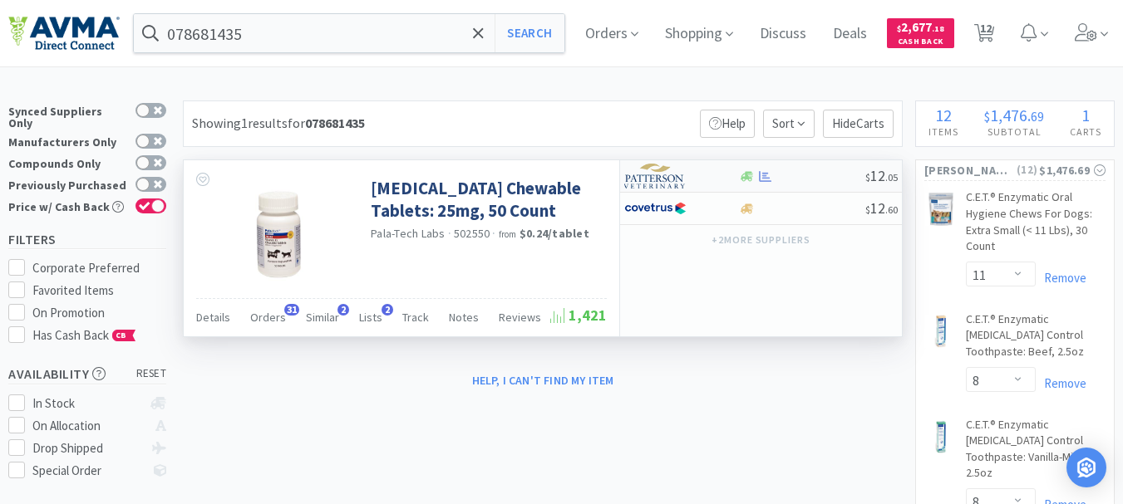
click at [652, 178] on img at bounding box center [655, 176] width 62 height 25
select select "1"
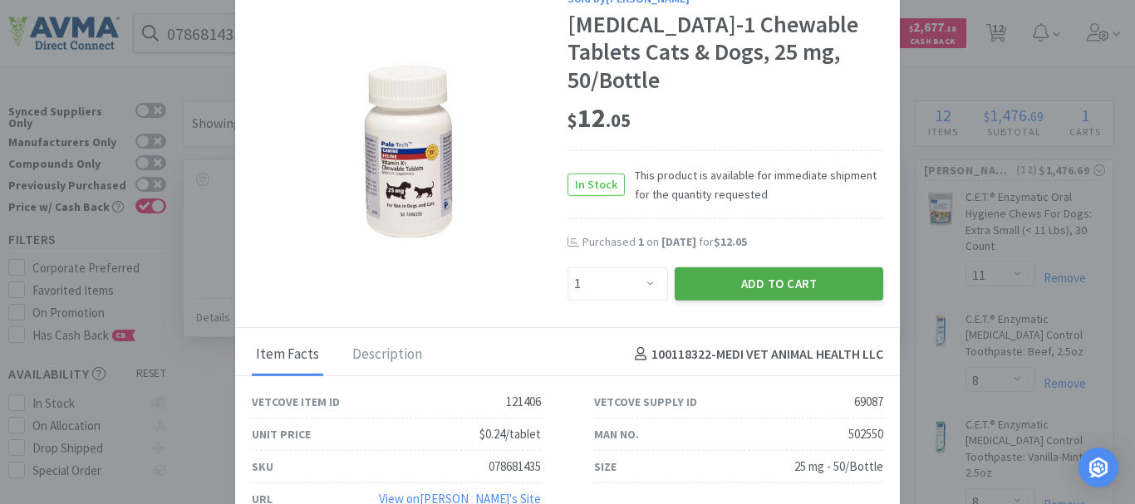
click at [821, 267] on button "Add to Cart" at bounding box center [779, 283] width 209 height 33
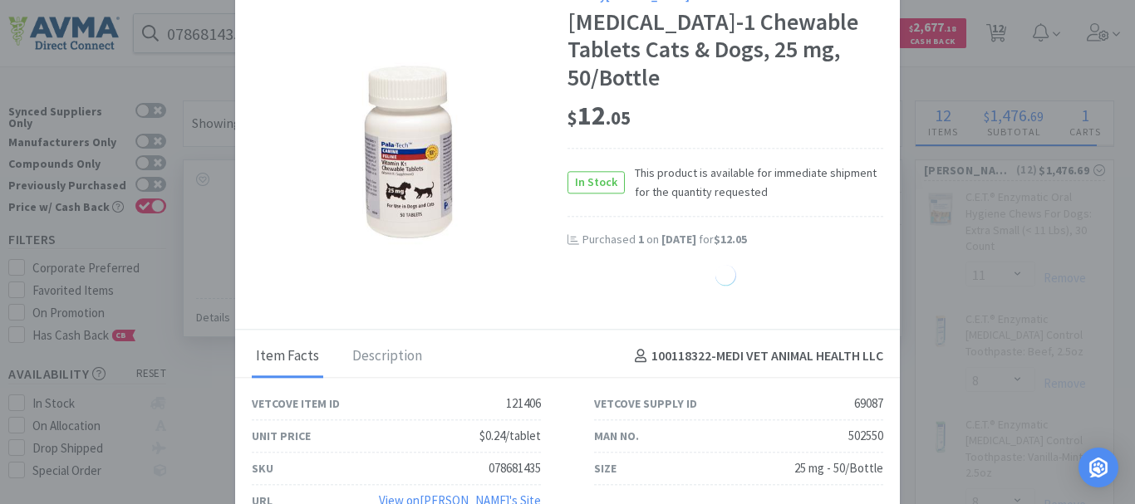
select select "1"
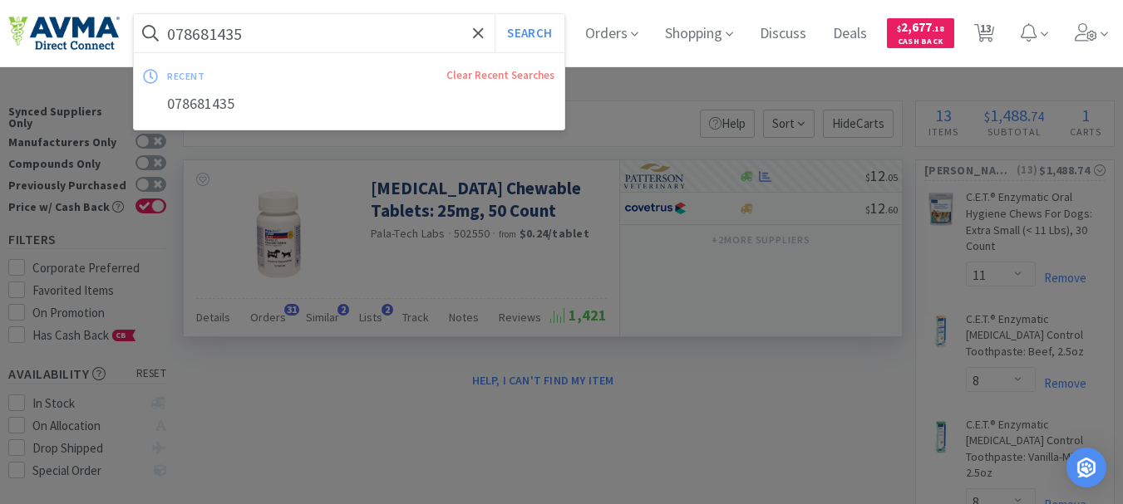
click at [302, 36] on input "078681435" at bounding box center [349, 33] width 430 height 38
paste input "934205"
type input "078934205"
click at [547, 37] on button "Search" at bounding box center [528, 33] width 69 height 38
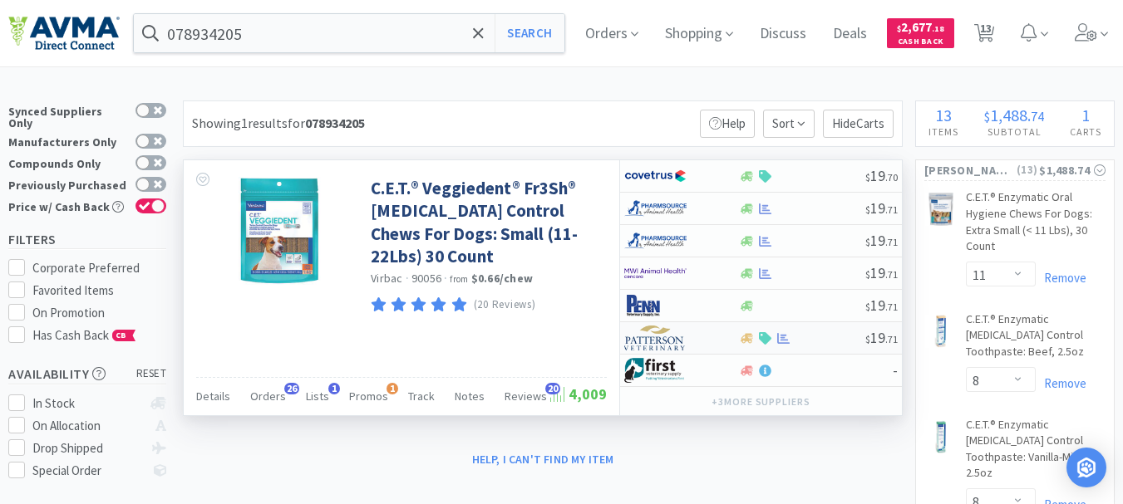
click at [642, 337] on img at bounding box center [655, 338] width 62 height 25
select select "1"
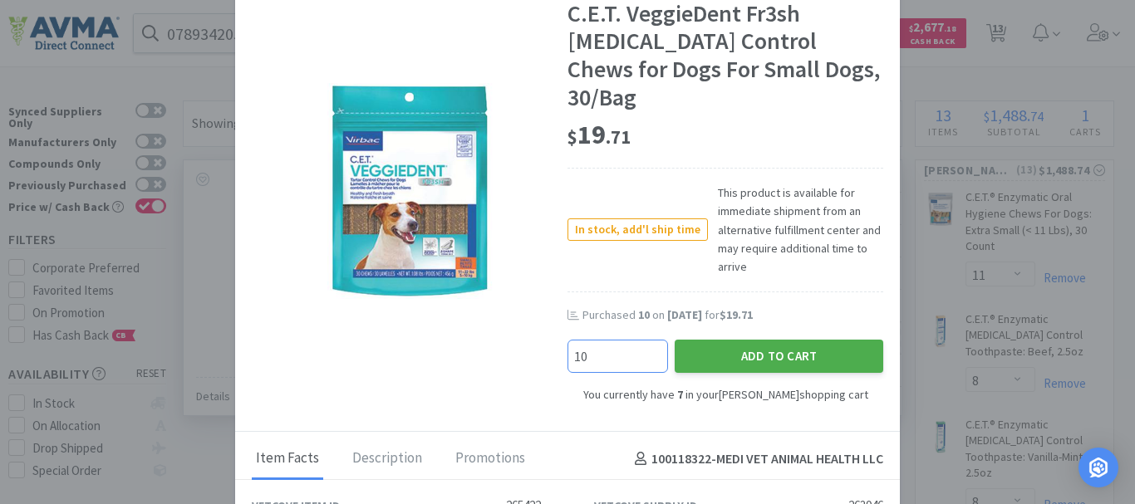
type input "10"
click at [714, 340] on button "Add to Cart" at bounding box center [779, 356] width 209 height 33
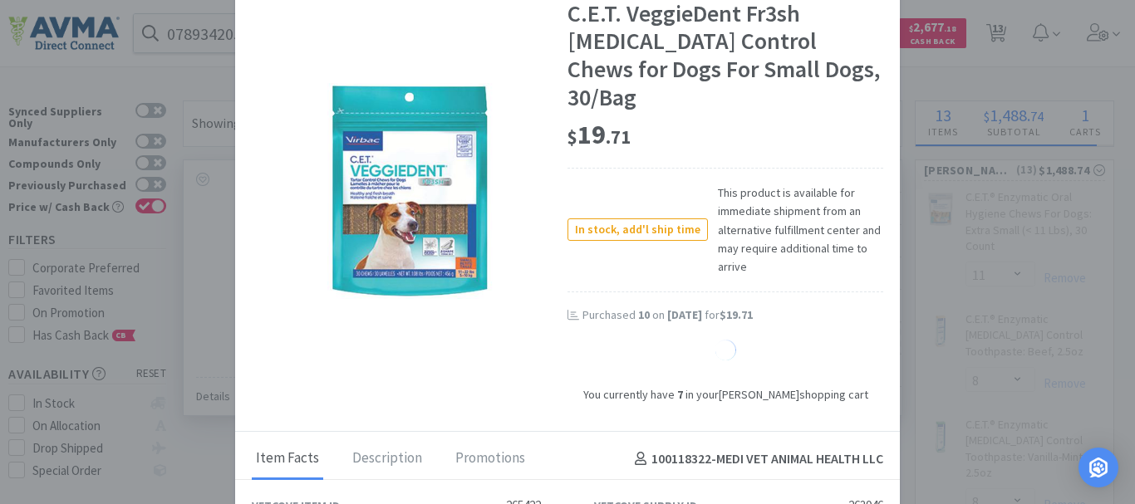
select select "17"
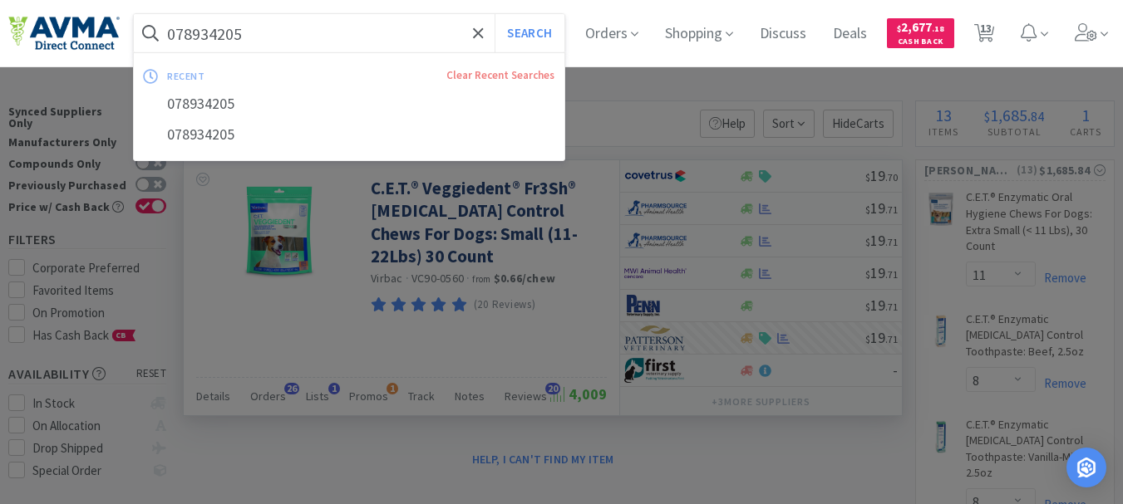
click at [253, 34] on input "078934205" at bounding box center [349, 33] width 430 height 38
paste input "7"
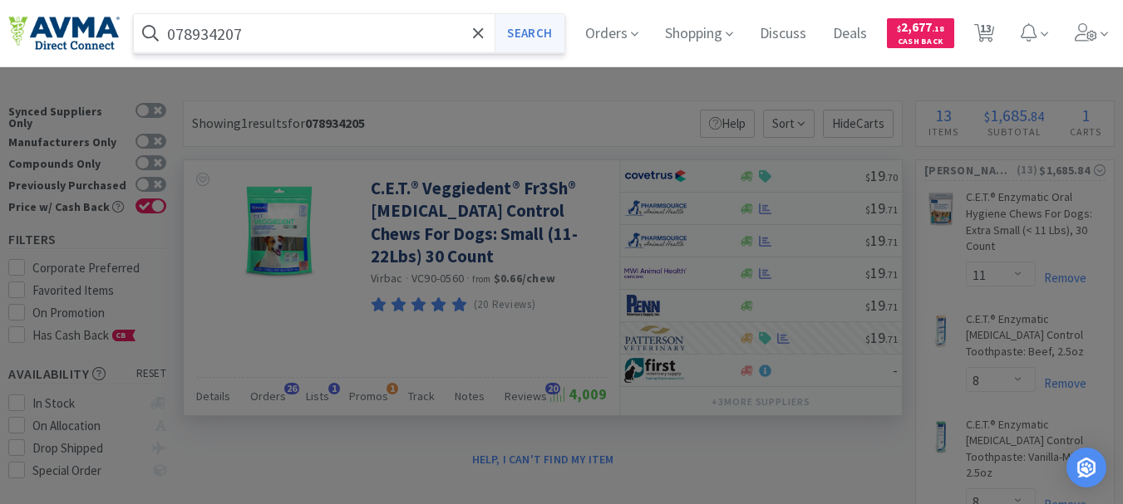
type input "078934207"
click at [534, 24] on button "Search" at bounding box center [528, 33] width 69 height 38
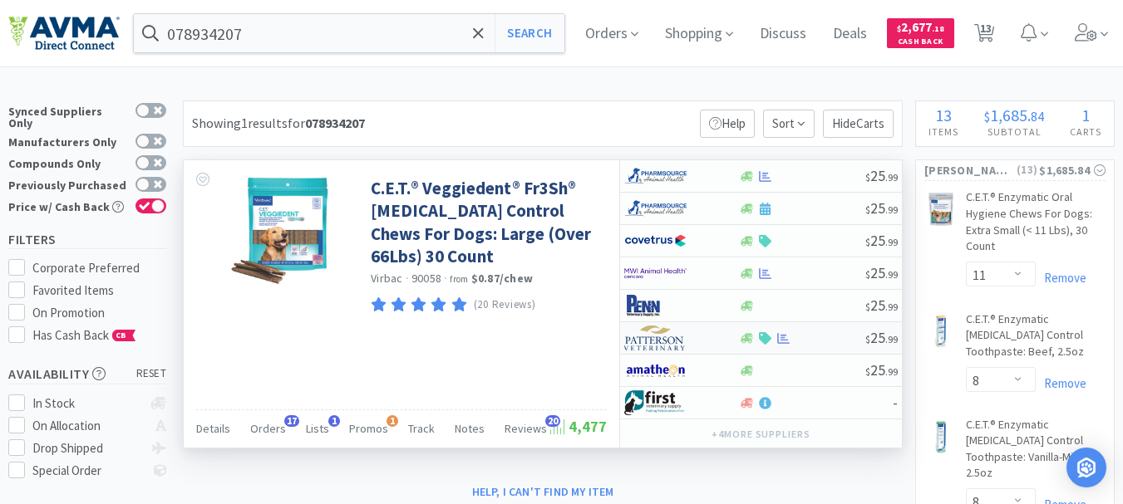
click at [653, 343] on img at bounding box center [655, 338] width 62 height 25
select select "1"
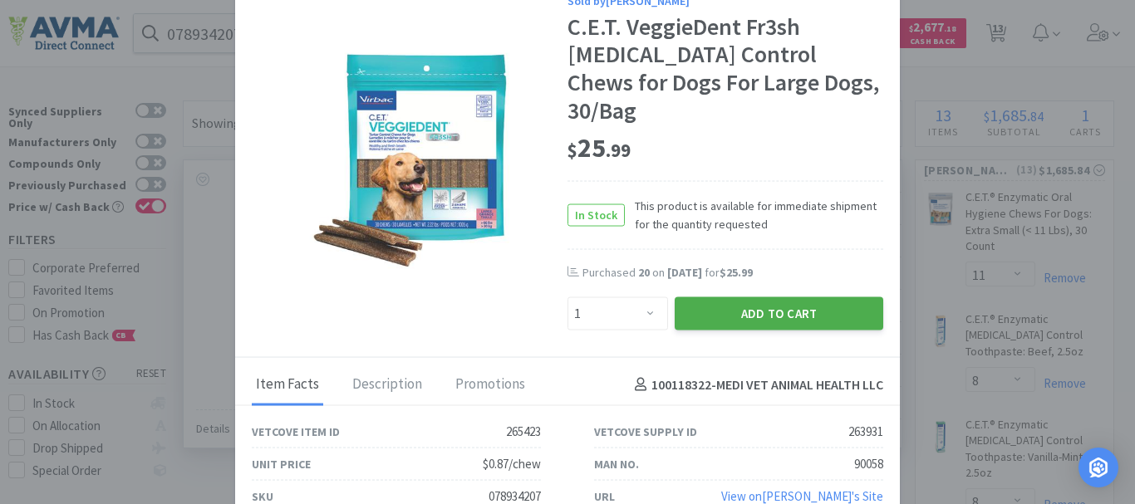
click at [759, 298] on button "Add to Cart" at bounding box center [779, 314] width 209 height 33
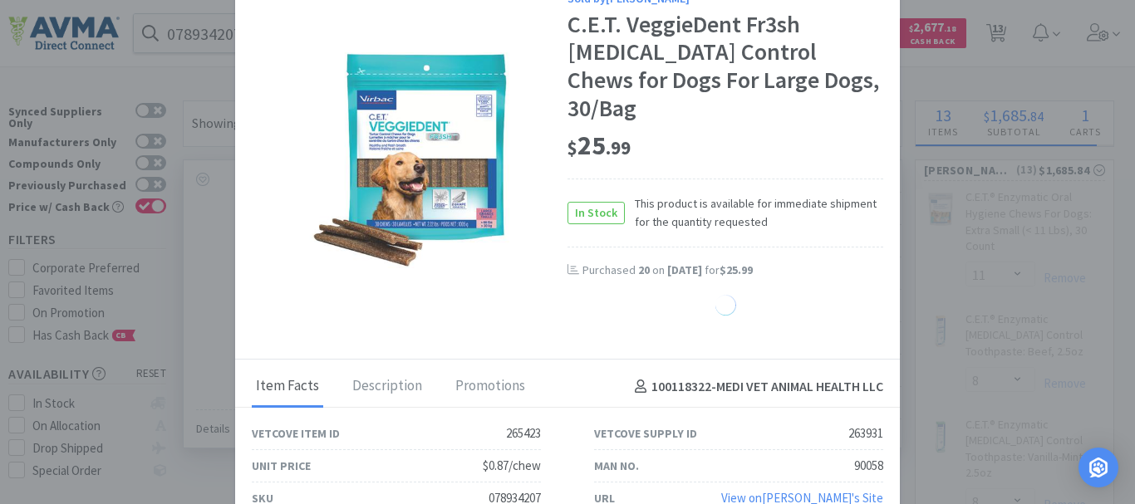
select select "1"
select select "17"
select select "6"
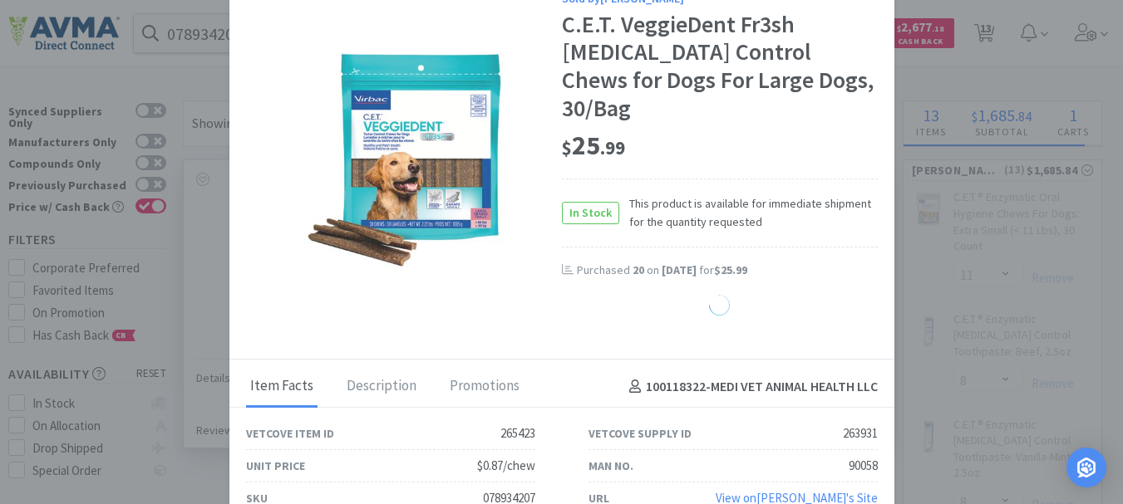
select select "1"
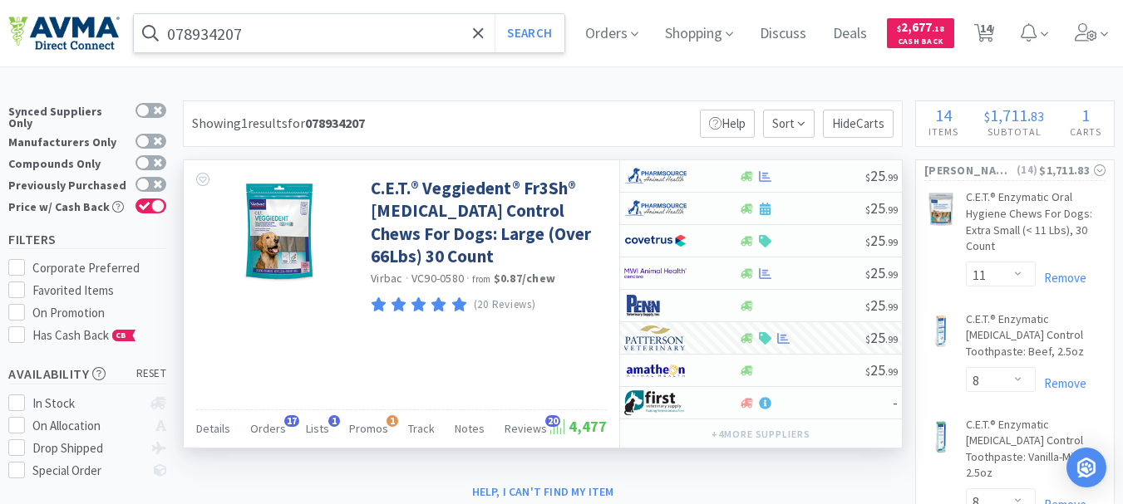
click at [314, 32] on input "078934207" at bounding box center [349, 33] width 430 height 38
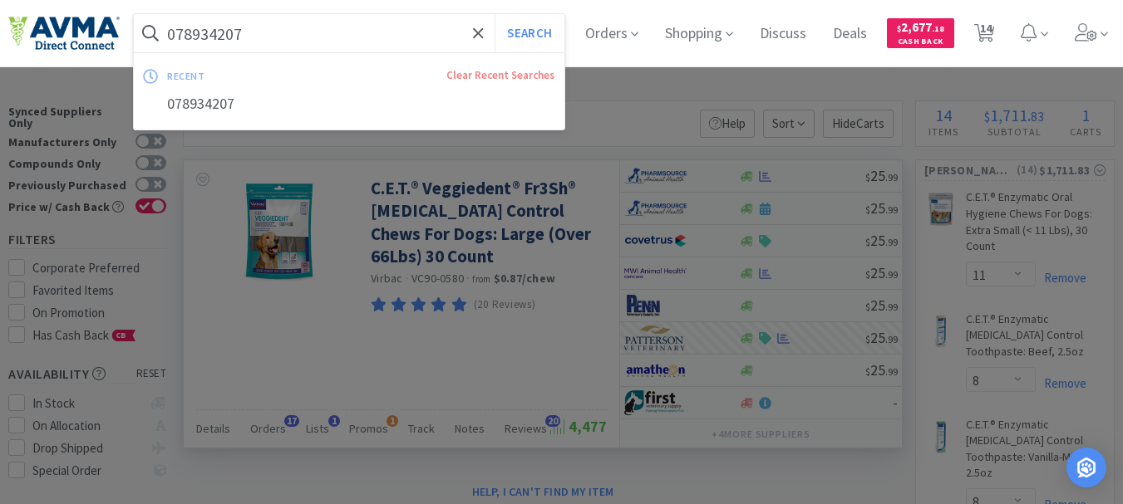
paste input "7805"
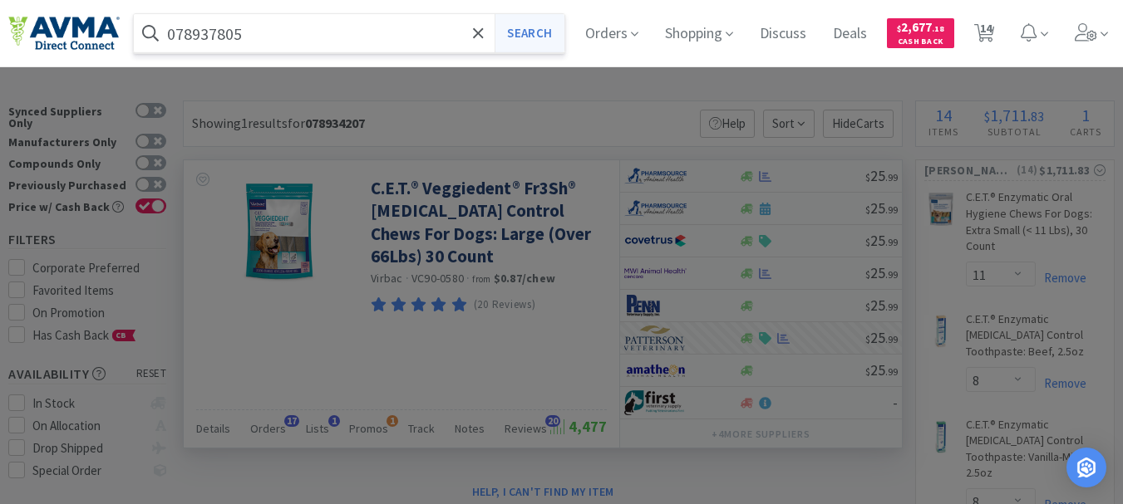
type input "078937805"
click at [548, 30] on button "Search" at bounding box center [528, 33] width 69 height 38
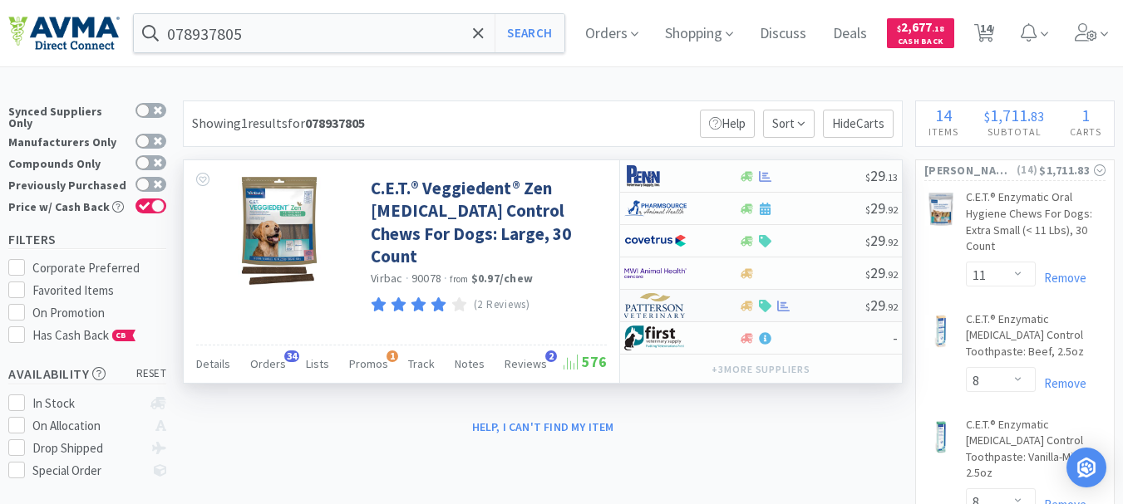
click at [652, 309] on img at bounding box center [655, 305] width 62 height 25
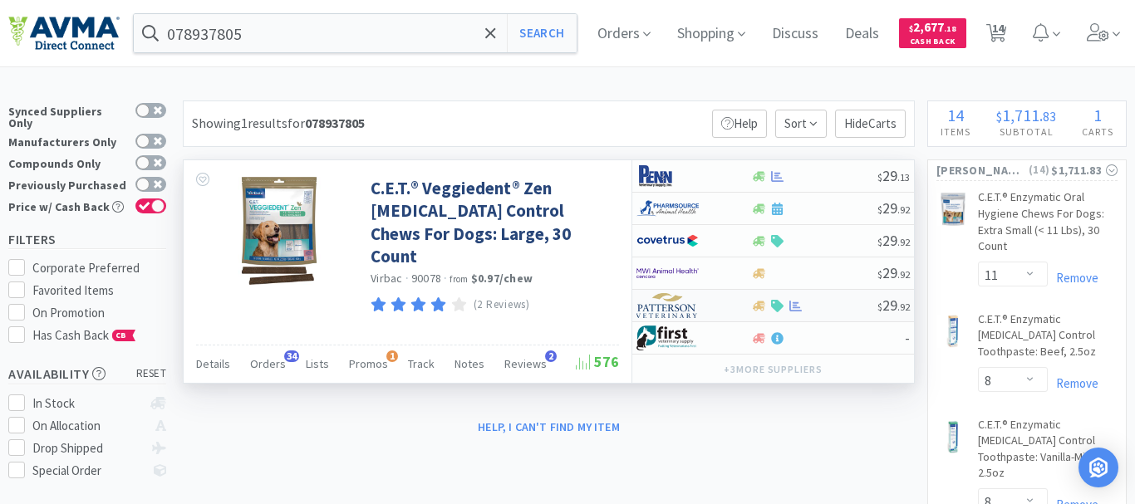
select select "1"
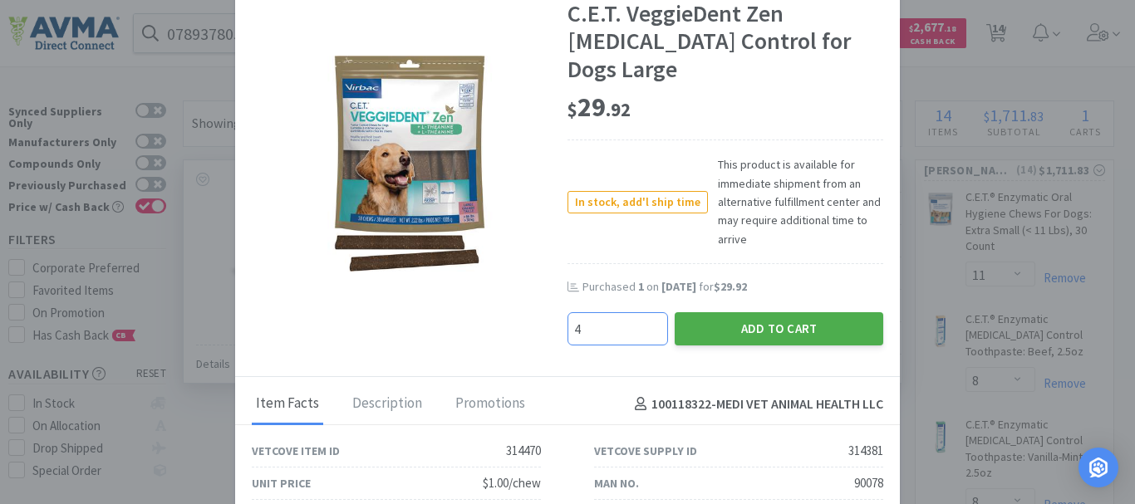
type input "4"
click at [745, 312] on button "Add to Cart" at bounding box center [779, 328] width 209 height 33
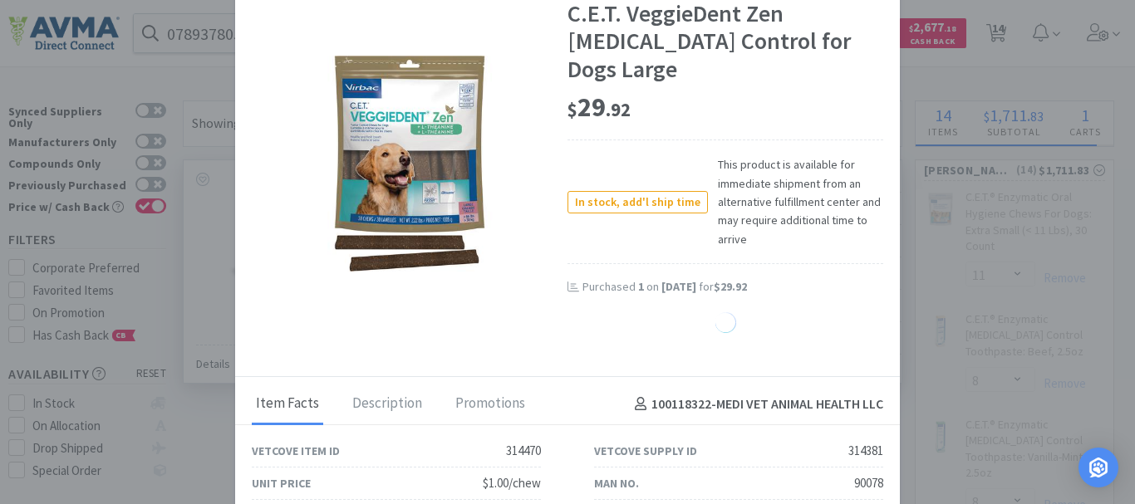
select select "4"
select select "6"
select select "1"
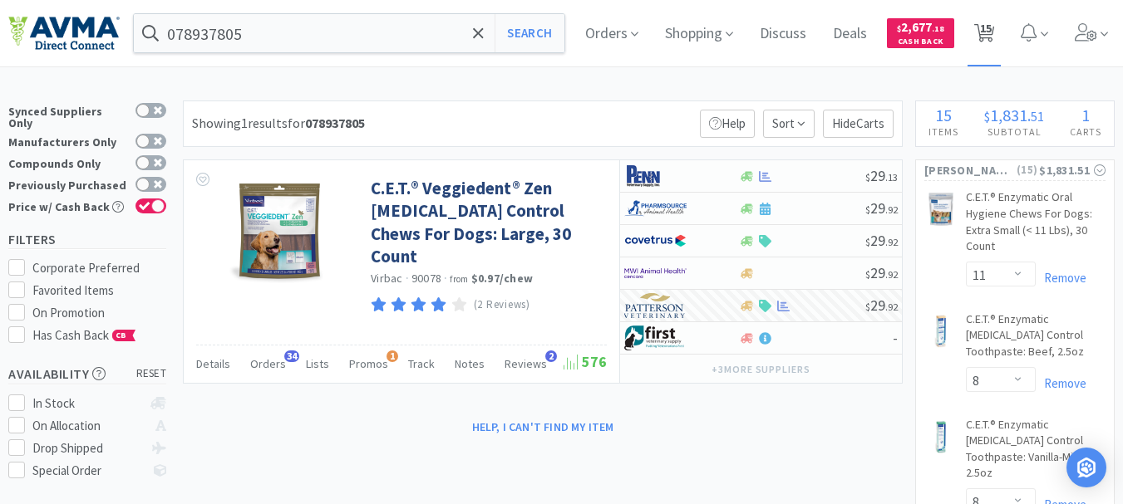
click at [991, 28] on span "15" at bounding box center [986, 28] width 12 height 66
select select "11"
select select "8"
select select "3"
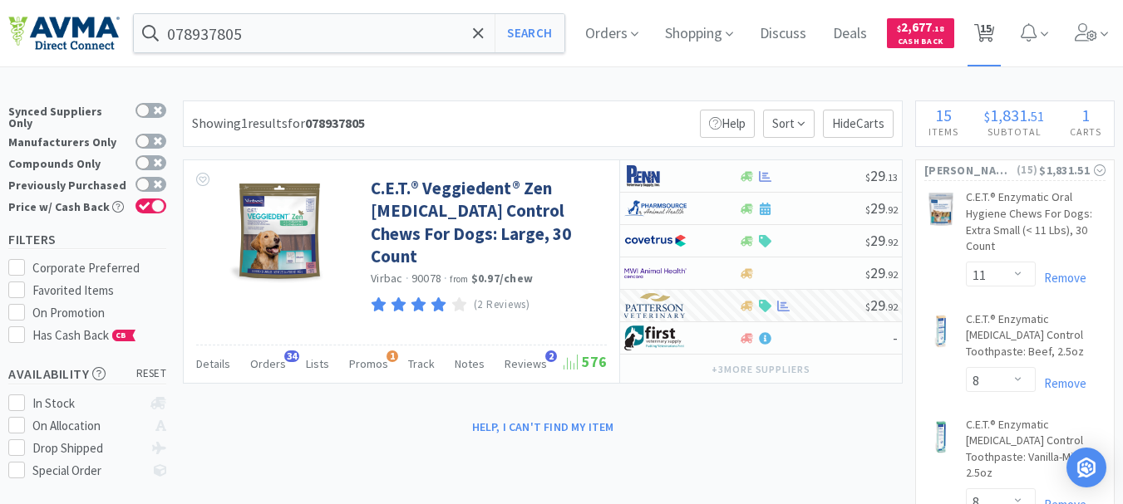
select select "3"
select select "2"
select select "1"
select select "17"
select select "4"
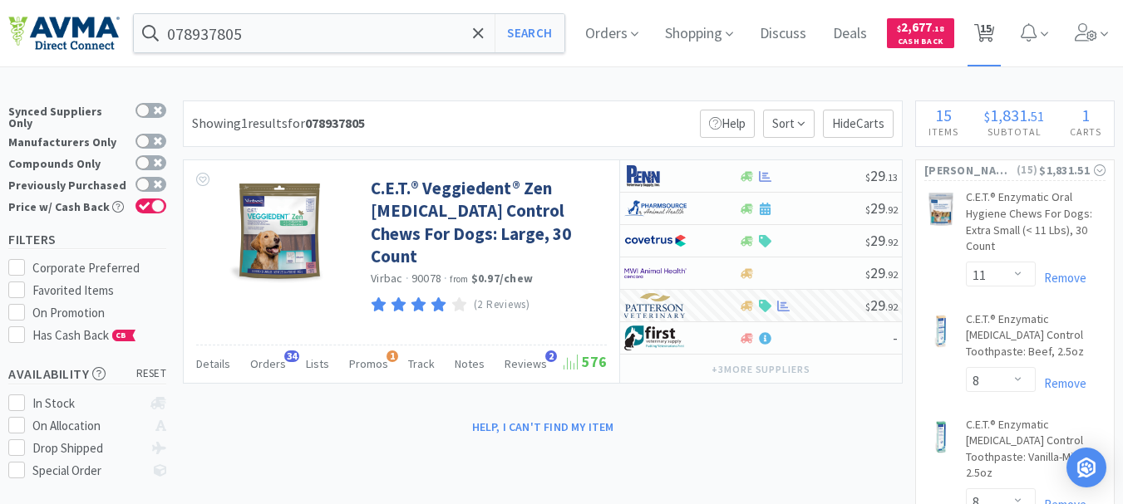
select select "6"
select select "1"
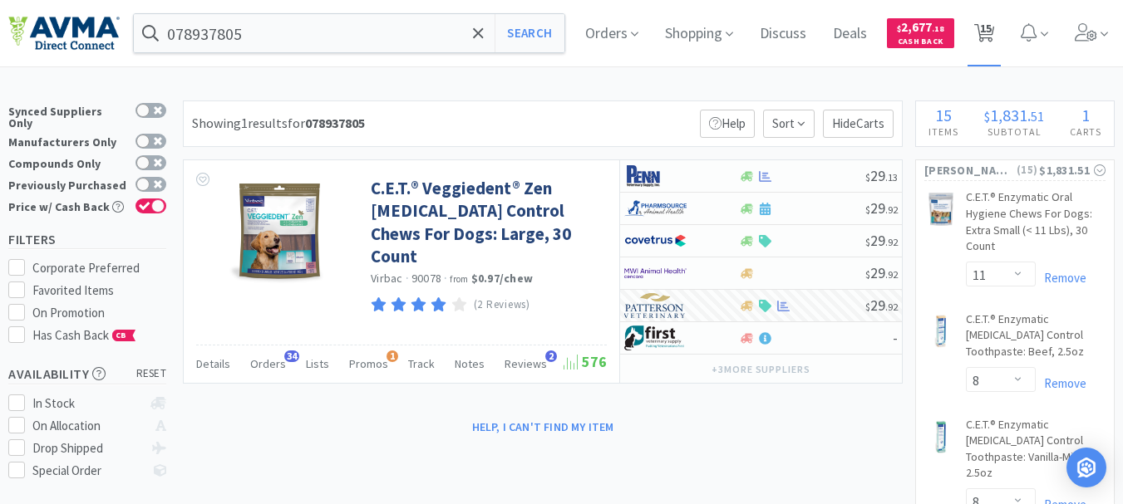
select select "1"
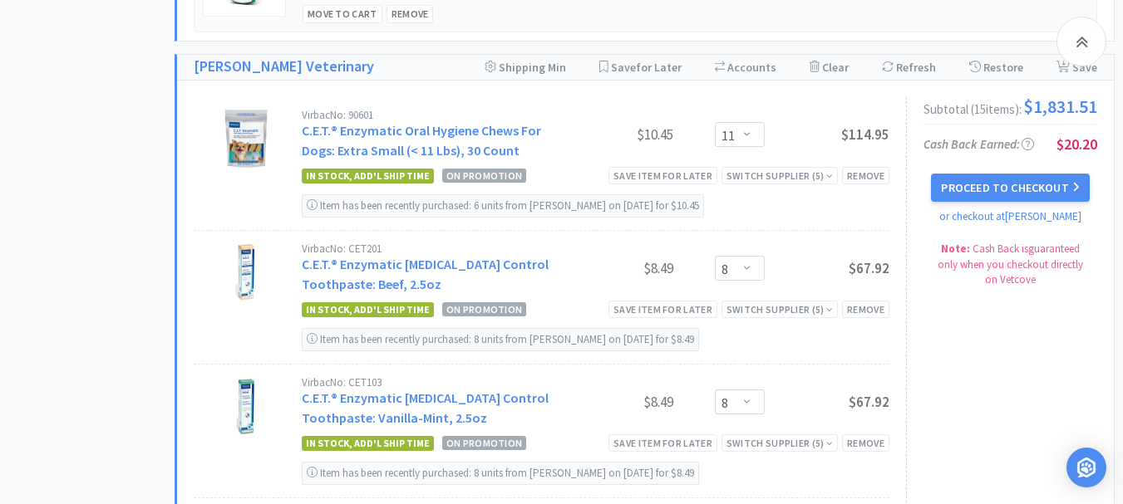
scroll to position [1080, 0]
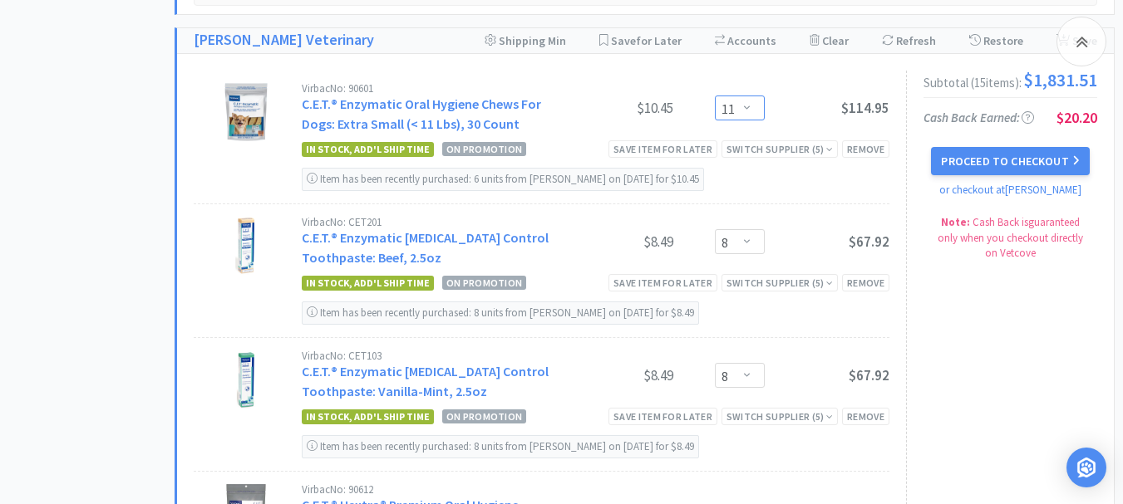
click at [743, 121] on select "Enter Quantity 1 2 3 4 5 6 7 8 9 10 11 12 13 14 15 16 17 18 19 20 Enter Quantity" at bounding box center [740, 108] width 50 height 25
click at [715, 121] on select "Enter Quantity 1 2 3 4 5 6 7 8 9 10 11 12 13 14 15 16 17 18 19 20 Enter Quantity" at bounding box center [740, 108] width 50 height 25
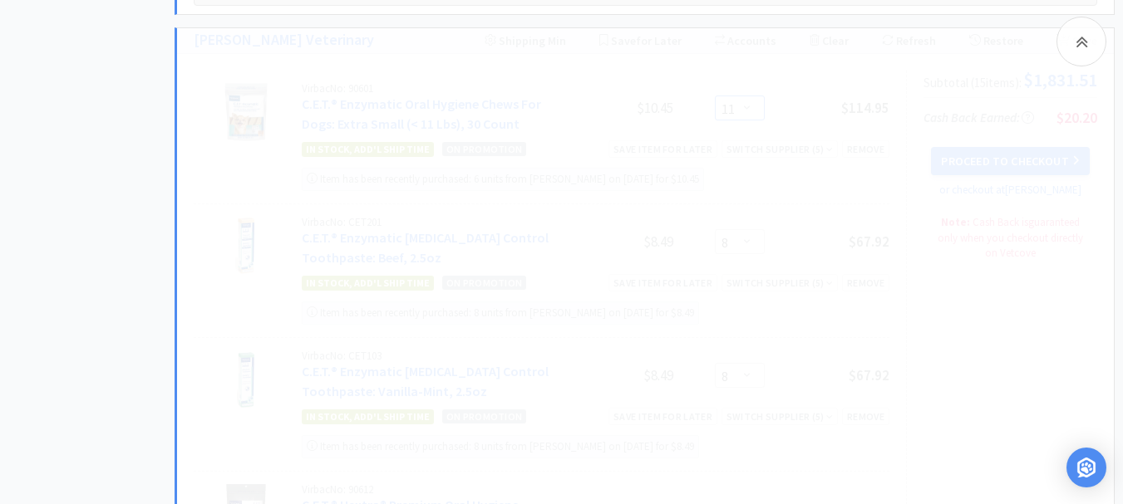
select select "6"
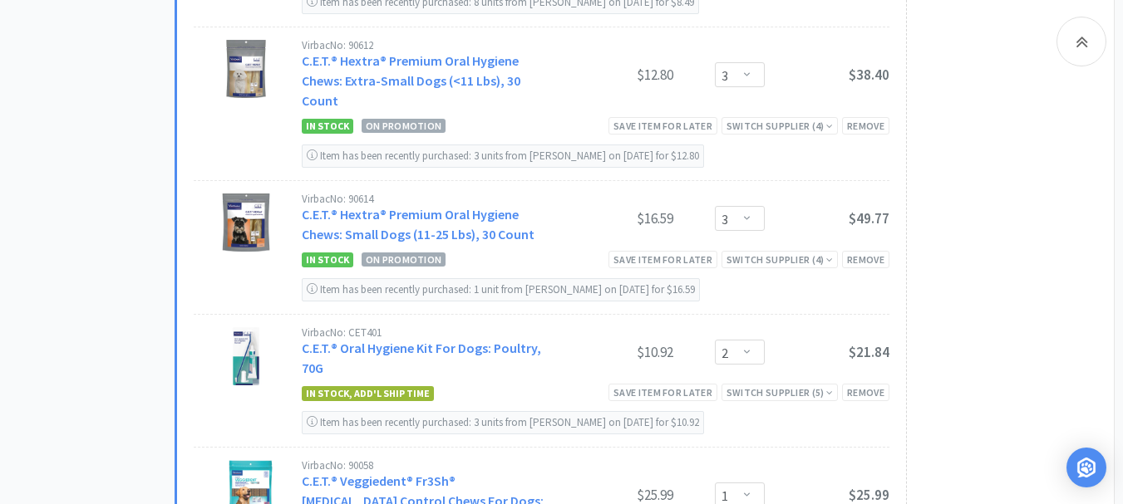
scroll to position [1496, 0]
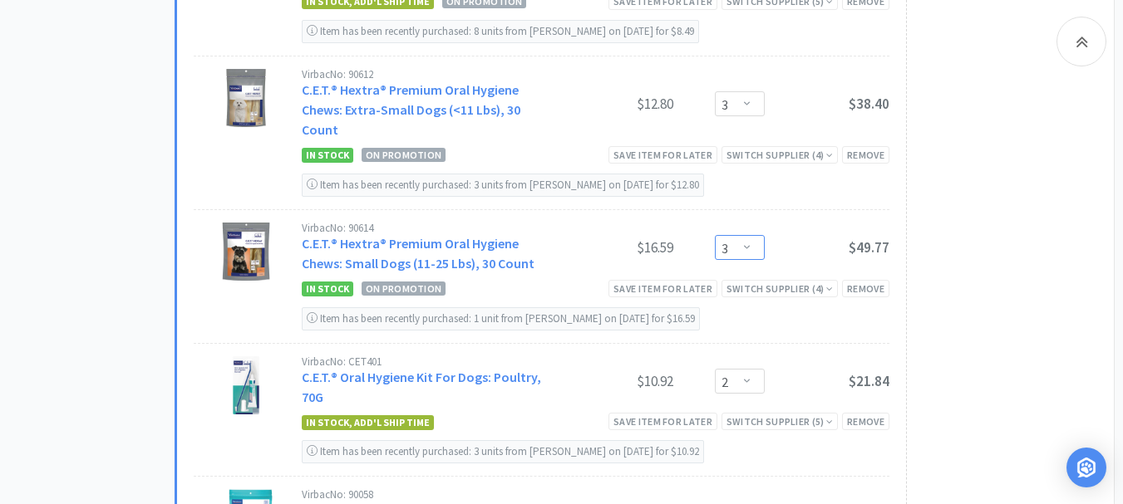
click at [749, 260] on select "Enter Quantity 1 2 3 4 5 6 7 8 9 10 11 12 13 14 15 16 17 18 19 20 Enter Quantity" at bounding box center [740, 247] width 50 height 25
click at [715, 260] on select "Enter Quantity 1 2 3 4 5 6 7 8 9 10 11 12 13 14 15 16 17 18 19 20 Enter Quantity" at bounding box center [740, 247] width 50 height 25
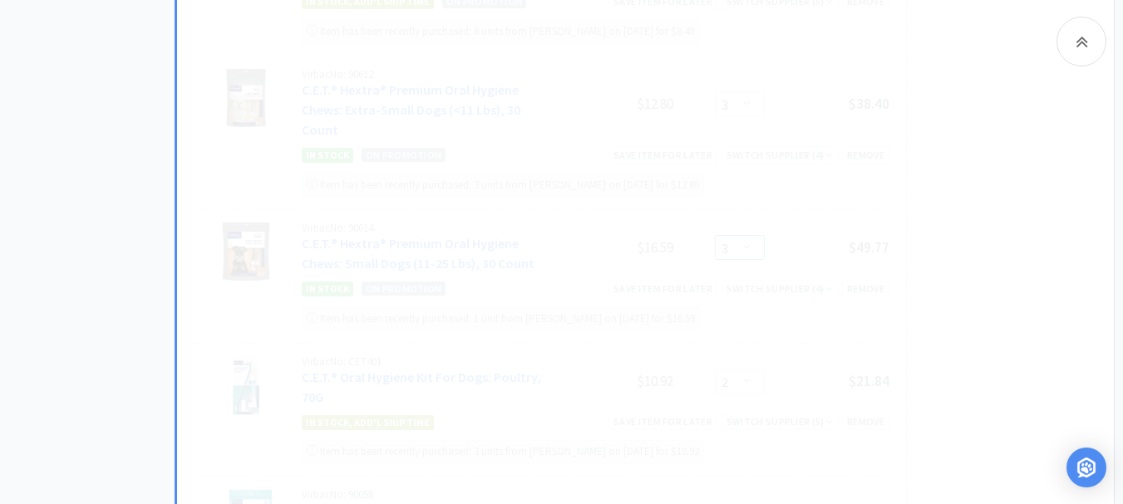
select select "1"
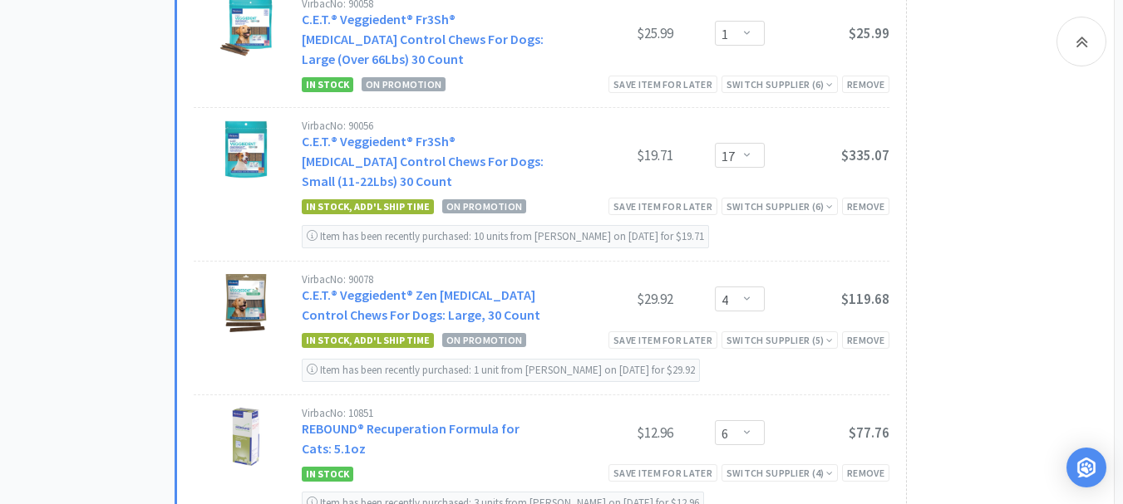
scroll to position [1995, 0]
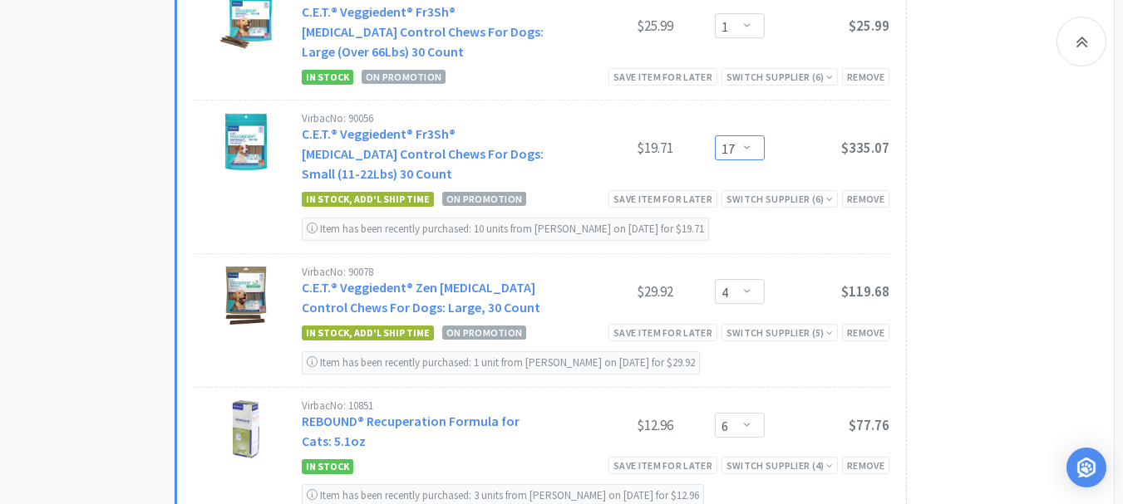
click at [754, 160] on select "Enter Quantity 1 2 3 4 5 6 7 8 9 10 11 12 13 14 15 16 17 18 19 20 Enter Quantity" at bounding box center [740, 147] width 50 height 25
click at [715, 160] on select "Enter Quantity 1 2 3 4 5 6 7 8 9 10 11 12 13 14 15 16 17 18 19 20 Enter Quantity" at bounding box center [740, 147] width 50 height 25
drag, startPoint x: 755, startPoint y: 175, endPoint x: 747, endPoint y: 171, distance: 8.6
click at [755, 160] on select "Enter Quantity 1 2 3 4 5 6 7 8 9 10 11 12 13 14 15 16 17 18 19 20 Enter Quantity" at bounding box center [740, 147] width 50 height 25
click at [747, 160] on select "Enter Quantity 1 2 3 4 5 6 7 8 9 10 11 12 13 14 15 16 17 18 19 20 Enter Quantity" at bounding box center [740, 147] width 50 height 25
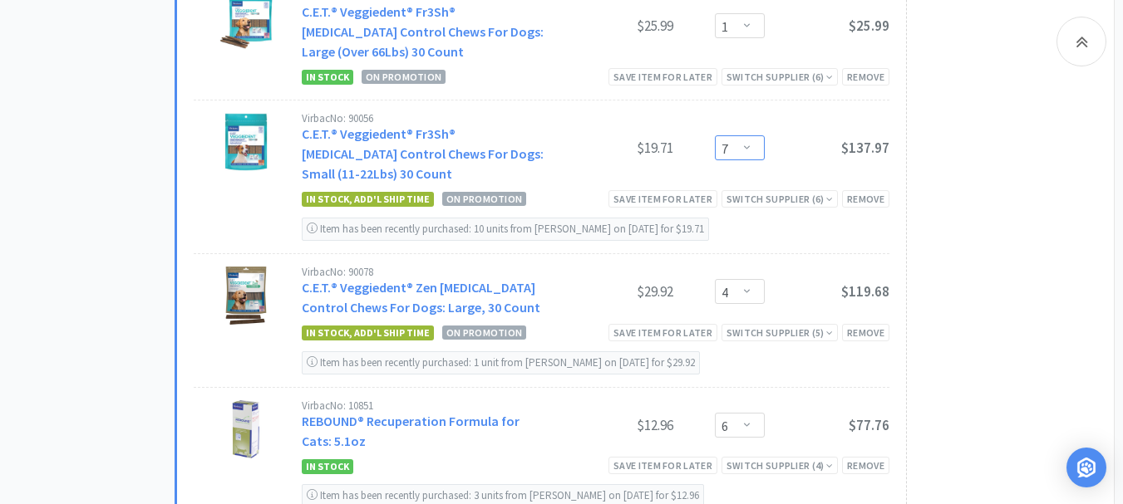
click at [749, 160] on select "Enter Quantity 1 2 3 4 5 6 7 8 9 10 11 12 13 14 15 16 17 18 19 20 Enter Quantity" at bounding box center [740, 147] width 50 height 25
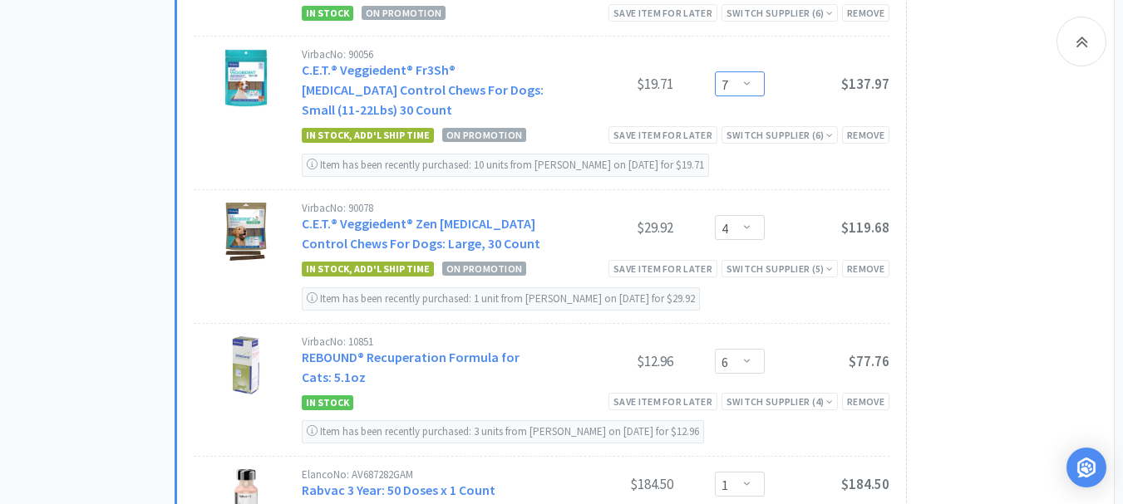
scroll to position [2078, 0]
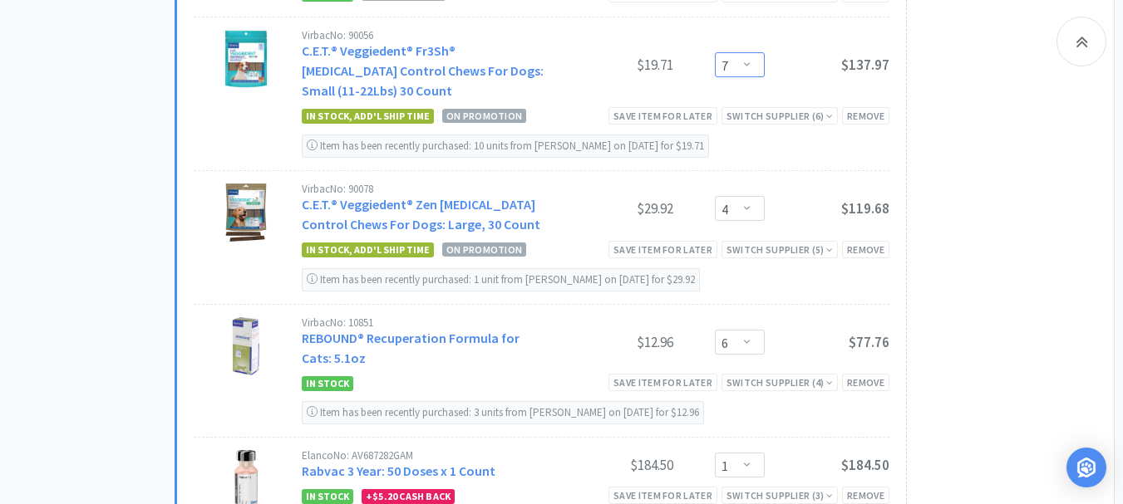
click at [748, 77] on select "Enter Quantity 1 2 3 4 5 6 7 8 9 10 11 12 13 14 15 16 17 18 19 20 Enter Quantity" at bounding box center [740, 64] width 50 height 25
click at [747, 77] on select "Enter Quantity 1 2 3 4 5 6 7 8 9 10 11 12 13 14 15 16 17 18 19 20 Enter Quantity" at bounding box center [740, 64] width 50 height 25
click at [746, 77] on select "Enter Quantity 1 2 3 4 5 6 7 8 9 10 11 12 13 14 15 16 17 18 19 20 Enter Quantity" at bounding box center [740, 64] width 50 height 25
click at [715, 76] on select "Enter Quantity 1 2 3 4 5 6 7 8 9 10 11 12 13 14 15 16 17 18 19 20 Enter Quantity" at bounding box center [740, 64] width 50 height 25
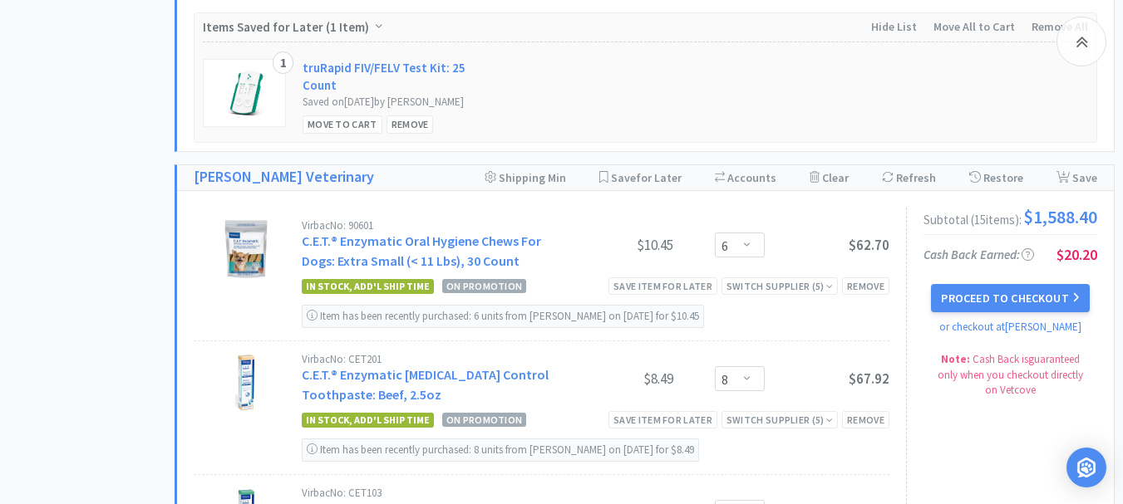
scroll to position [914, 0]
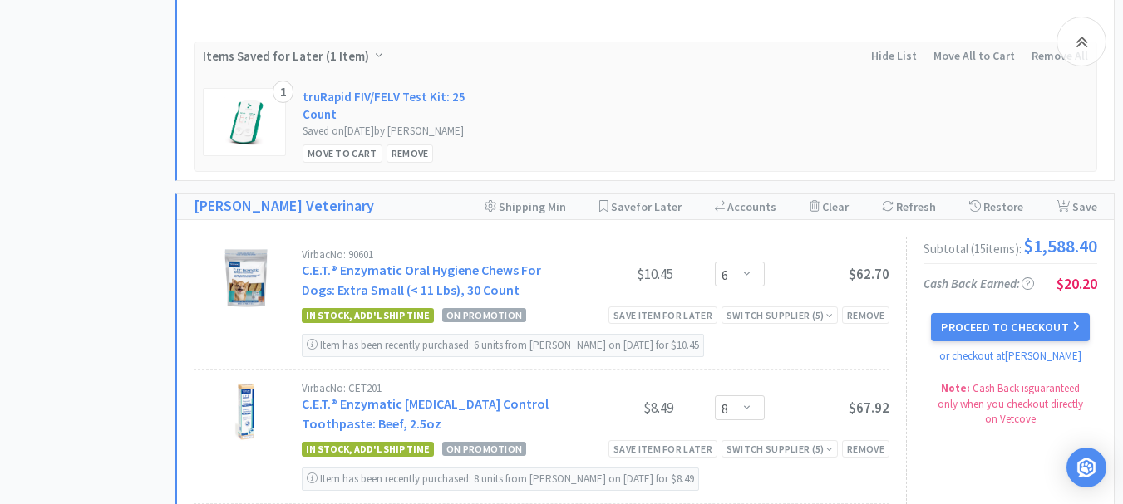
click at [1040, 132] on div "1 truRapid FIV/FELV Test Kit: 25 Count Saved on [DATE] by [PERSON_NAME] Move to…" at bounding box center [645, 121] width 885 height 101
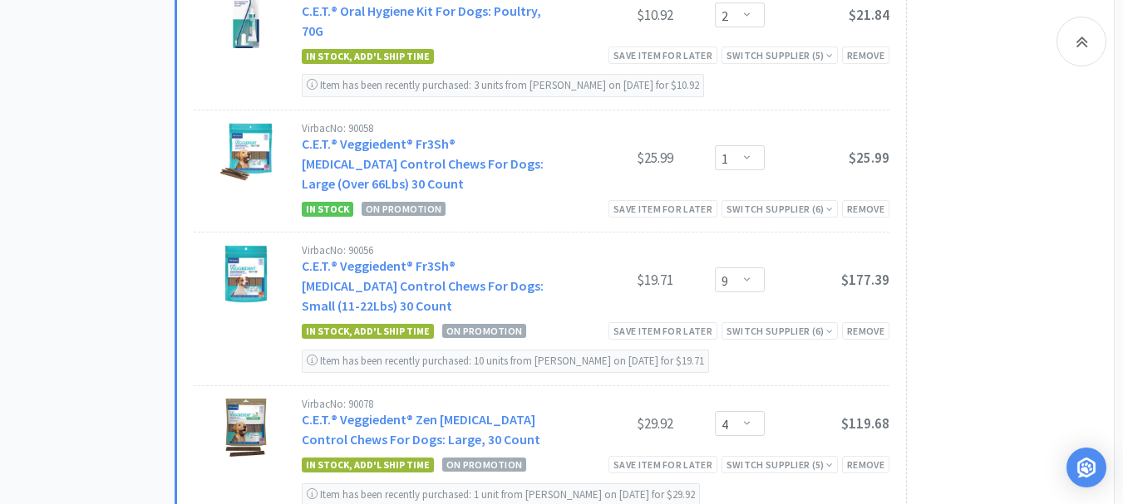
scroll to position [1866, 0]
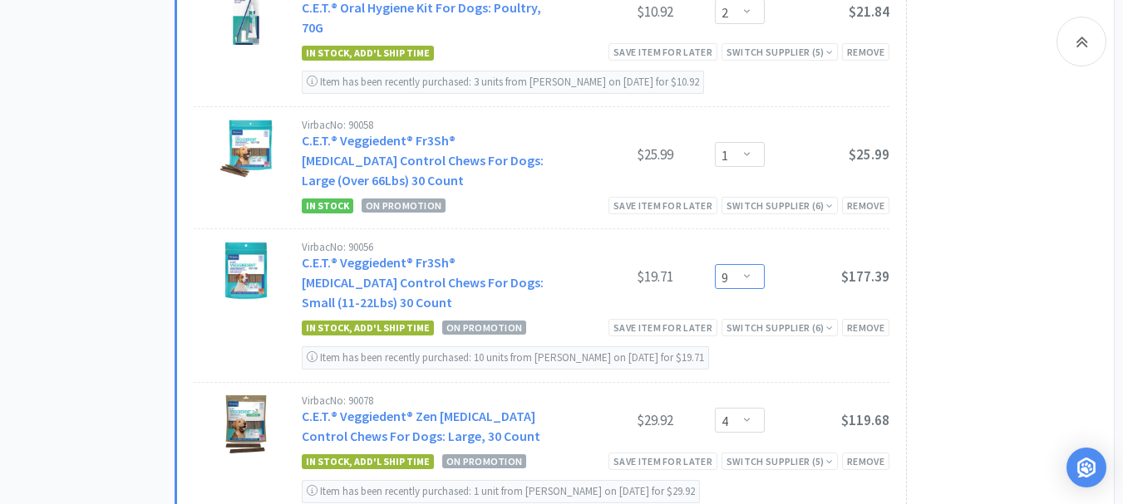
click at [748, 289] on select "Enter Quantity 1 2 3 4 5 6 7 8 9 10 11 12 13 14 15 16 17 18 19 20 Enter Quantity" at bounding box center [740, 276] width 50 height 25
click at [715, 288] on select "Enter Quantity 1 2 3 4 5 6 7 8 9 10 11 12 13 14 15 16 17 18 19 20 Enter Quantity" at bounding box center [740, 276] width 50 height 25
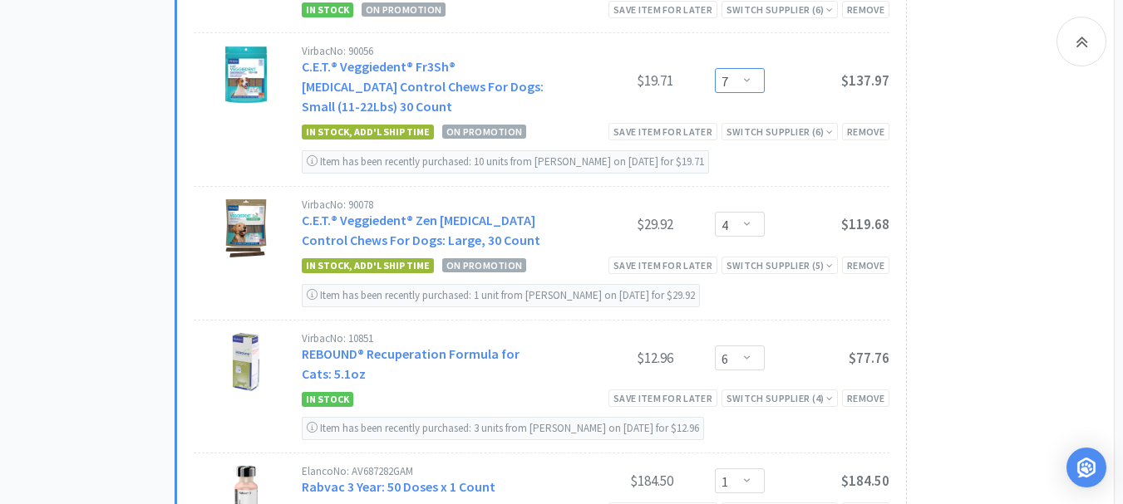
scroll to position [2032, 0]
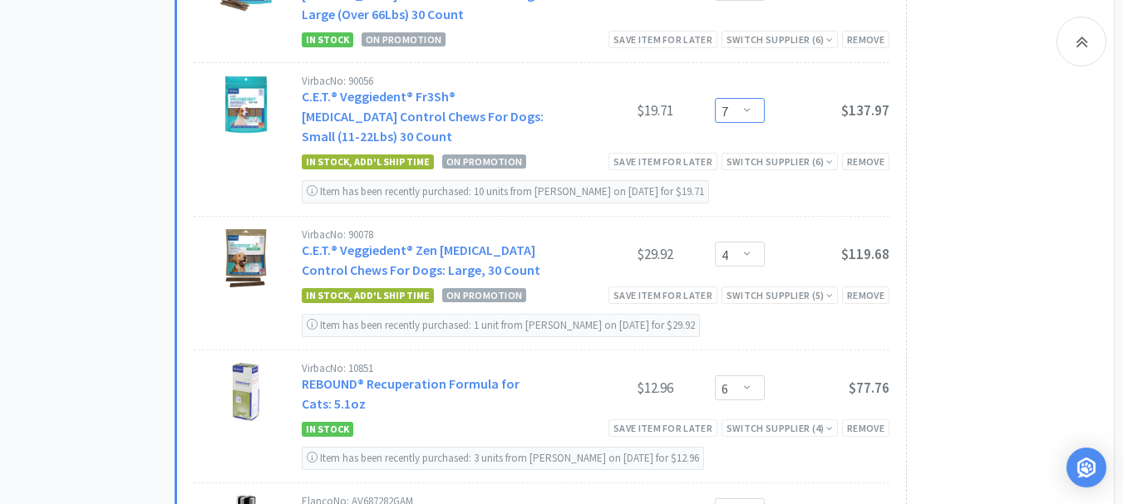
click at [749, 123] on select "Enter Quantity 1 2 3 4 5 6 7 8 9 10 11 12 13 14 15 16 17 18 19 20 Enter Quantity" at bounding box center [740, 110] width 50 height 25
click at [715, 122] on select "Enter Quantity 1 2 3 4 5 6 7 8 9 10 11 12 13 14 15 16 17 18 19 20 Enter Quantity" at bounding box center [740, 110] width 50 height 25
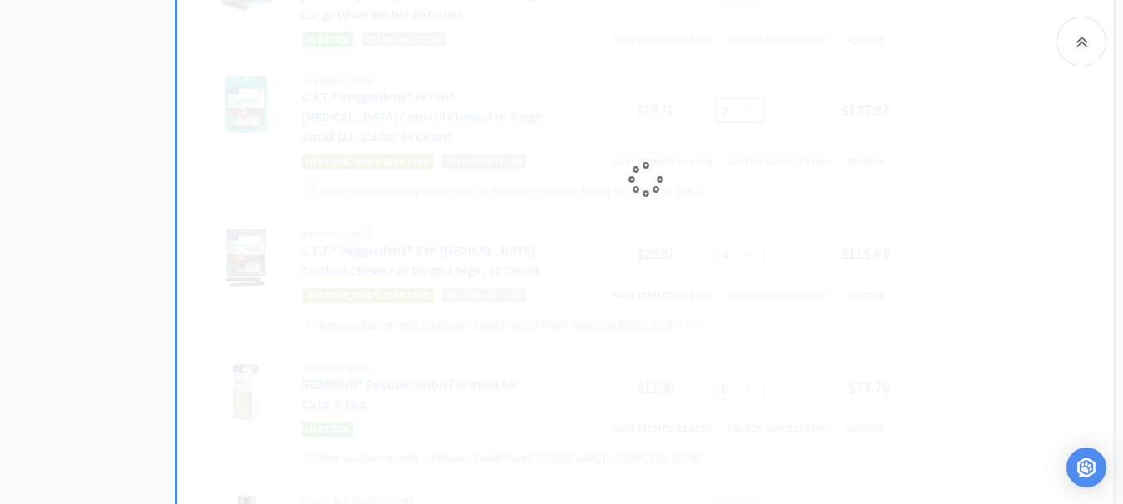
select select "16"
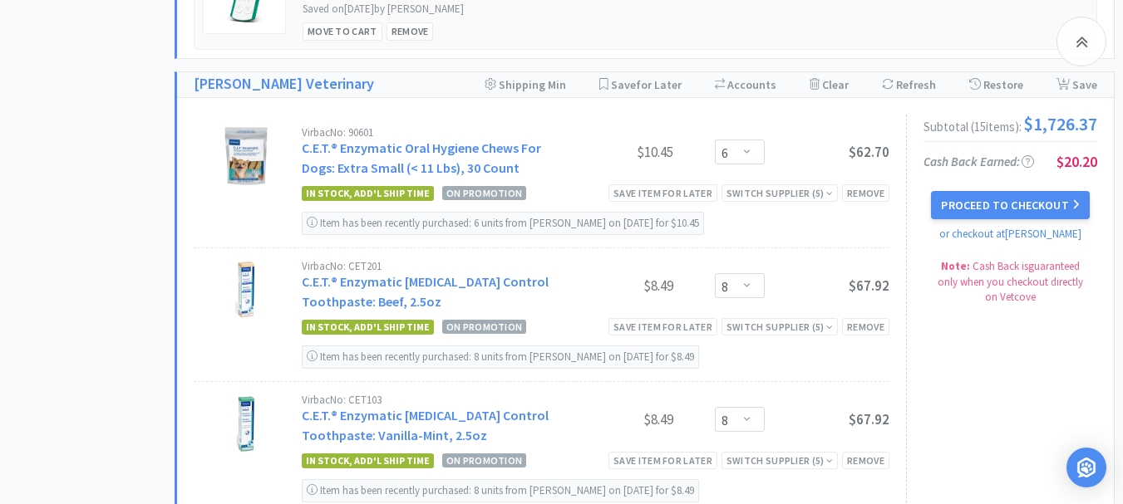
scroll to position [1035, 0]
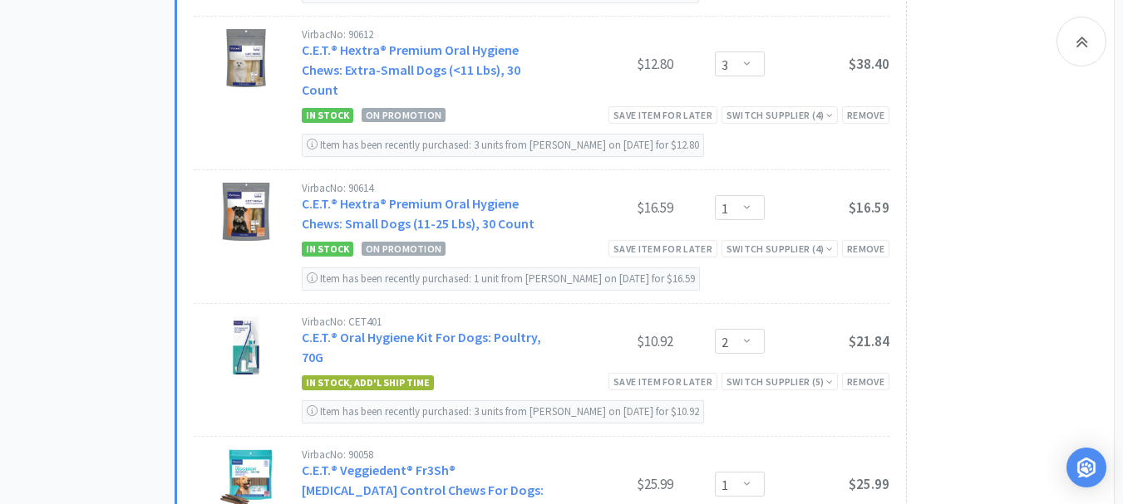
scroll to position [1533, 0]
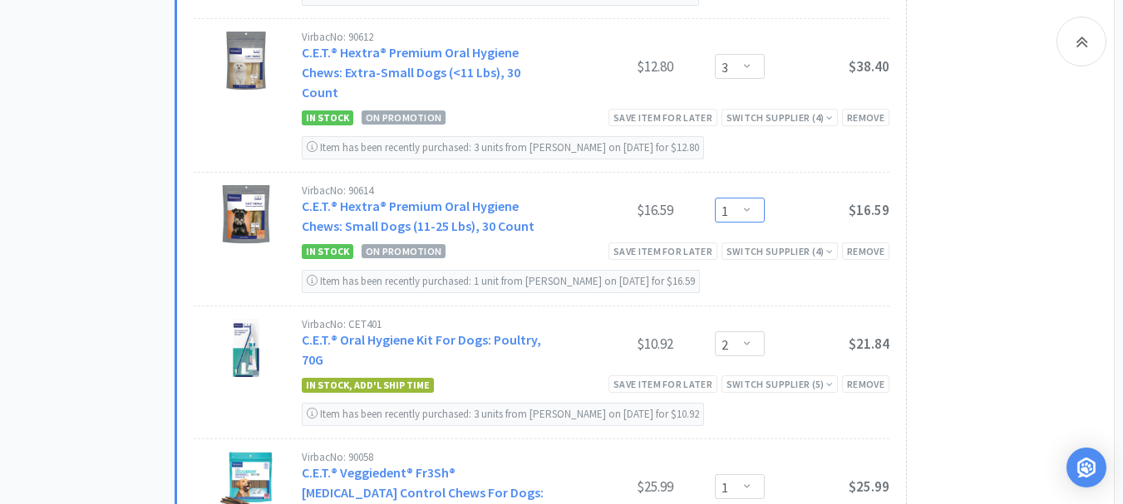
click at [745, 223] on select "Enter Quantity 1 2 3 4 5 6 7 8 9 10 11 12 13 14 15 16 17 18 19 20 Enter Quantity" at bounding box center [740, 210] width 50 height 25
click at [715, 223] on select "Enter Quantity 1 2 3 4 5 6 7 8 9 10 11 12 13 14 15 16 17 18 19 20 Enter Quantity" at bounding box center [740, 210] width 50 height 25
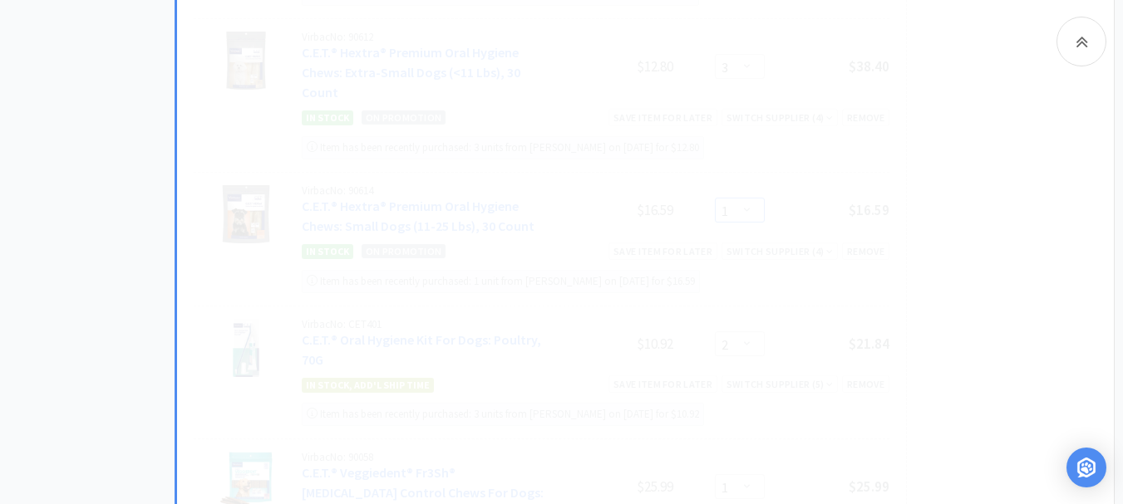
select select "2"
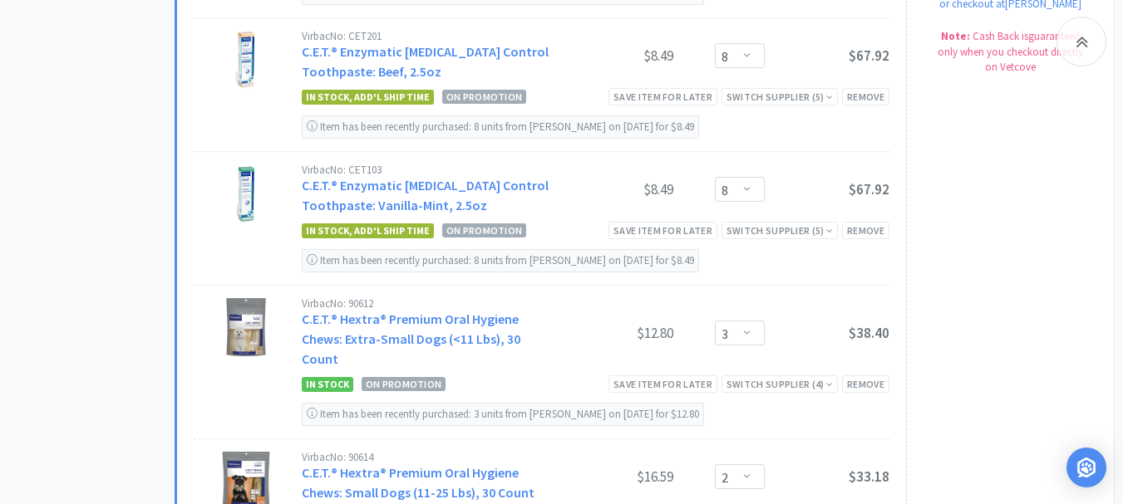
scroll to position [1367, 0]
